Goal: Task Accomplishment & Management: Manage account settings

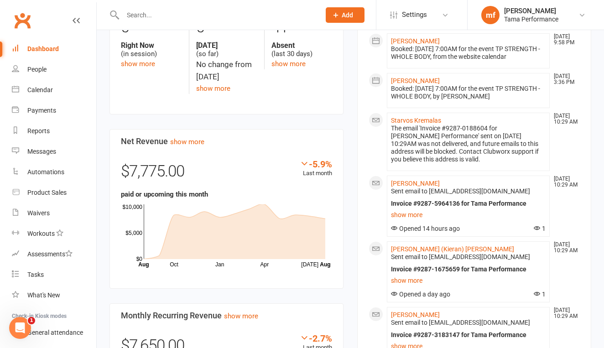
scroll to position [300, 0]
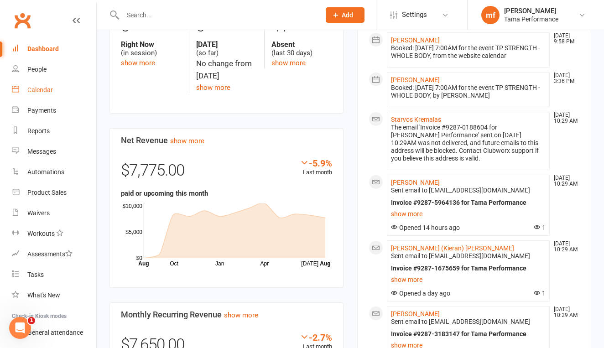
click at [49, 93] on div "Calendar" at bounding box center [40, 89] width 26 height 7
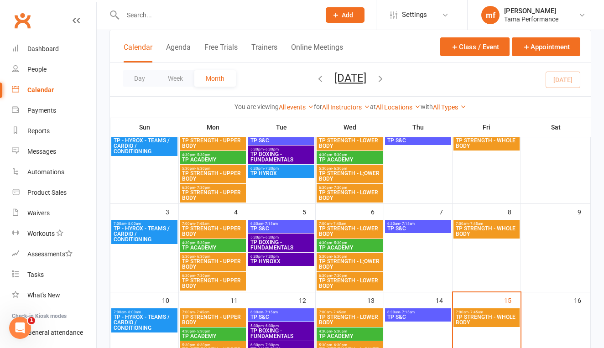
scroll to position [216, 0]
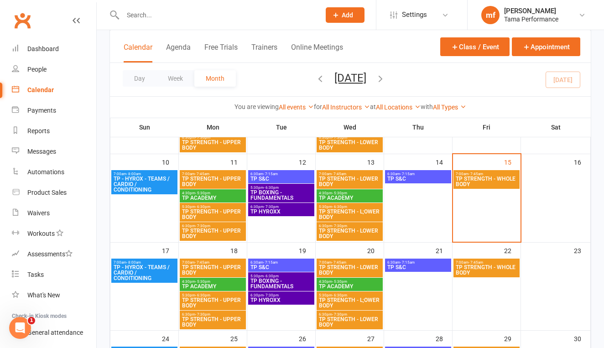
click at [149, 268] on span "TP - HYROX - TEAMS / CARDIO / CONDITIONING" at bounding box center [144, 273] width 63 height 16
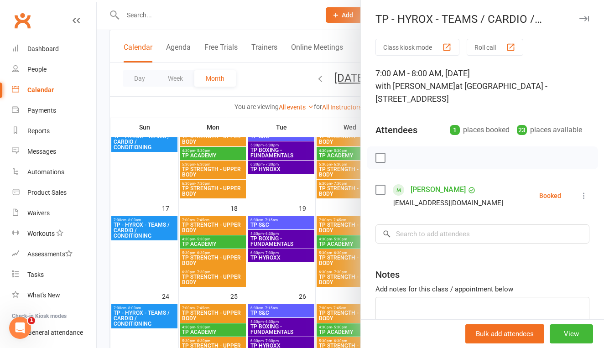
scroll to position [260, 0]
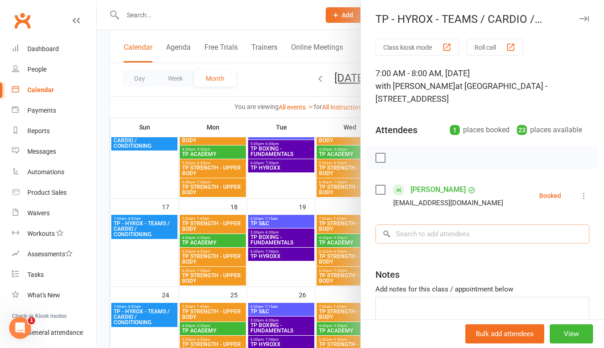
click at [422, 236] on input "search" at bounding box center [483, 234] width 214 height 19
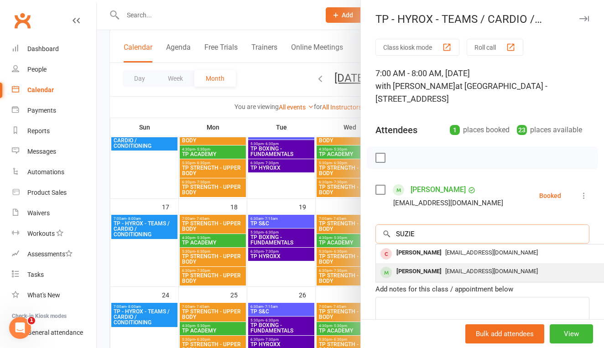
type input "SUZIE"
click at [427, 274] on div "[PERSON_NAME]" at bounding box center [419, 271] width 52 height 13
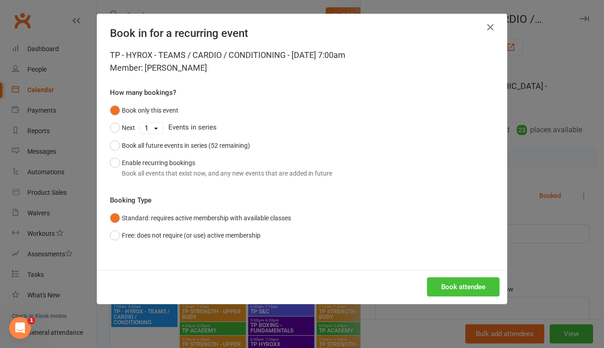
click at [482, 279] on button "Book attendee" at bounding box center [463, 287] width 73 height 19
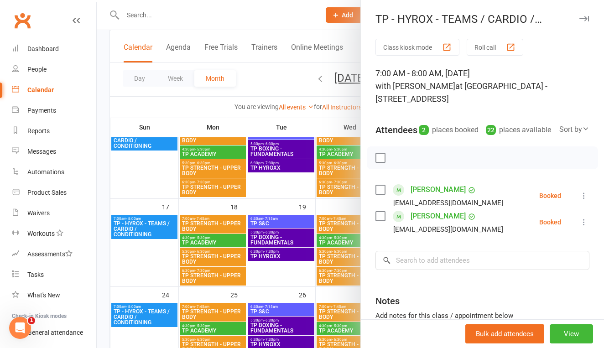
click at [283, 183] on div at bounding box center [351, 174] width 508 height 348
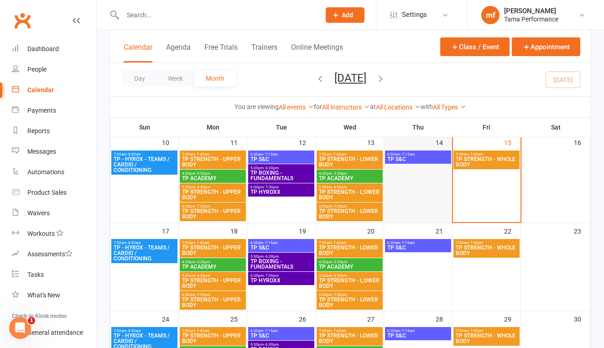
scroll to position [233, 0]
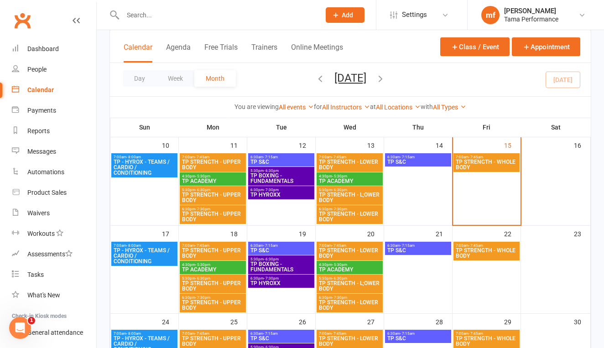
click at [166, 251] on span "TP - HYROX - TEAMS / CARDIO / CONDITIONING" at bounding box center [144, 256] width 63 height 16
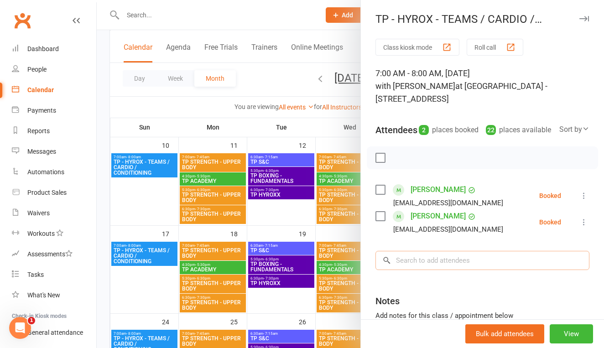
click at [418, 270] on input "search" at bounding box center [483, 260] width 214 height 19
type input "G"
click at [523, 209] on li "[PERSON_NAME] [EMAIL_ADDRESS][DOMAIN_NAME] Booked More info Remove Check in Mar…" at bounding box center [483, 196] width 214 height 26
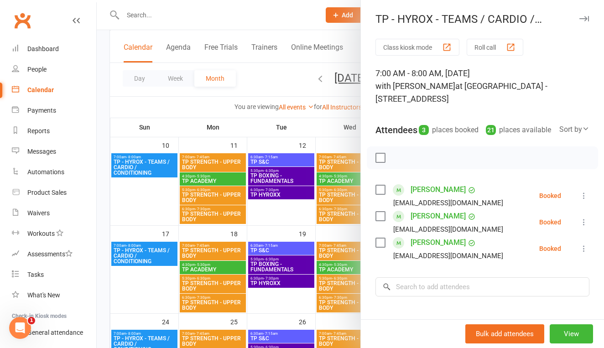
click at [308, 94] on div at bounding box center [351, 174] width 508 height 348
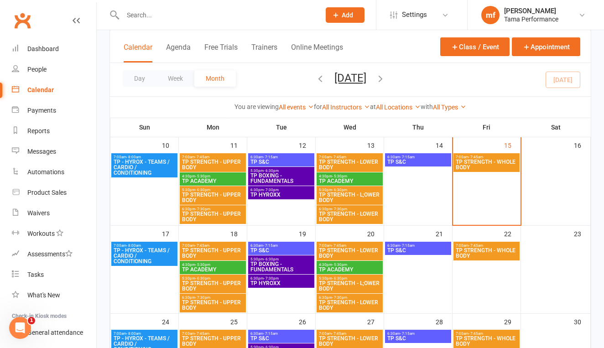
click at [189, 16] on input "text" at bounding box center [217, 15] width 194 height 13
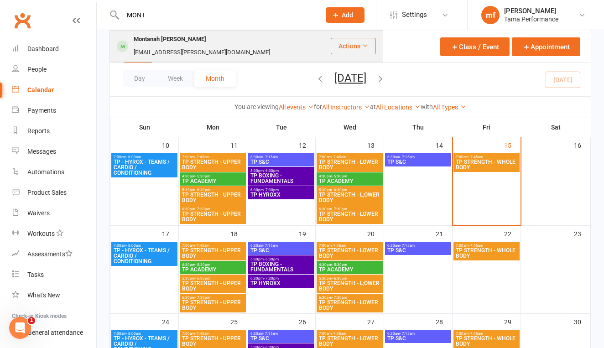
type input "MONT"
click at [178, 46] on div "[EMAIL_ADDRESS][PERSON_NAME][DOMAIN_NAME]" at bounding box center [202, 52] width 142 height 13
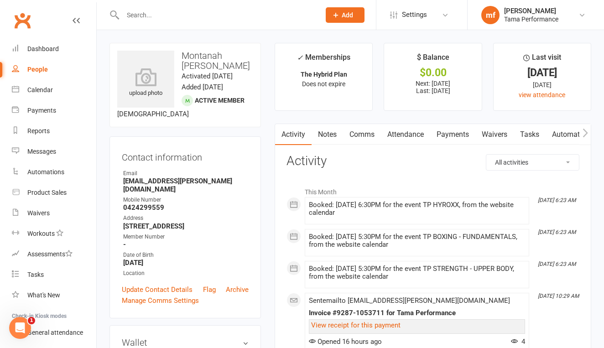
click at [442, 135] on link "Payments" at bounding box center [452, 134] width 45 height 21
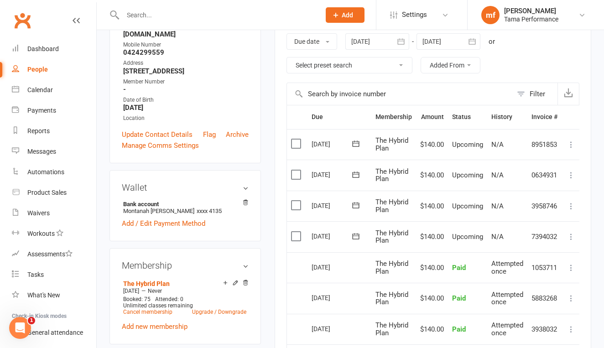
scroll to position [225, 0]
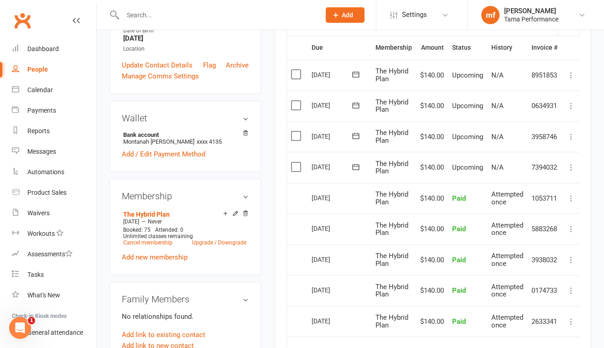
click at [360, 163] on icon at bounding box center [355, 167] width 9 height 9
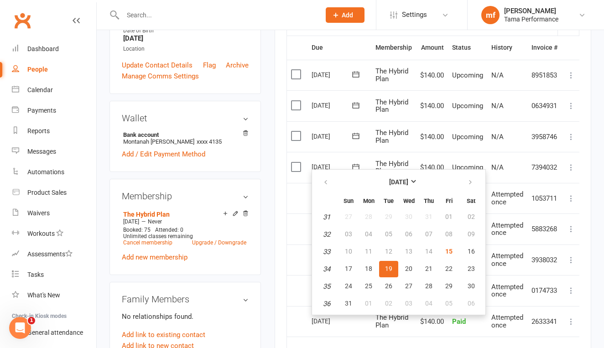
click at [540, 159] on td "7394032" at bounding box center [545, 167] width 34 height 31
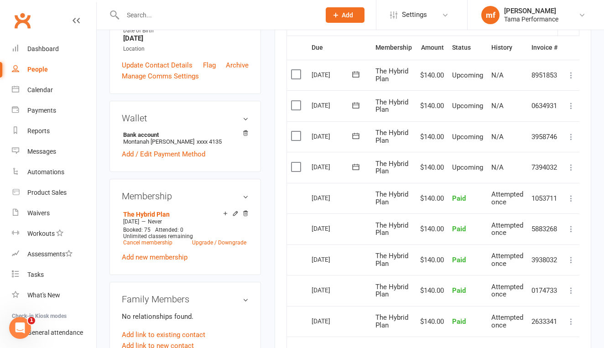
click at [573, 164] on icon at bounding box center [571, 167] width 9 height 9
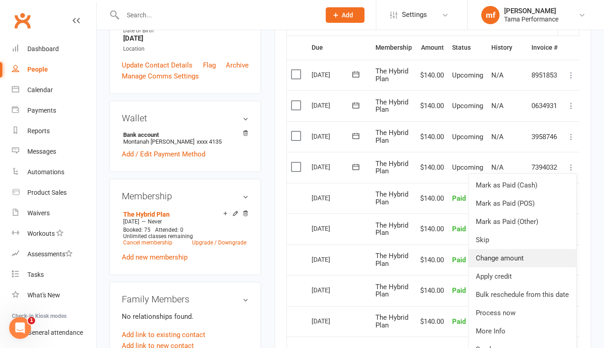
click at [519, 255] on link "Change amount" at bounding box center [523, 258] width 108 height 18
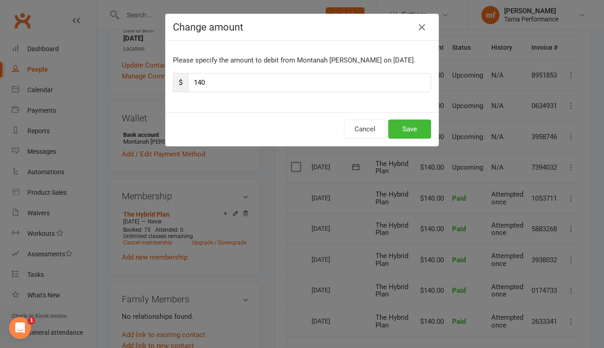
click at [229, 81] on input "140" at bounding box center [309, 82] width 243 height 19
type input "1"
type input "55"
click at [414, 124] on button "Save" at bounding box center [409, 129] width 43 height 19
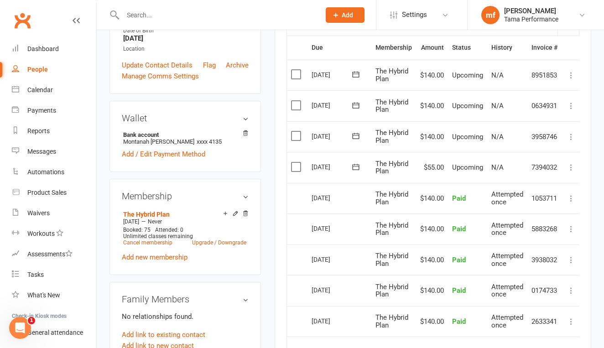
click at [572, 133] on icon at bounding box center [571, 136] width 9 height 9
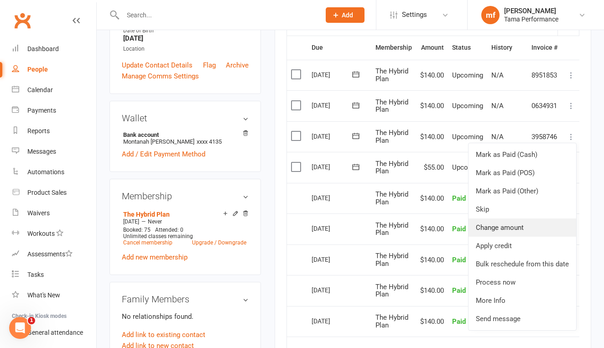
click at [503, 223] on link "Change amount" at bounding box center [523, 228] width 108 height 18
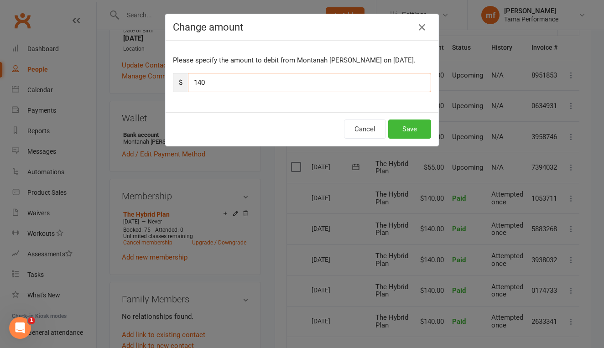
click at [248, 88] on input "140" at bounding box center [309, 82] width 243 height 19
type input "1"
type input "55"
click at [411, 125] on button "Save" at bounding box center [409, 129] width 43 height 19
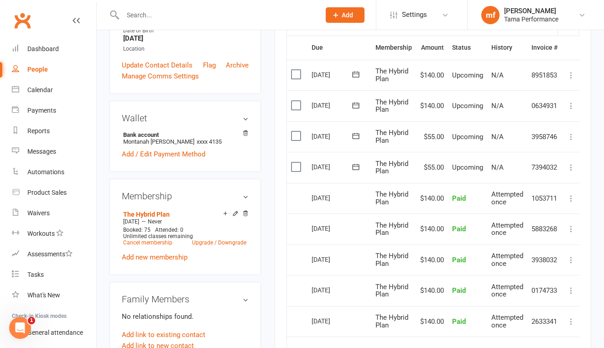
click at [576, 105] on icon at bounding box center [571, 105] width 9 height 9
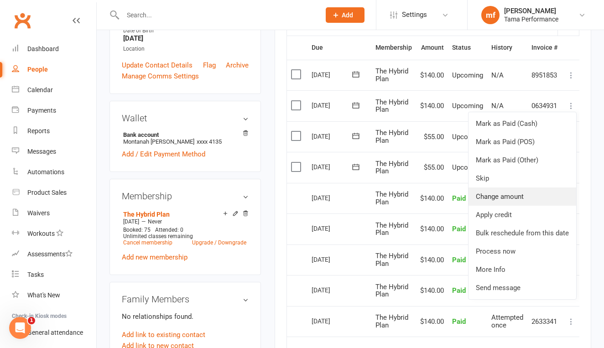
click at [504, 197] on link "Change amount" at bounding box center [523, 197] width 108 height 18
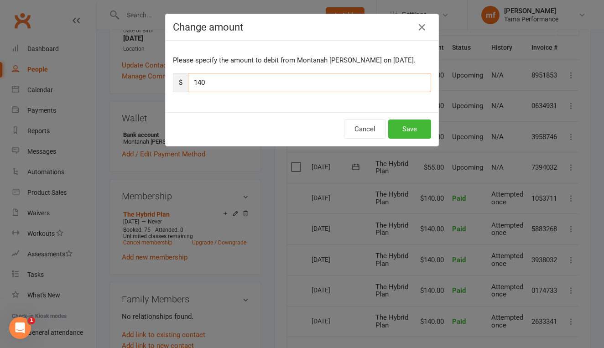
click at [300, 88] on input "140" at bounding box center [309, 82] width 243 height 19
type input "1"
type input "55"
click at [393, 125] on button "Save" at bounding box center [409, 129] width 43 height 19
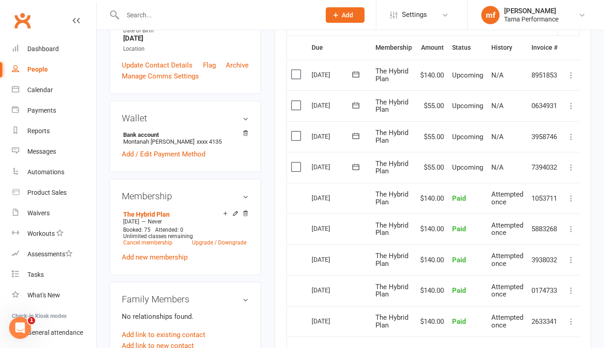
click at [169, 16] on input "text" at bounding box center [217, 15] width 194 height 13
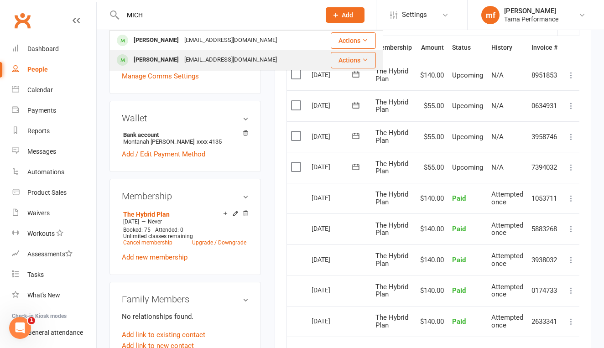
type input "MICH"
click at [163, 53] on div "[PERSON_NAME]" at bounding box center [156, 59] width 51 height 13
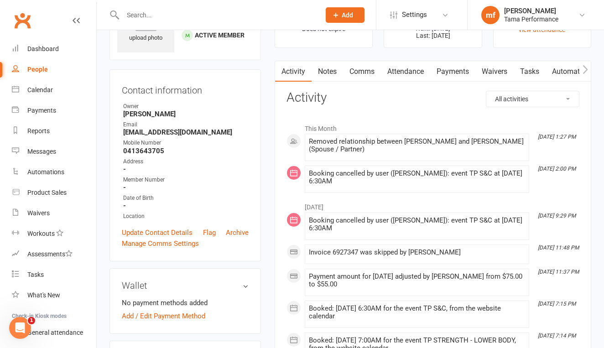
scroll to position [245, 0]
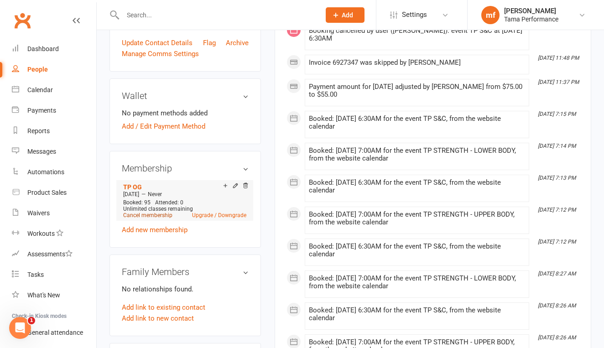
click at [162, 219] on link "Cancel membership" at bounding box center [147, 215] width 49 height 6
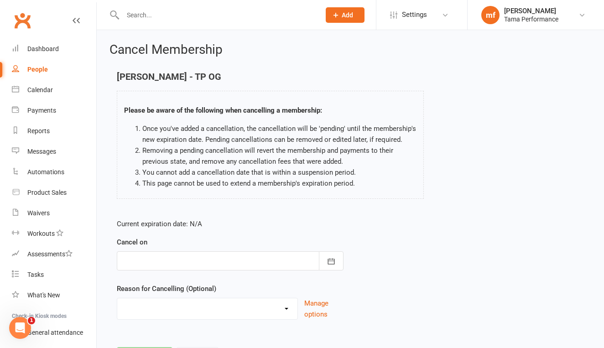
click at [301, 262] on div at bounding box center [230, 261] width 227 height 19
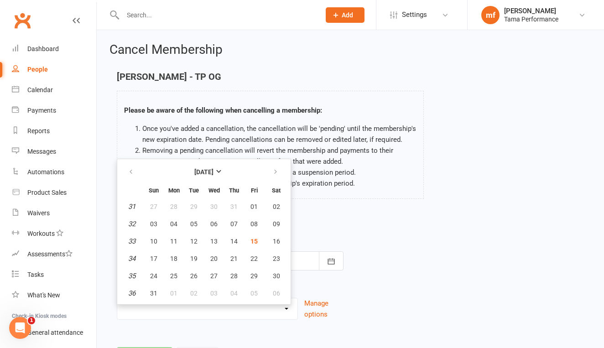
click at [428, 248] on div "Current expiration date: N/A Cancel on [DATE] Sun Mon Tue Wed Thu Fri Sat 31 27…" at bounding box center [350, 272] width 481 height 121
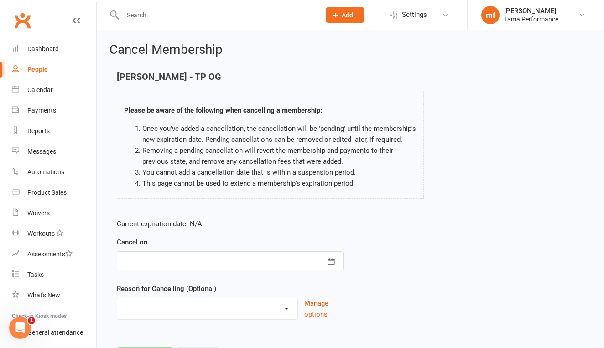
click at [306, 265] on div at bounding box center [230, 261] width 227 height 19
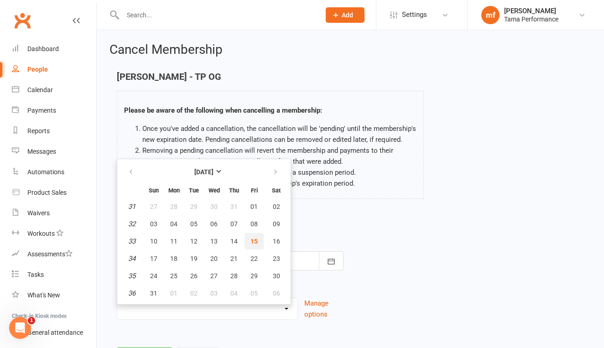
click at [256, 242] on span "15" at bounding box center [254, 241] width 7 height 7
type input "[DATE]"
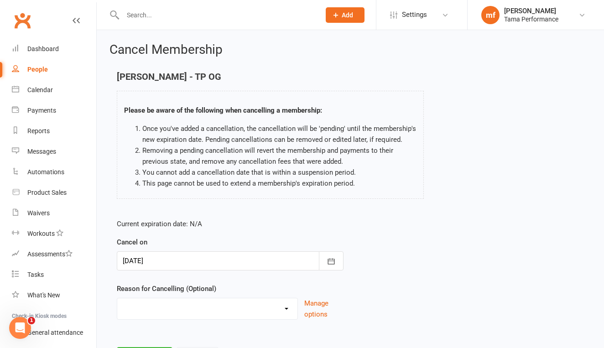
select select "2"
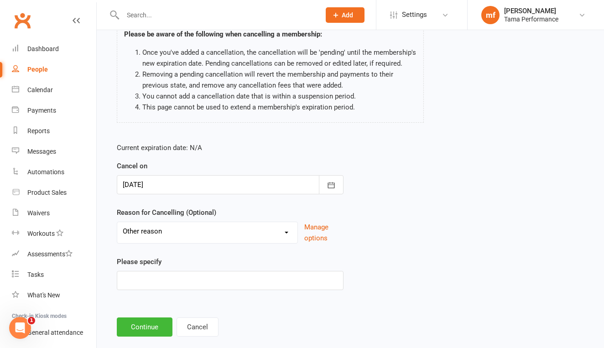
scroll to position [78, 0]
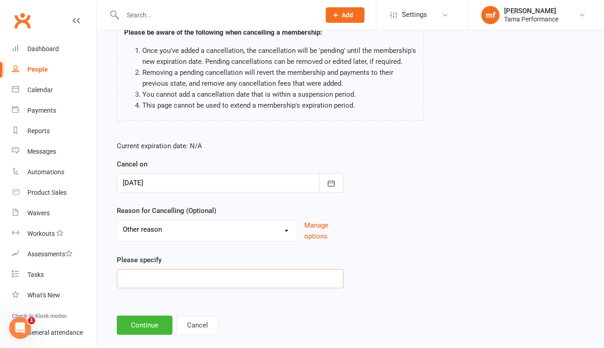
click at [241, 280] on input at bounding box center [230, 278] width 227 height 19
type input "M"
type input "moving onto new plan"
click at [153, 324] on button "Continue" at bounding box center [145, 325] width 56 height 19
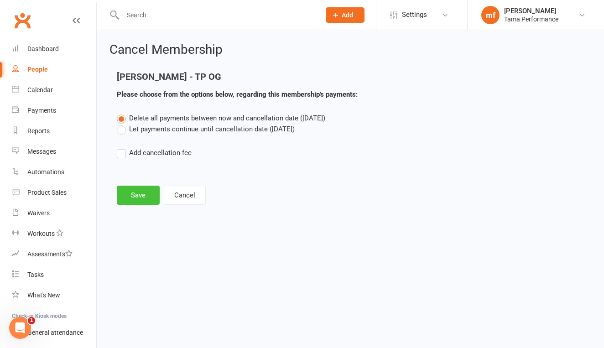
scroll to position [0, 0]
click at [141, 196] on button "Save" at bounding box center [138, 195] width 43 height 19
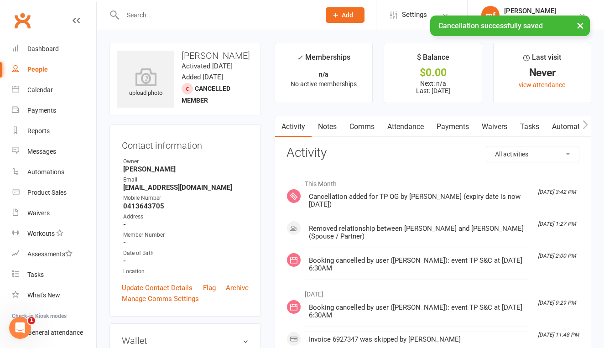
click at [145, 16] on div "× Cancellation successfully saved" at bounding box center [296, 16] width 592 height 0
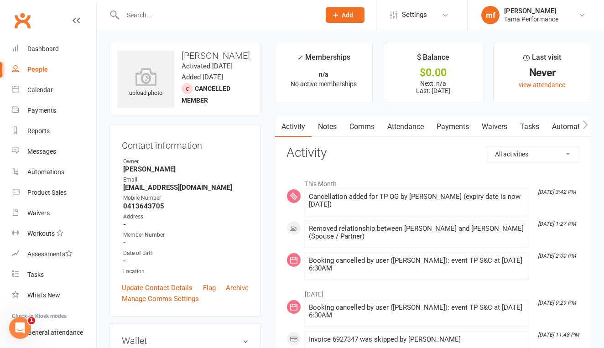
click at [155, 5] on div at bounding box center [212, 15] width 204 height 30
click at [154, 12] on input "text" at bounding box center [217, 15] width 194 height 13
type input "g"
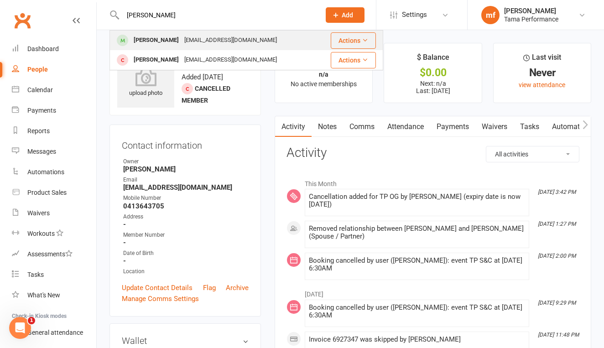
type input "[PERSON_NAME]"
drag, startPoint x: 157, startPoint y: 31, endPoint x: 156, endPoint y: 42, distance: 11.0
click at [156, 42] on div "[PERSON_NAME]" at bounding box center [156, 40] width 51 height 13
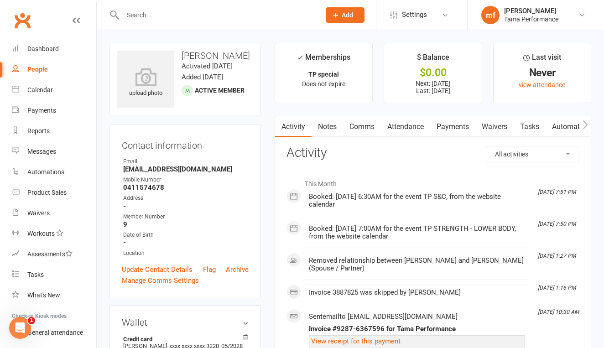
click at [452, 121] on link "Payments" at bounding box center [452, 126] width 45 height 21
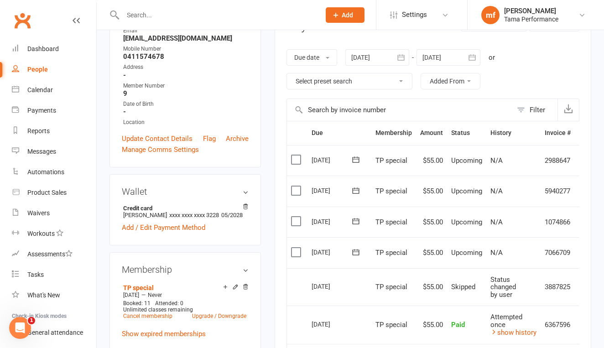
scroll to position [135, 0]
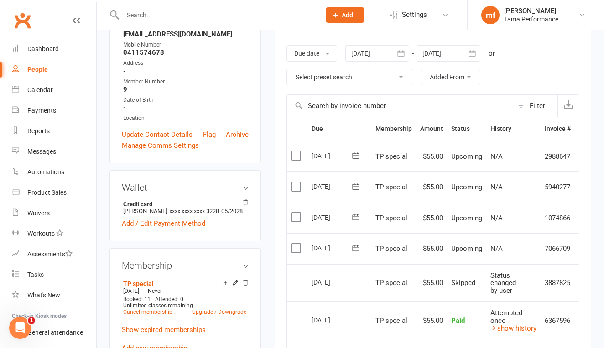
click at [354, 244] on icon at bounding box center [355, 248] width 9 height 9
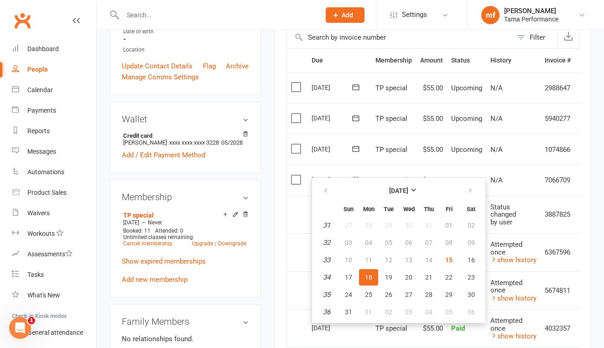
scroll to position [205, 0]
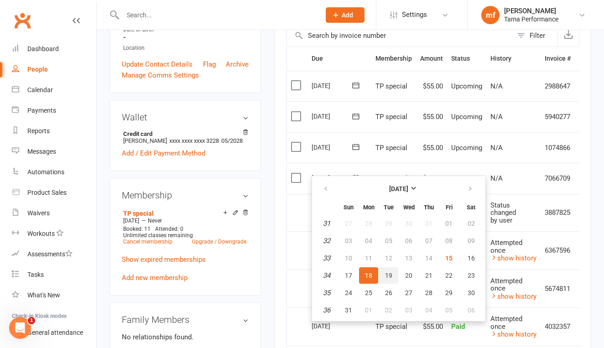
click at [389, 274] on span "19" at bounding box center [388, 275] width 7 height 7
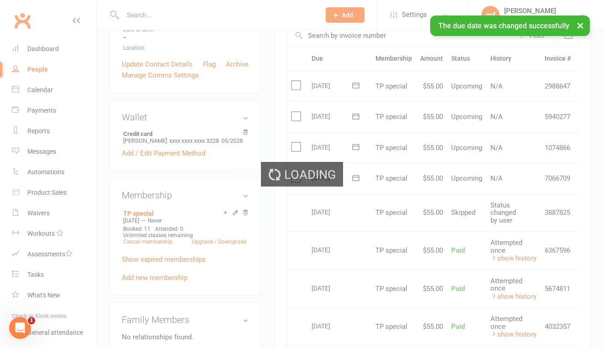
click at [357, 144] on div "Loading" at bounding box center [302, 174] width 604 height 348
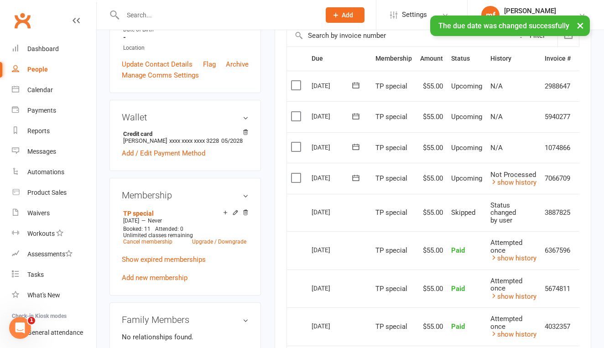
click at [358, 142] on icon at bounding box center [355, 146] width 9 height 9
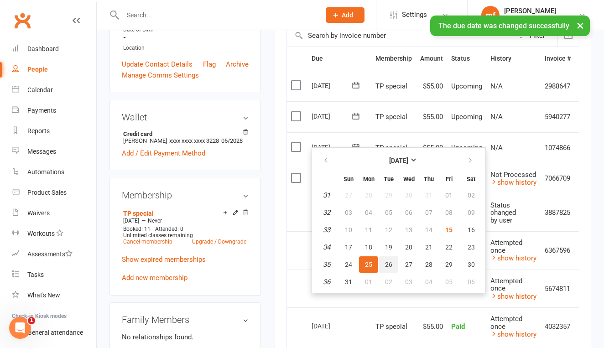
click at [393, 265] on button "26" at bounding box center [388, 265] width 19 height 16
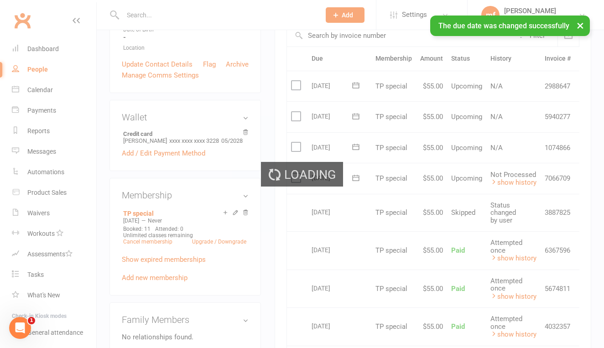
click at [358, 110] on div "Loading" at bounding box center [302, 174] width 604 height 348
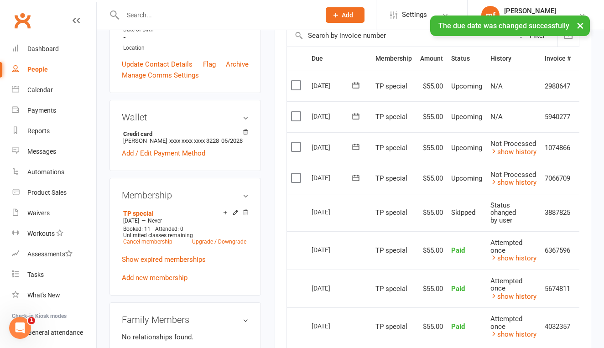
click at [356, 115] on icon at bounding box center [355, 116] width 9 height 9
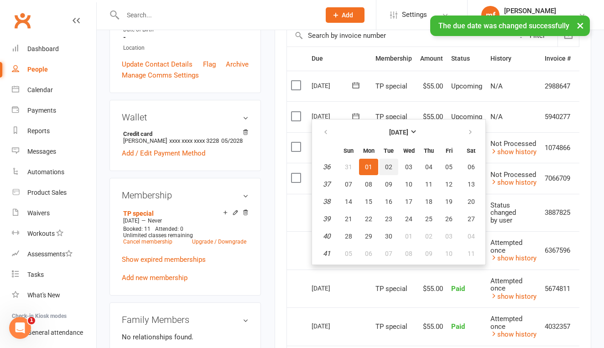
click at [389, 167] on span "02" at bounding box center [388, 166] width 7 height 7
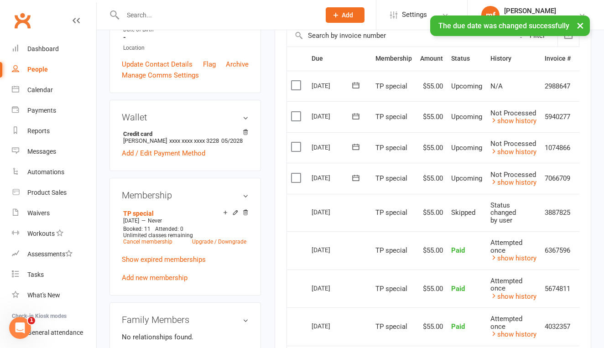
click at [357, 84] on icon at bounding box center [355, 85] width 9 height 9
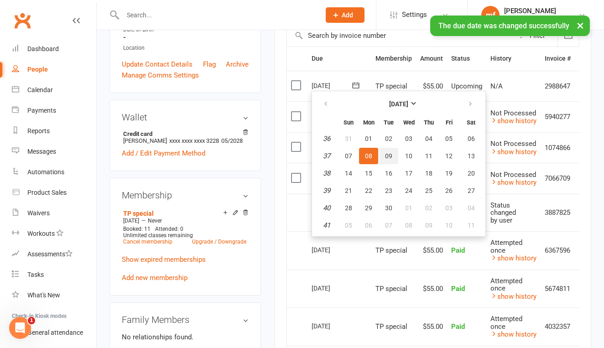
click at [388, 154] on span "09" at bounding box center [388, 155] width 7 height 7
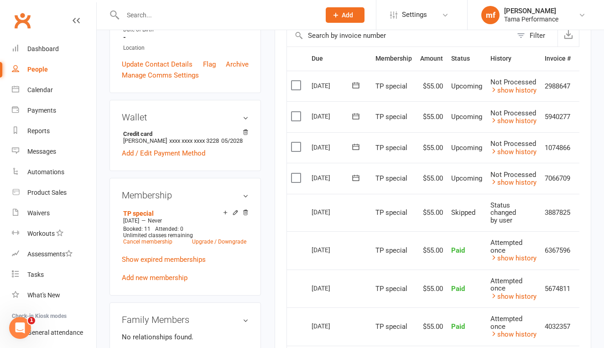
click at [226, 15] on input "text" at bounding box center [217, 15] width 194 height 13
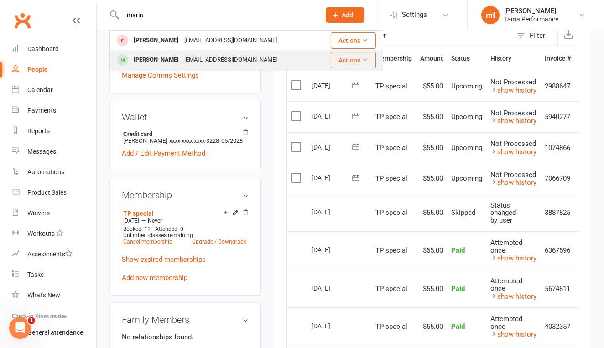
type input "marin"
click at [182, 53] on div "[EMAIL_ADDRESS][DOMAIN_NAME]" at bounding box center [231, 59] width 98 height 13
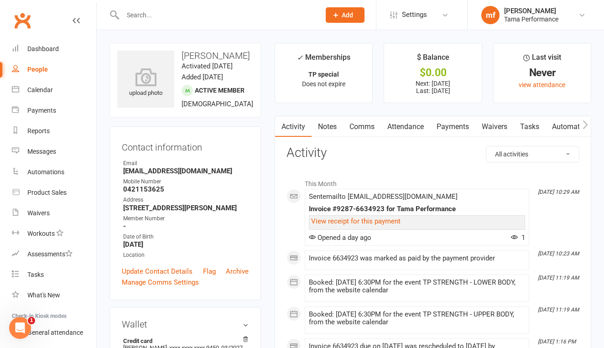
click at [455, 128] on link "Payments" at bounding box center [452, 126] width 45 height 21
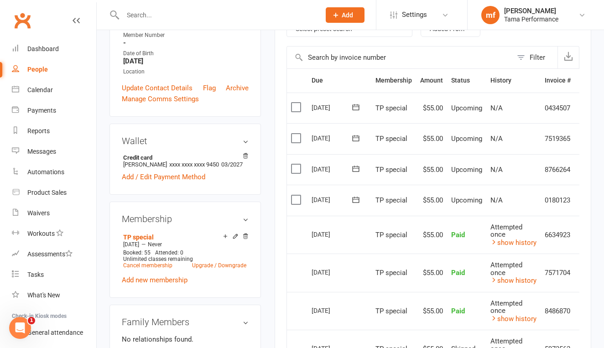
scroll to position [224, 0]
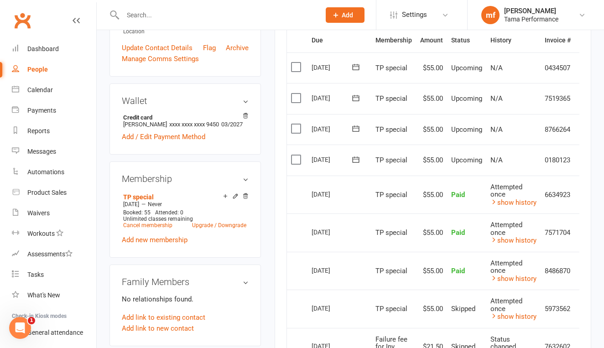
click at [359, 155] on icon at bounding box center [355, 159] width 9 height 9
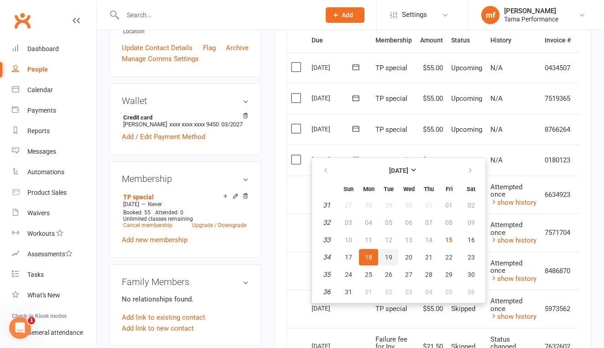
click at [391, 256] on span "19" at bounding box center [388, 257] width 7 height 7
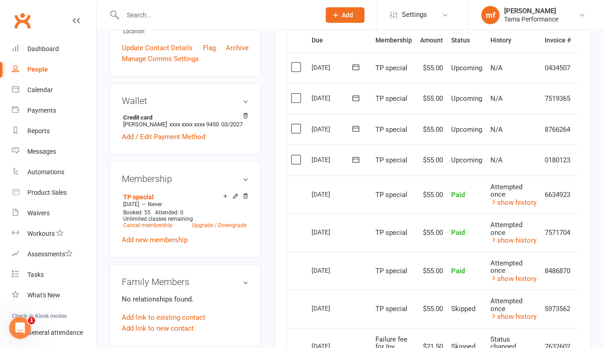
click at [0, 0] on div "Loading" at bounding box center [0, 0] width 0 height 0
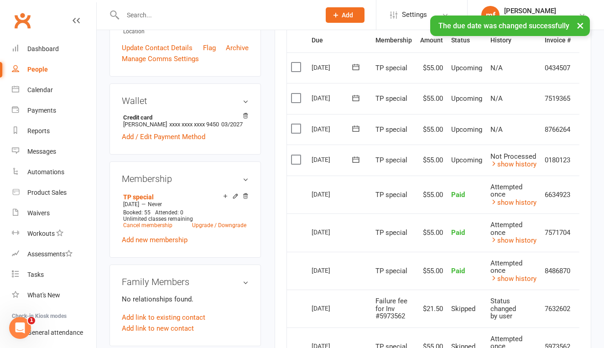
click at [357, 124] on icon at bounding box center [355, 128] width 9 height 9
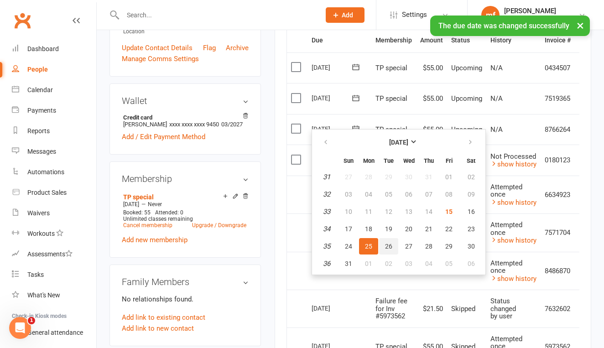
click at [391, 242] on button "26" at bounding box center [388, 246] width 19 height 16
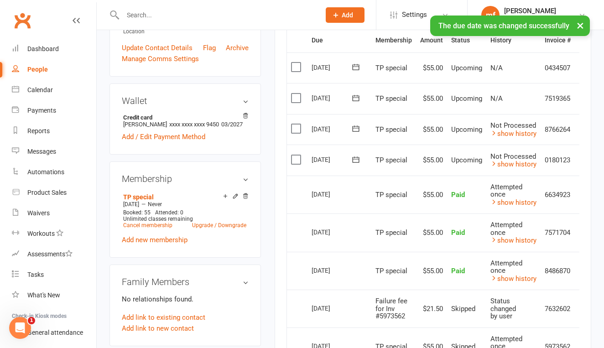
click at [356, 94] on icon at bounding box center [355, 98] width 9 height 9
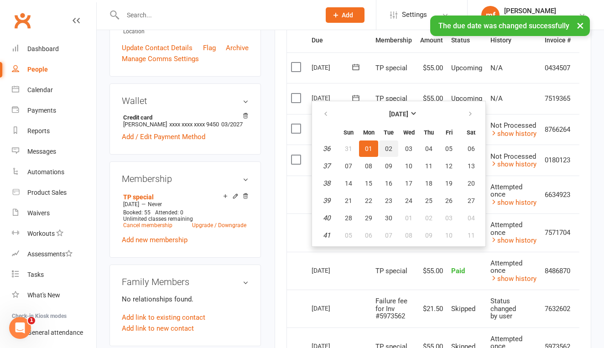
click at [389, 150] on span "02" at bounding box center [388, 148] width 7 height 7
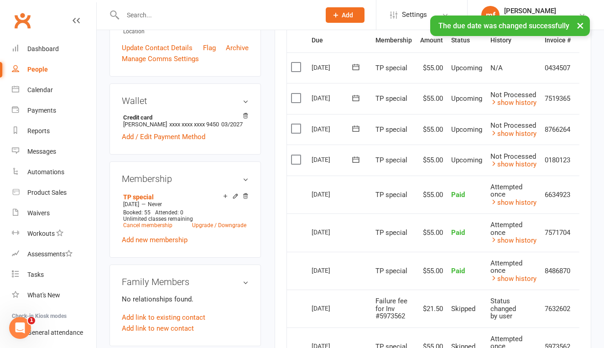
click at [355, 64] on icon at bounding box center [355, 67] width 9 height 9
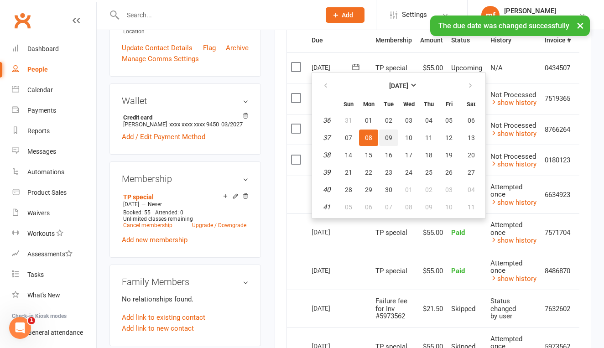
click at [386, 133] on button "09" at bounding box center [388, 138] width 19 height 16
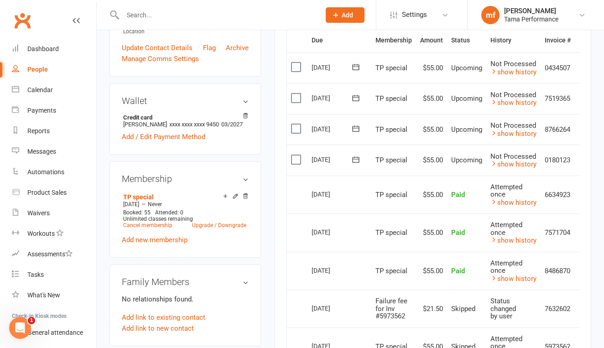
click at [592, 197] on main "✓ Memberships TP special Does not expire $ Balance $0.00 Next: [DATE] Last: [DA…" at bounding box center [433, 199] width 330 height 761
click at [241, 17] on input "text" at bounding box center [217, 15] width 194 height 13
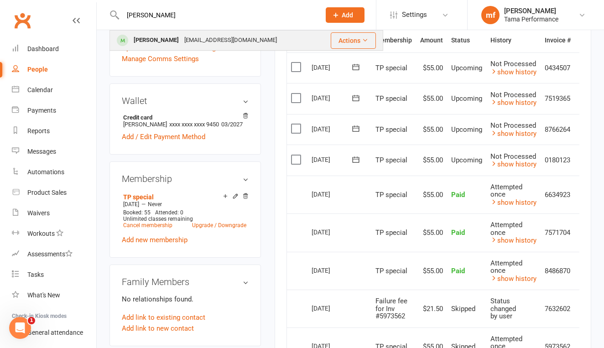
type input "[PERSON_NAME]"
click at [163, 37] on div "[PERSON_NAME]" at bounding box center [156, 40] width 51 height 13
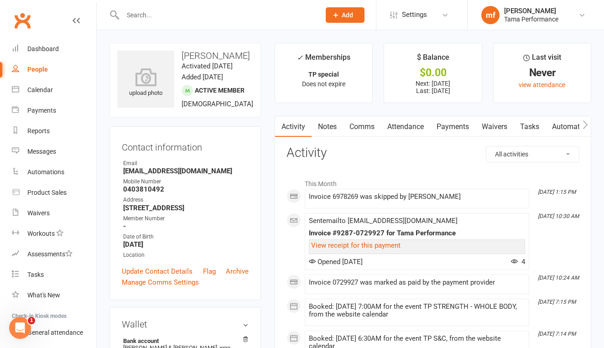
click at [454, 126] on link "Payments" at bounding box center [452, 126] width 45 height 21
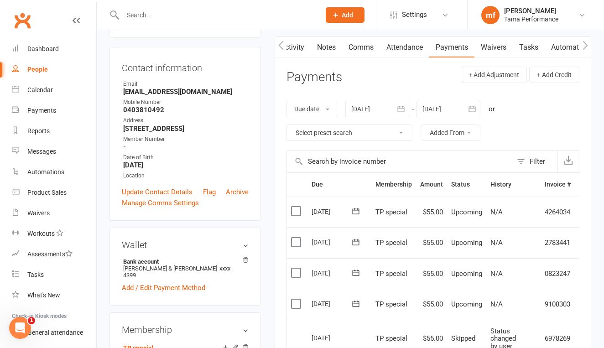
scroll to position [158, 0]
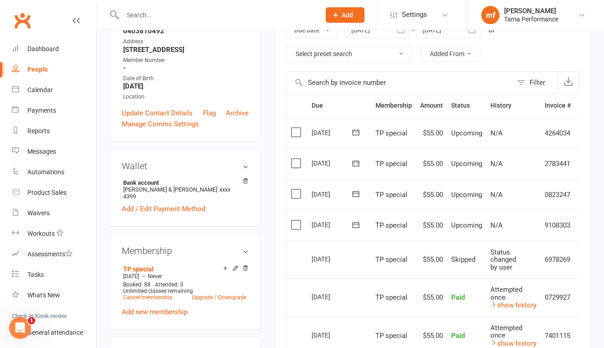
click at [358, 220] on icon at bounding box center [355, 224] width 9 height 9
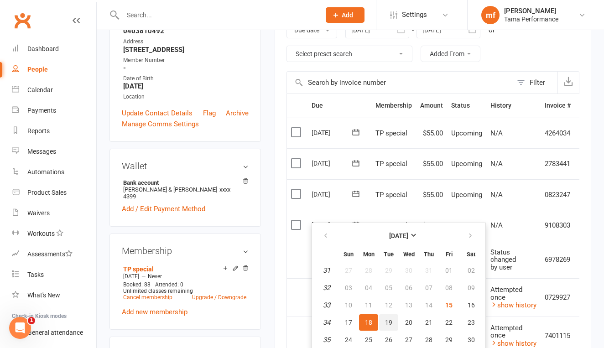
click at [392, 322] on span "19" at bounding box center [388, 322] width 7 height 7
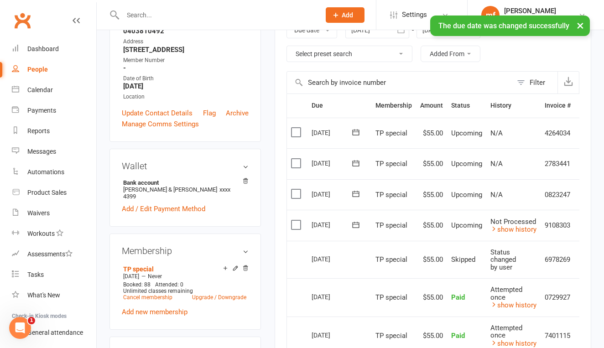
click at [357, 191] on icon at bounding box center [356, 194] width 7 height 6
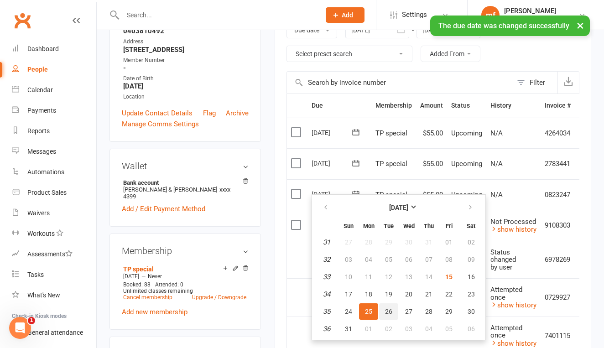
click at [392, 310] on button "26" at bounding box center [388, 312] width 19 height 16
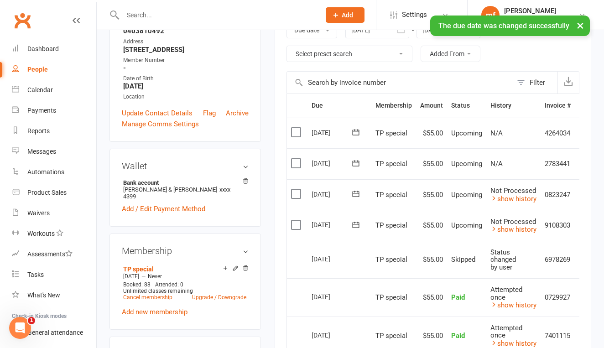
click at [358, 162] on icon at bounding box center [355, 163] width 9 height 9
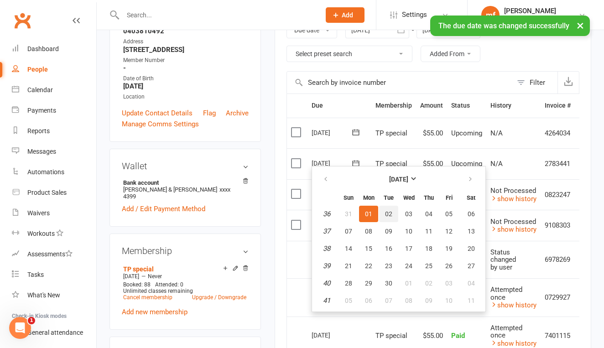
click at [393, 212] on button "02" at bounding box center [388, 214] width 19 height 16
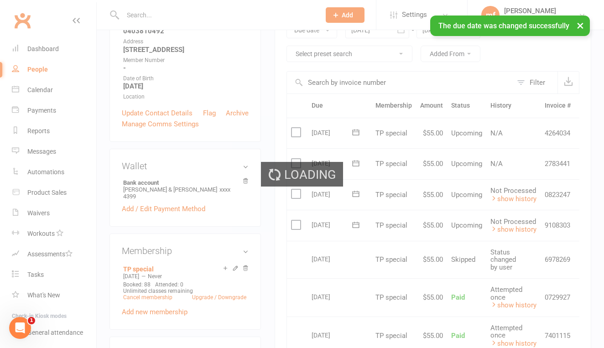
click at [357, 131] on div "Loading" at bounding box center [302, 174] width 604 height 348
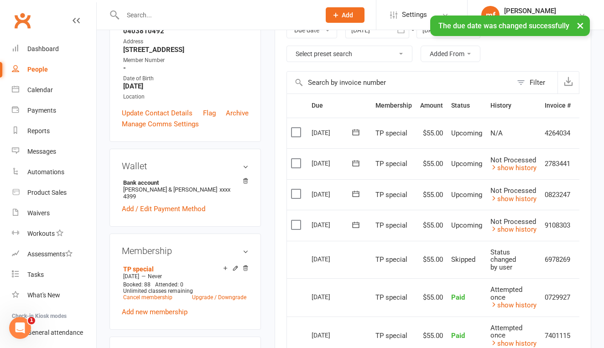
click at [357, 131] on icon at bounding box center [355, 132] width 9 height 9
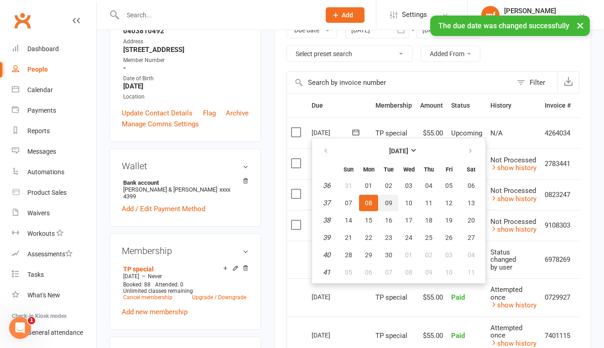
click at [385, 207] on button "09" at bounding box center [388, 203] width 19 height 16
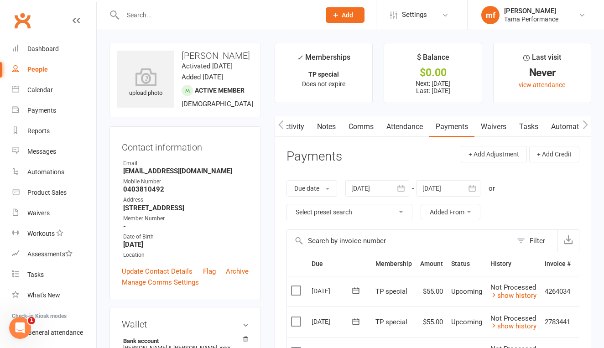
scroll to position [0, 0]
click at [248, 16] on input "text" at bounding box center [217, 15] width 194 height 13
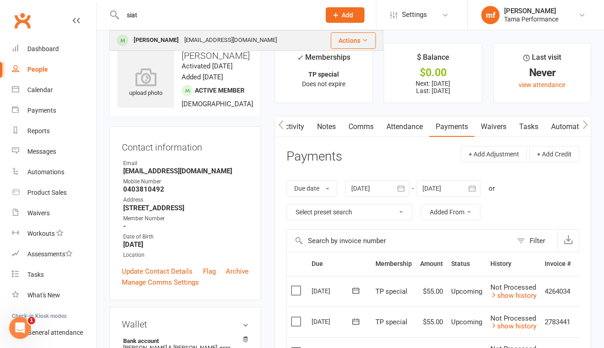
type input "siat"
click at [182, 39] on div "[EMAIL_ADDRESS][DOMAIN_NAME]" at bounding box center [231, 40] width 98 height 13
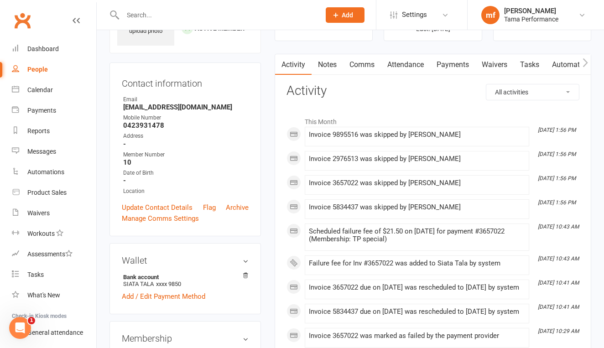
scroll to position [67, 0]
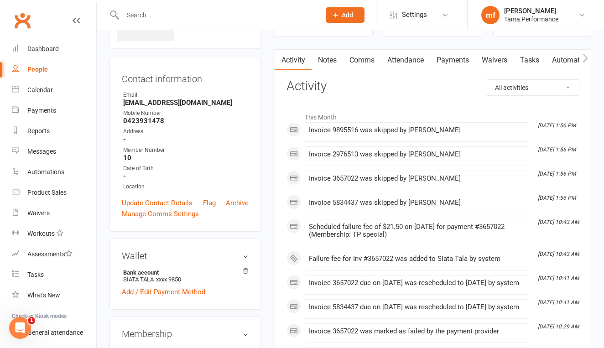
click at [455, 62] on link "Payments" at bounding box center [452, 60] width 45 height 21
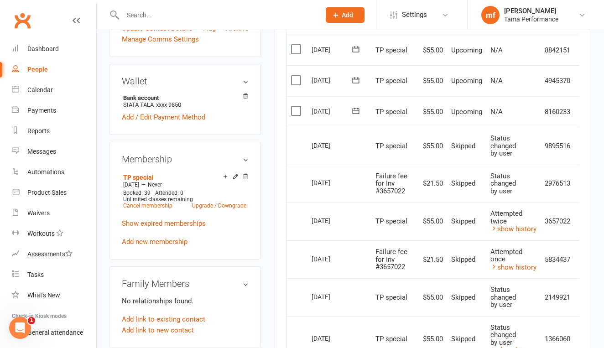
scroll to position [236, 0]
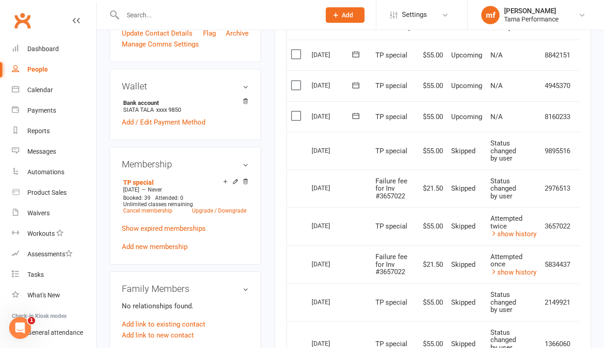
click at [358, 111] on icon at bounding box center [355, 115] width 9 height 9
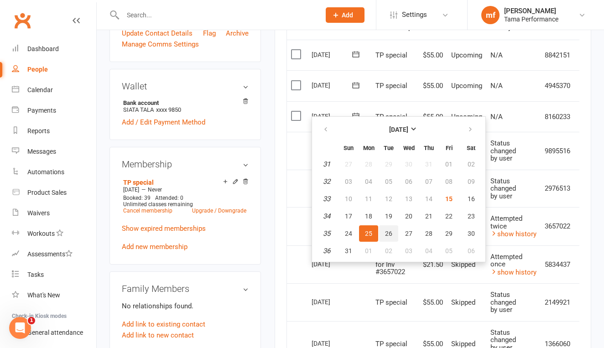
click at [385, 230] on span "26" at bounding box center [388, 233] width 7 height 7
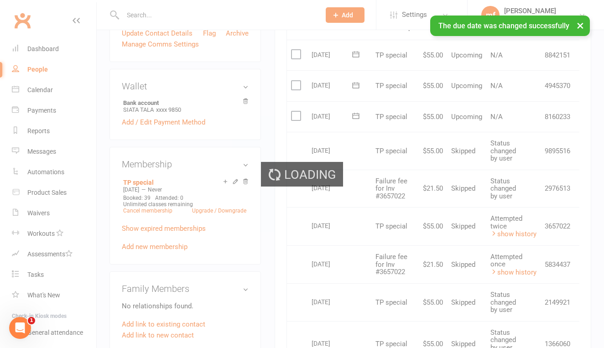
click at [354, 82] on icon at bounding box center [355, 85] width 9 height 9
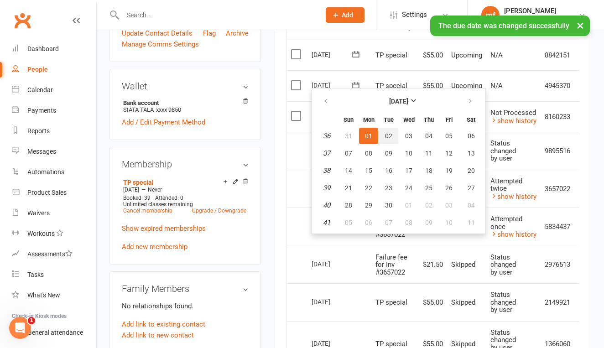
click at [387, 133] on span "02" at bounding box center [388, 135] width 7 height 7
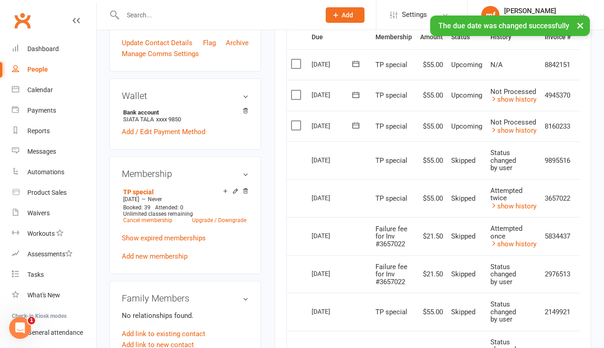
scroll to position [227, 0]
click at [357, 61] on icon at bounding box center [355, 63] width 9 height 9
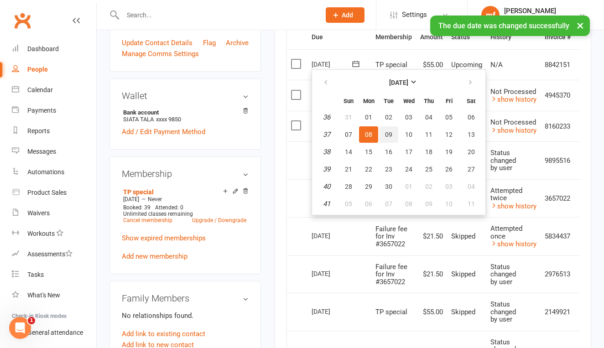
click at [391, 136] on span "09" at bounding box center [388, 134] width 7 height 7
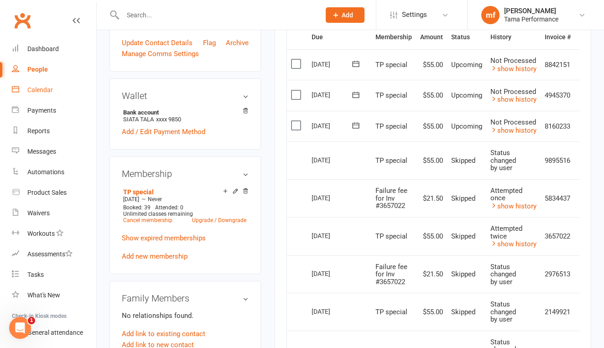
click at [47, 91] on div "Calendar" at bounding box center [40, 89] width 26 height 7
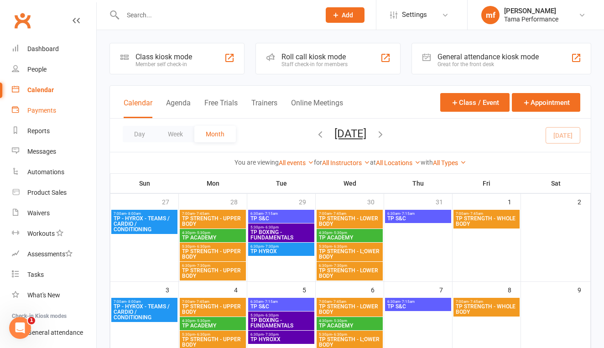
click at [46, 108] on div "Payments" at bounding box center [41, 110] width 29 height 7
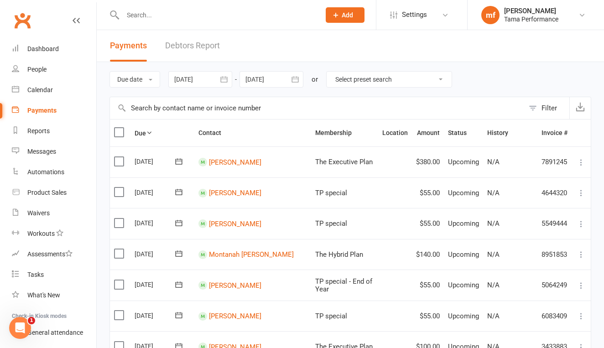
click at [227, 84] on icon "button" at bounding box center [224, 79] width 9 height 9
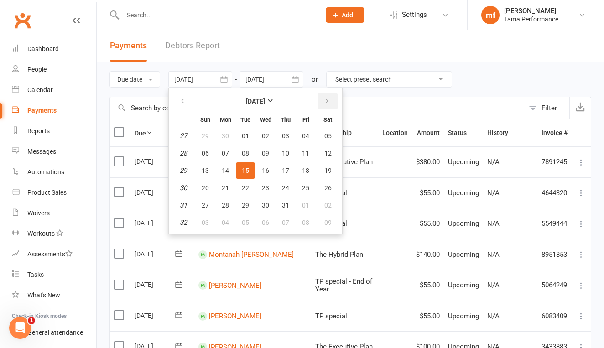
click at [328, 105] on button "button" at bounding box center [328, 101] width 20 height 16
click at [234, 189] on button "18" at bounding box center [225, 188] width 19 height 16
type input "[DATE]"
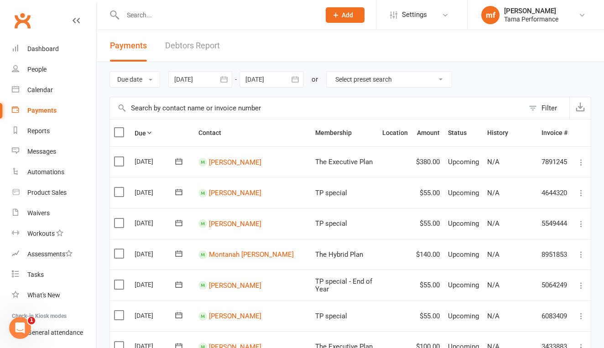
click at [299, 83] on icon "button" at bounding box center [295, 79] width 9 height 9
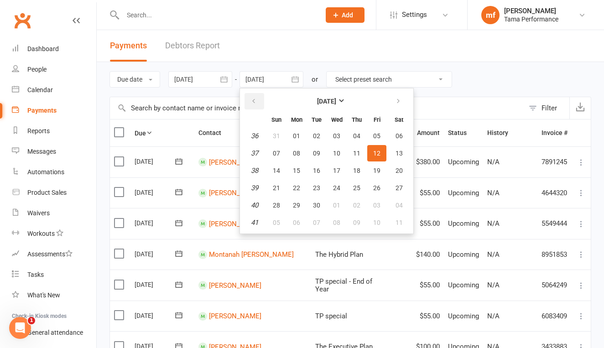
click at [257, 102] on icon "button" at bounding box center [254, 101] width 6 height 7
click at [280, 205] on span "24" at bounding box center [276, 205] width 7 height 7
type input "[DATE]"
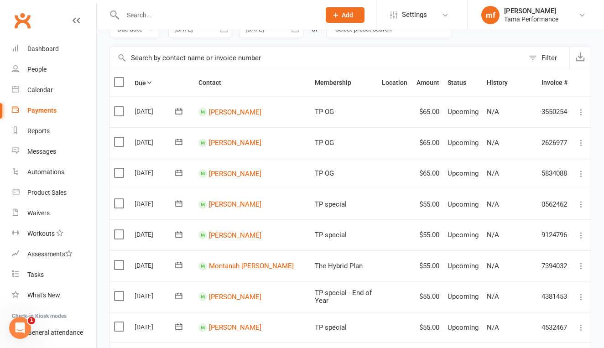
scroll to position [71, 0]
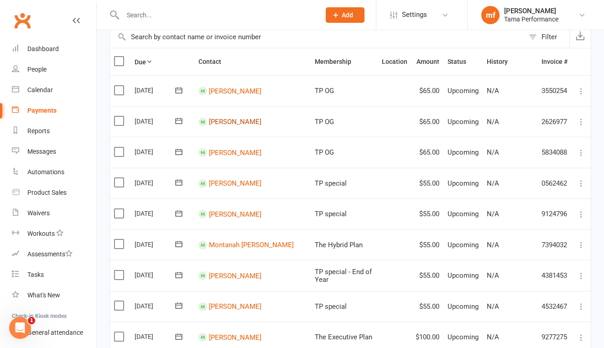
click at [234, 119] on link "[PERSON_NAME]" at bounding box center [235, 122] width 52 height 8
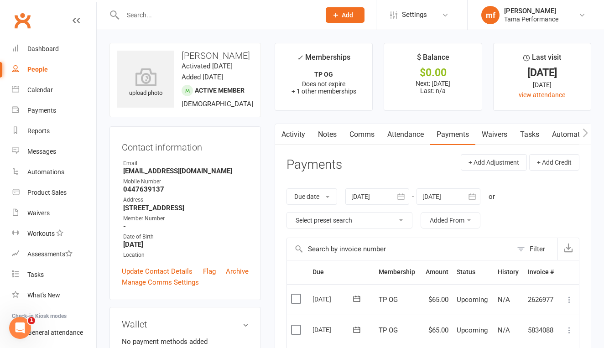
click at [77, 22] on icon at bounding box center [76, 20] width 7 height 7
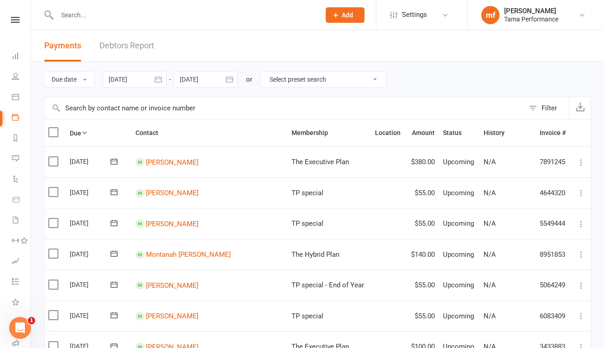
click at [160, 82] on icon "button" at bounding box center [158, 79] width 7 height 6
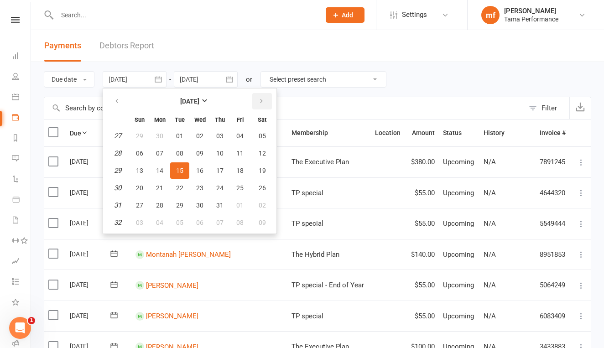
click at [269, 108] on button "button" at bounding box center [262, 101] width 20 height 16
click at [163, 191] on span "18" at bounding box center [159, 187] width 7 height 7
type input "[DATE]"
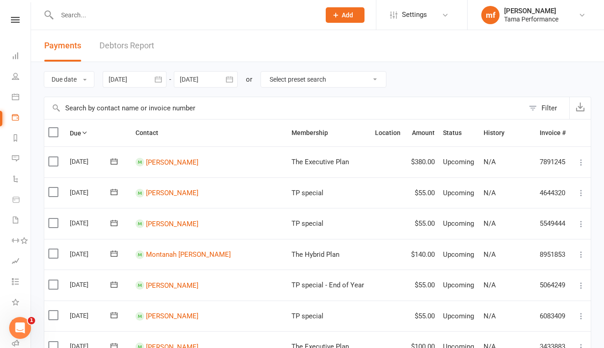
click at [235, 84] on button "button" at bounding box center [229, 79] width 16 height 16
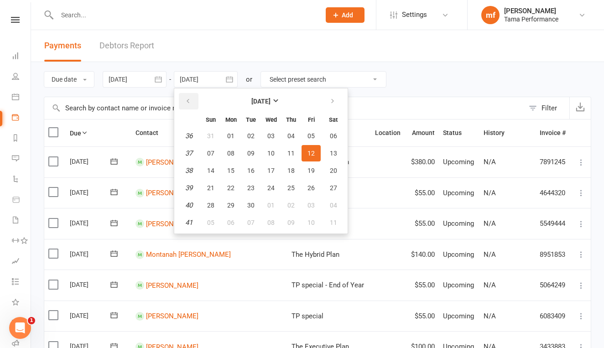
click at [191, 99] on icon "button" at bounding box center [188, 101] width 6 height 7
click at [215, 204] on span "24" at bounding box center [210, 205] width 7 height 7
type input "[DATE]"
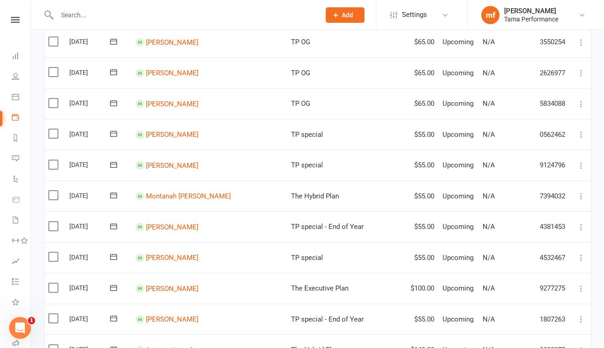
scroll to position [121, 0]
click at [118, 98] on icon at bounding box center [113, 102] width 9 height 9
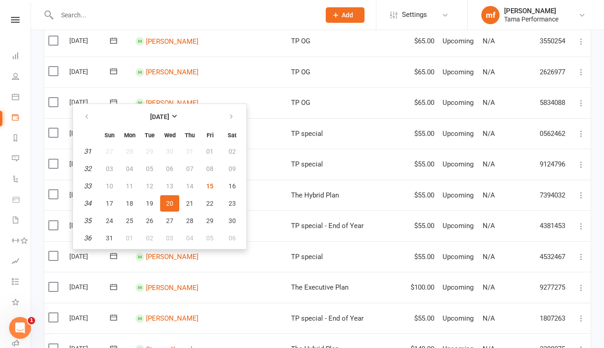
click at [144, 46] on span at bounding box center [140, 41] width 9 height 9
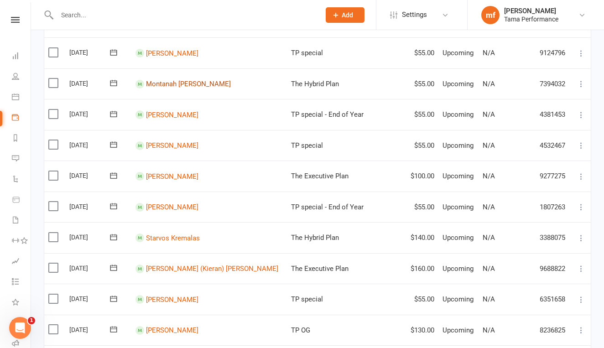
scroll to position [234, 0]
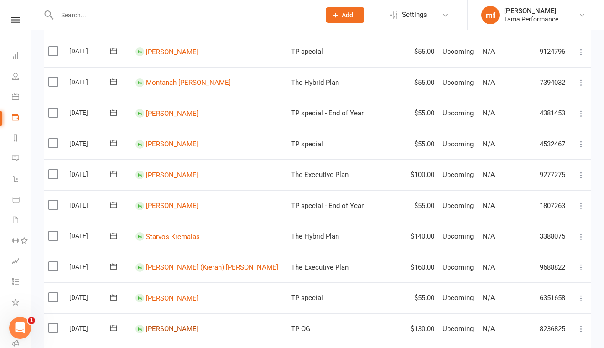
click at [189, 325] on link "[PERSON_NAME]" at bounding box center [172, 329] width 52 height 8
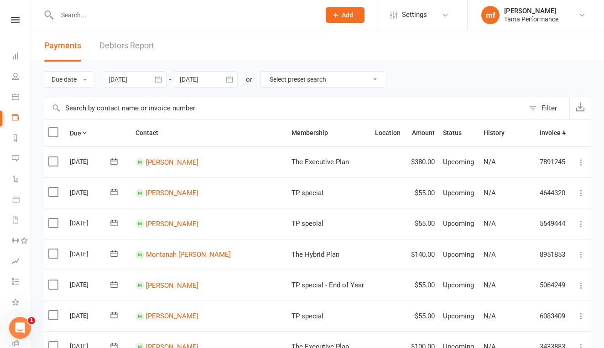
click at [164, 17] on input "text" at bounding box center [184, 15] width 260 height 13
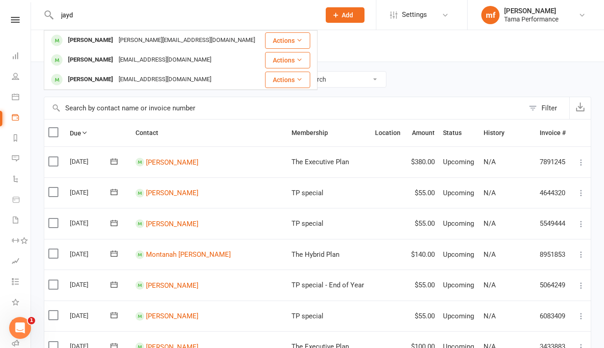
type input "[PERSON_NAME]"
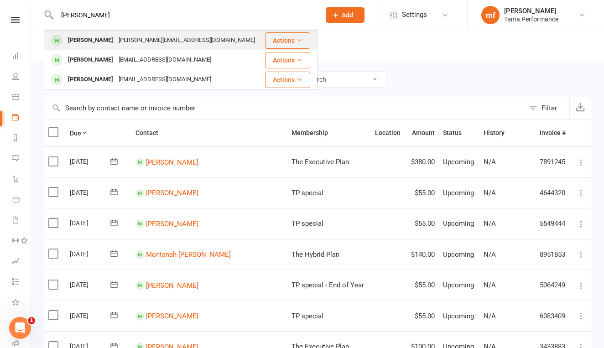
drag, startPoint x: 164, startPoint y: 17, endPoint x: 89, endPoint y: 42, distance: 78.8
click at [89, 42] on div "[PERSON_NAME]" at bounding box center [90, 40] width 51 height 13
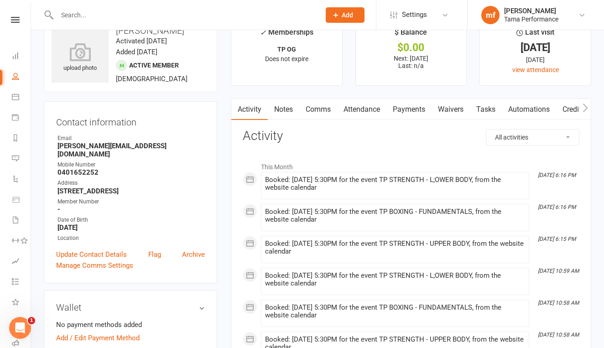
scroll to position [27, 0]
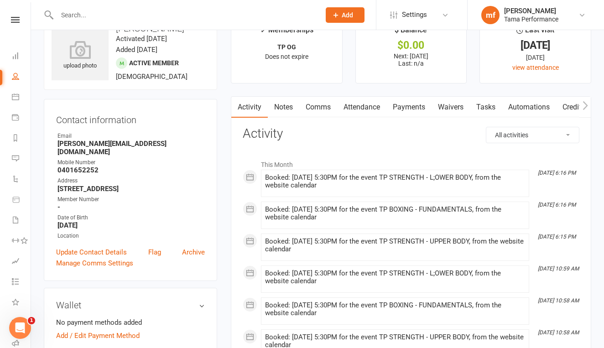
click at [417, 109] on link "Payments" at bounding box center [409, 107] width 45 height 21
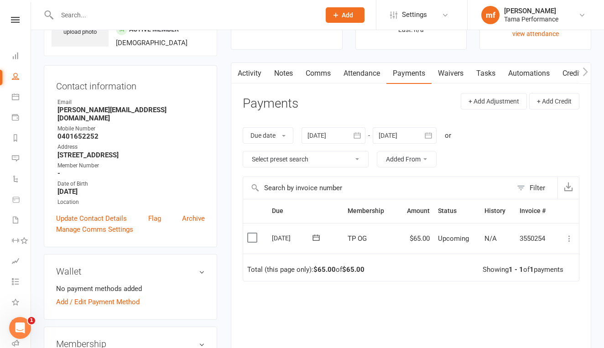
scroll to position [214, 0]
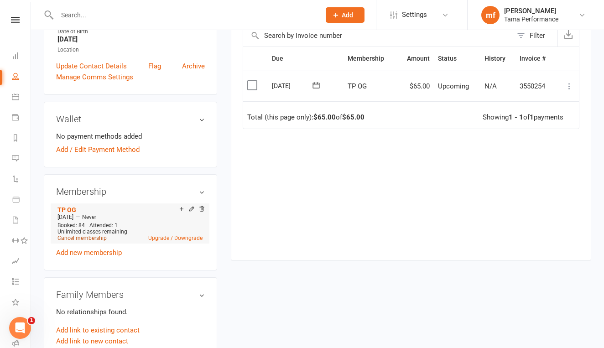
click at [94, 235] on link "Cancel membership" at bounding box center [82, 238] width 49 height 6
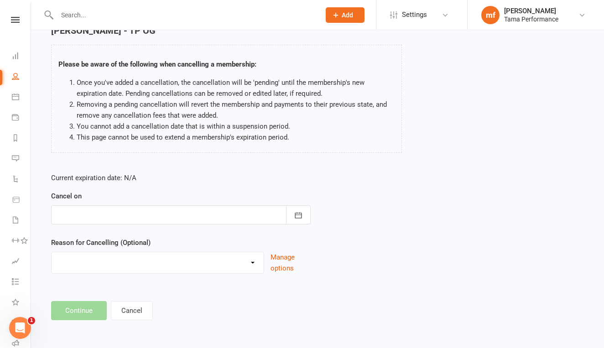
scroll to position [53, 0]
click at [126, 307] on button "Cancel" at bounding box center [132, 310] width 42 height 19
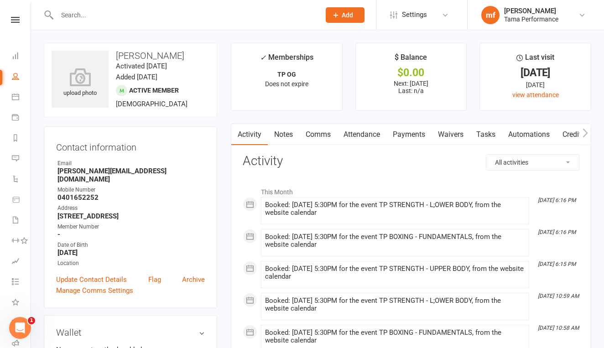
click at [96, 14] on input "text" at bounding box center [184, 15] width 260 height 13
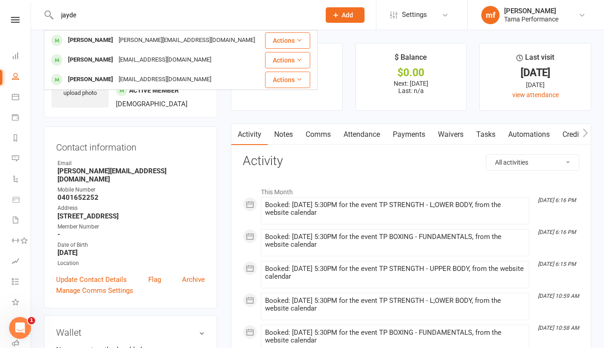
type input "Jayden"
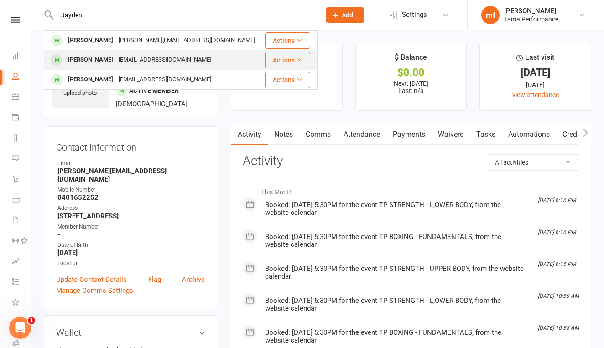
drag, startPoint x: 96, startPoint y: 14, endPoint x: 130, endPoint y: 59, distance: 55.8
click at [130, 59] on div "[EMAIL_ADDRESS][DOMAIN_NAME]" at bounding box center [165, 59] width 98 height 13
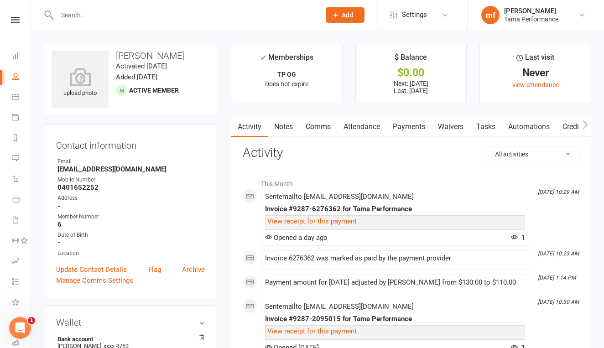
click at [410, 122] on link "Payments" at bounding box center [409, 126] width 45 height 21
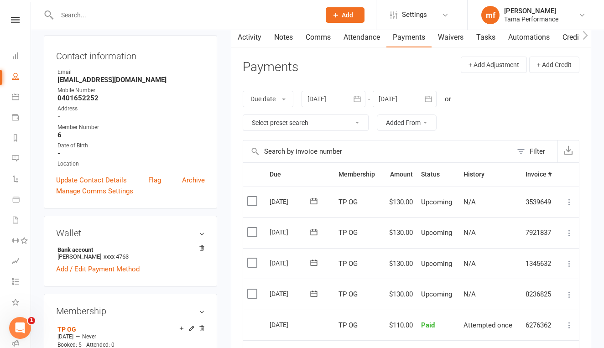
scroll to position [132, 0]
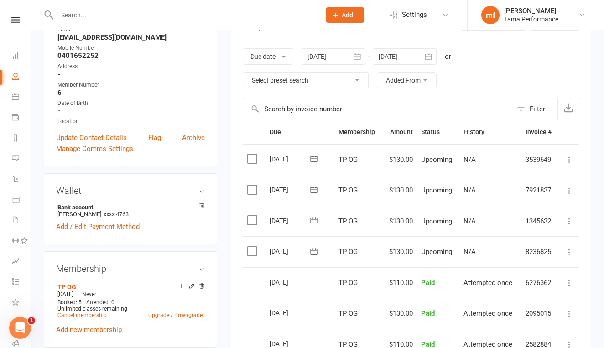
click at [569, 248] on icon at bounding box center [569, 252] width 9 height 9
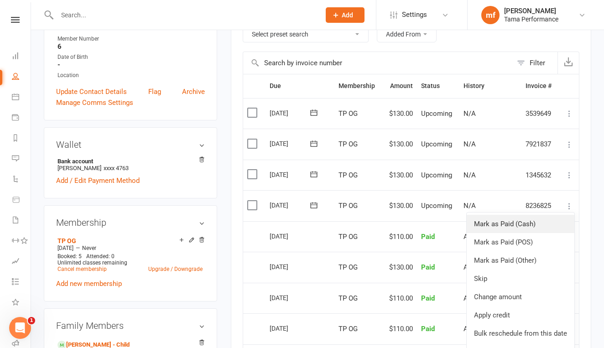
scroll to position [179, 0]
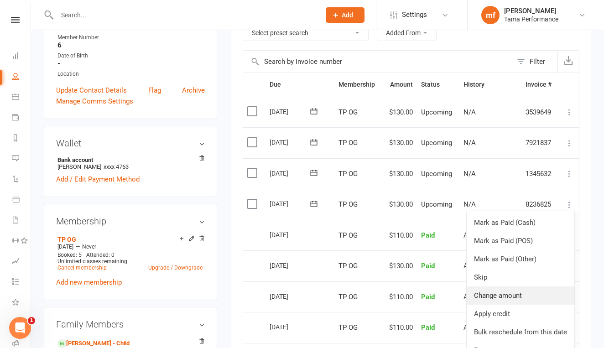
click at [506, 288] on link "Change amount" at bounding box center [521, 296] width 108 height 18
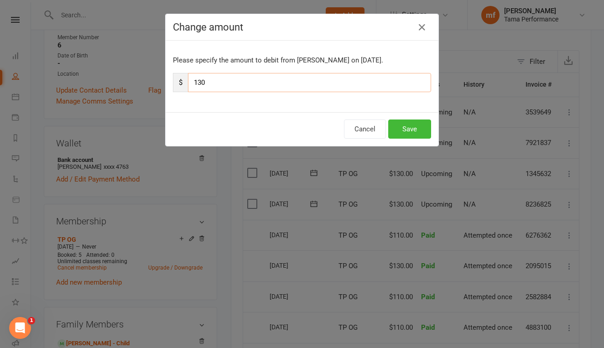
click at [203, 80] on input "130" at bounding box center [309, 82] width 243 height 19
type input "110"
click at [408, 126] on button "Save" at bounding box center [409, 129] width 43 height 19
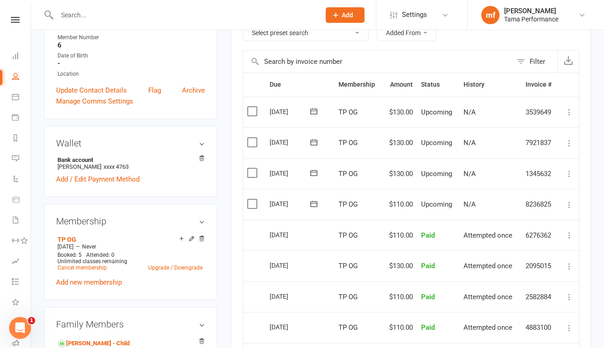
click at [310, 201] on icon at bounding box center [313, 204] width 7 height 6
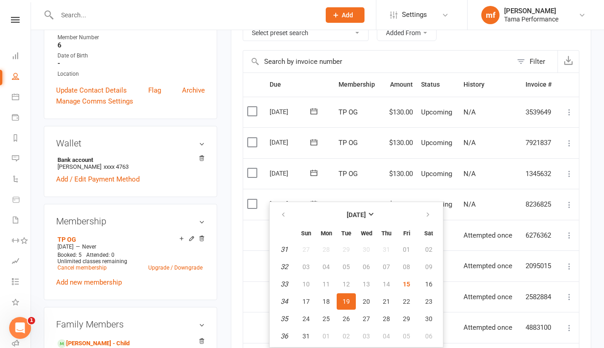
click at [389, 149] on td "$130.00" at bounding box center [400, 142] width 35 height 31
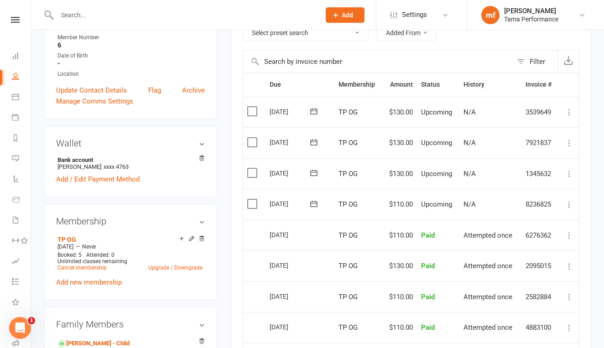
click at [572, 140] on icon at bounding box center [569, 143] width 9 height 9
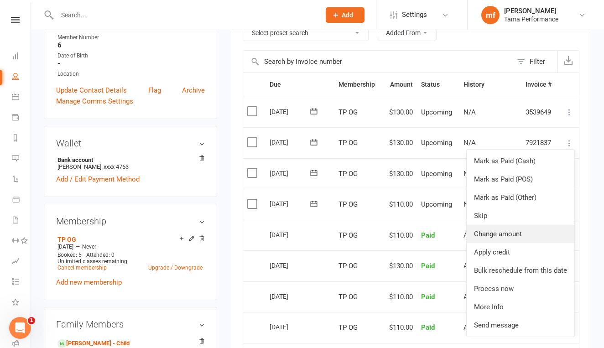
click at [501, 228] on link "Change amount" at bounding box center [521, 234] width 108 height 18
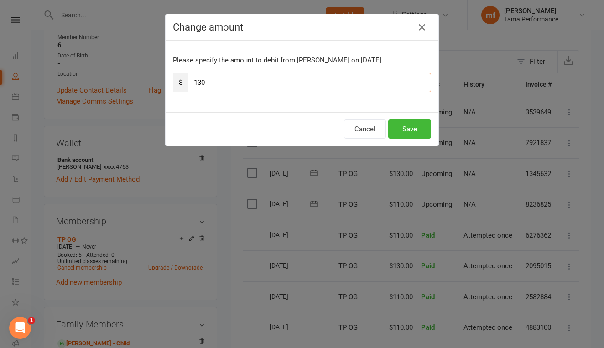
click at [202, 84] on input "130" at bounding box center [309, 82] width 243 height 19
type input "110"
click at [431, 124] on button "Save" at bounding box center [409, 129] width 43 height 19
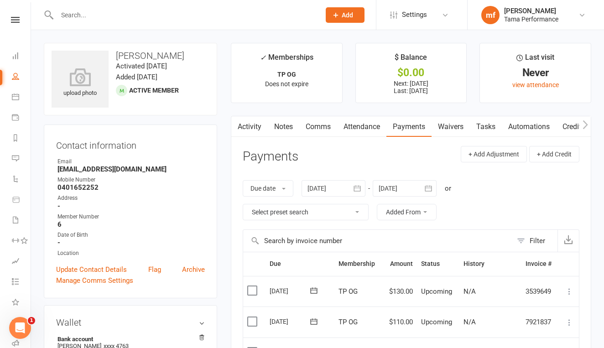
scroll to position [0, 0]
click at [115, 14] on input "text" at bounding box center [184, 15] width 260 height 13
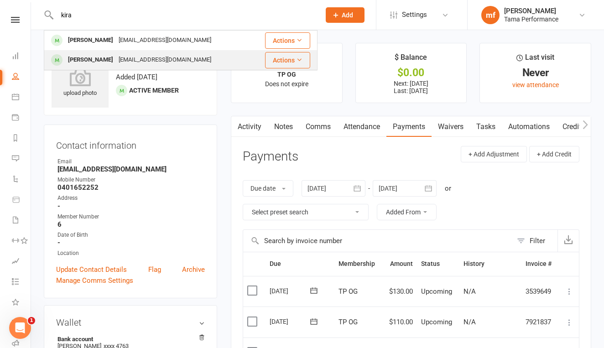
type input "kira"
click at [138, 60] on div "[EMAIL_ADDRESS][DOMAIN_NAME]" at bounding box center [165, 59] width 98 height 13
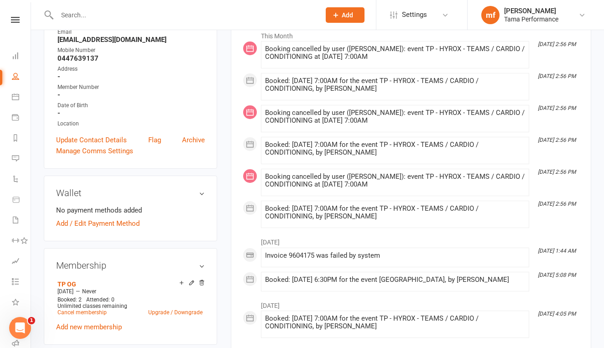
scroll to position [174, 0]
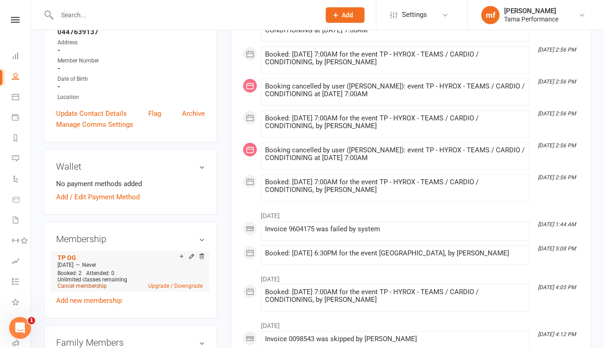
click at [95, 288] on link "Cancel membership" at bounding box center [82, 286] width 49 height 6
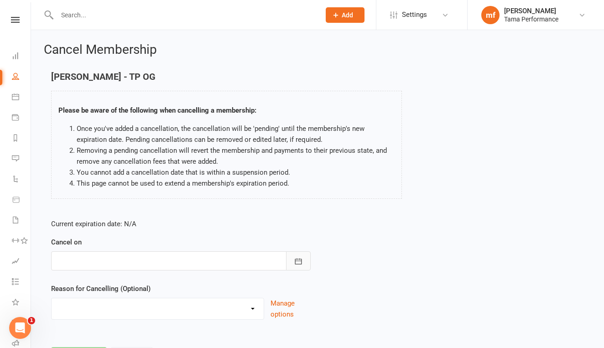
click at [305, 262] on button "button" at bounding box center [298, 261] width 25 height 19
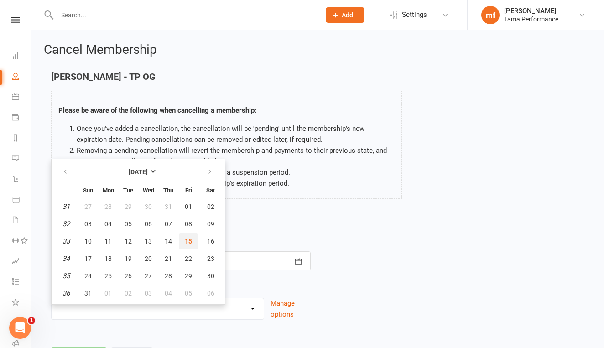
click at [187, 240] on span "15" at bounding box center [188, 241] width 7 height 7
type input "[DATE]"
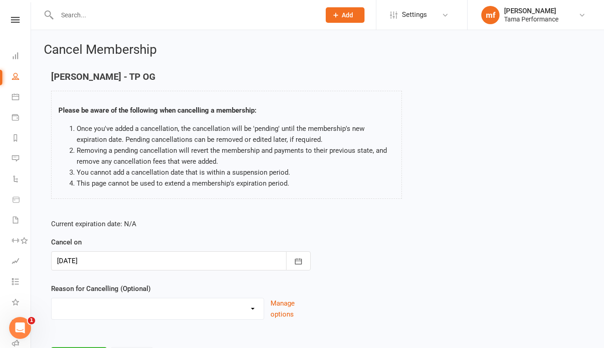
select select "2"
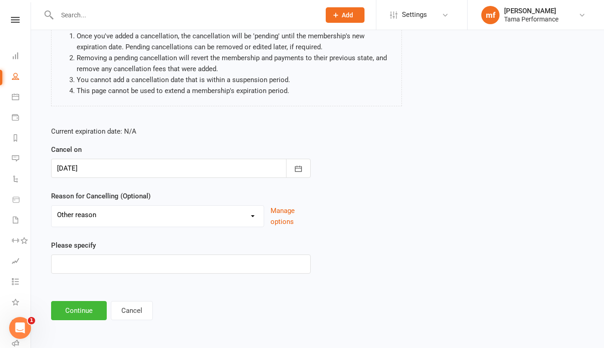
scroll to position [100, 0]
click at [134, 260] on input at bounding box center [181, 264] width 260 height 19
type input "new membership"
click at [98, 301] on button "Continue" at bounding box center [79, 310] width 56 height 19
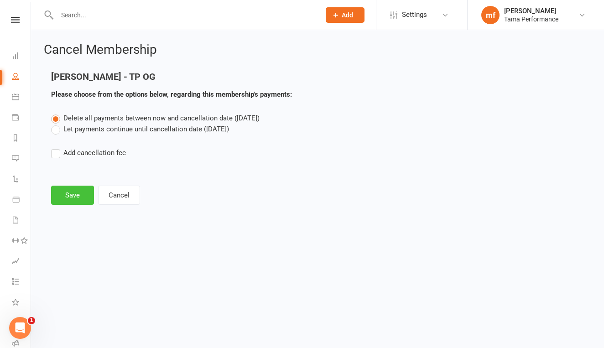
click at [72, 193] on button "Save" at bounding box center [72, 195] width 43 height 19
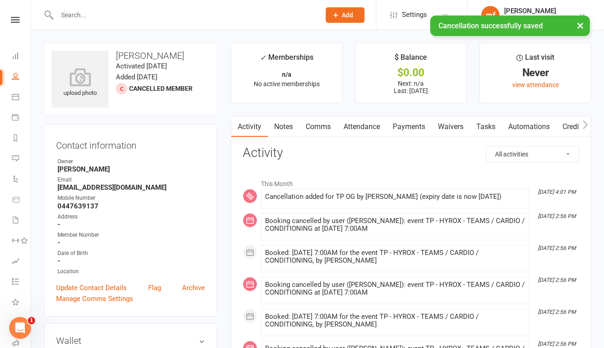
click at [139, 10] on input "text" at bounding box center [184, 15] width 260 height 13
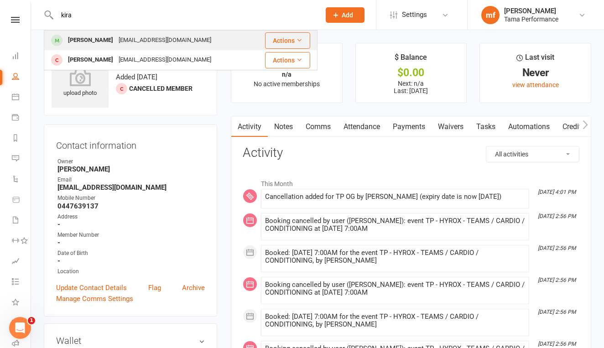
type input "kira"
click at [89, 41] on div "[PERSON_NAME]" at bounding box center [90, 40] width 51 height 13
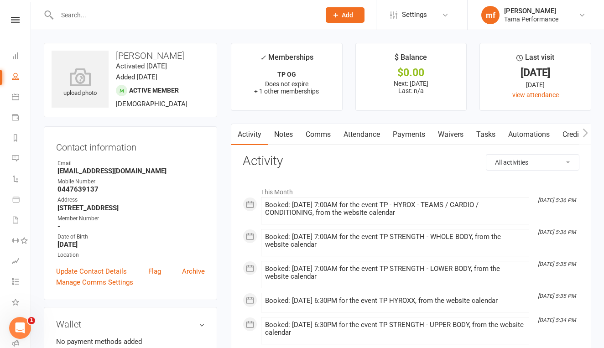
scroll to position [204, 0]
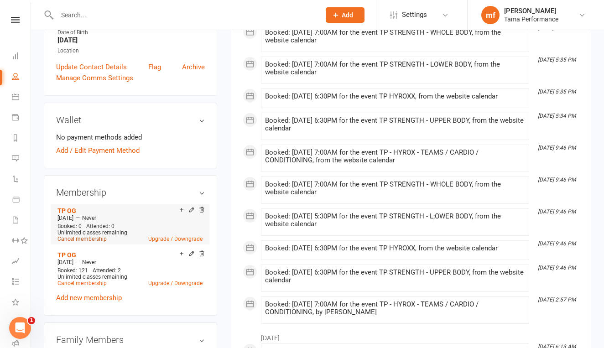
click at [96, 240] on link "Cancel membership" at bounding box center [82, 239] width 49 height 6
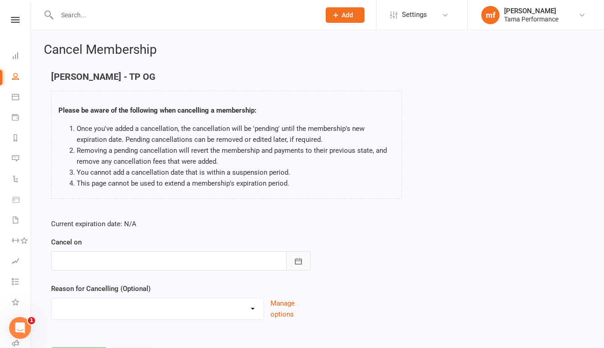
click at [294, 257] on icon "button" at bounding box center [298, 261] width 9 height 9
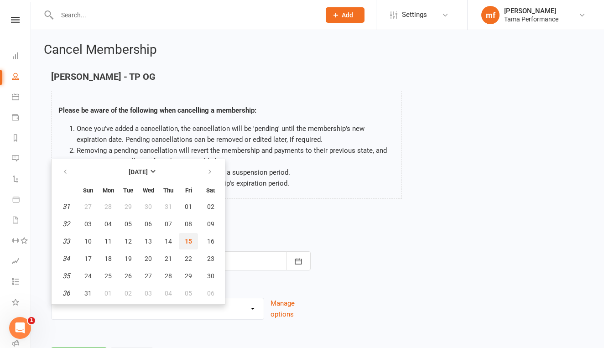
click at [190, 243] on span "15" at bounding box center [188, 241] width 7 height 7
type input "[DATE]"
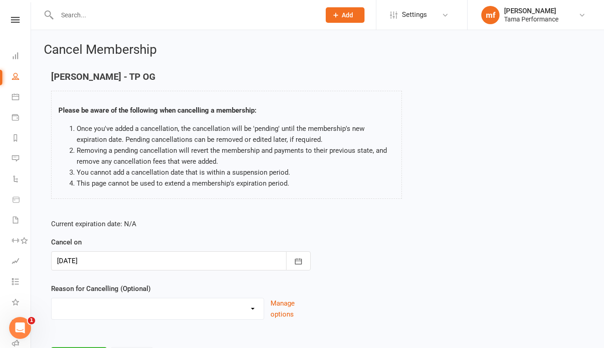
select select "2"
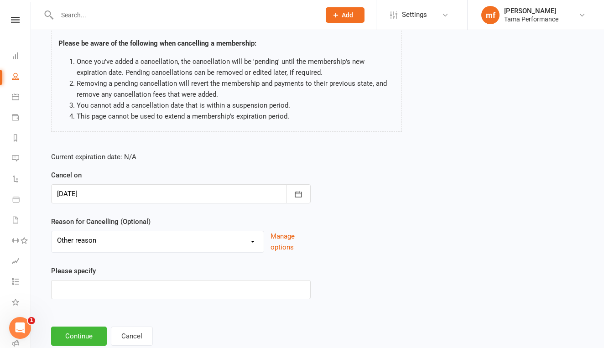
scroll to position [70, 0]
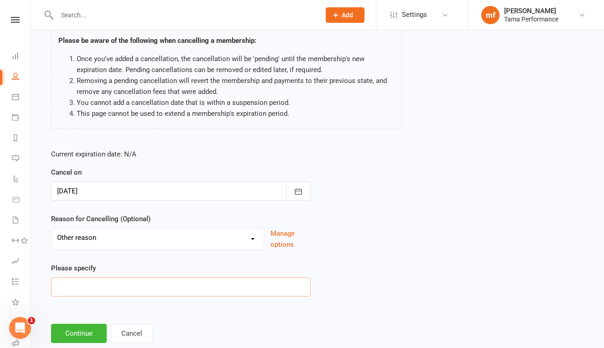
click at [128, 287] on input at bounding box center [181, 287] width 260 height 19
type input "new membership"
click at [87, 330] on button "Continue" at bounding box center [79, 333] width 56 height 19
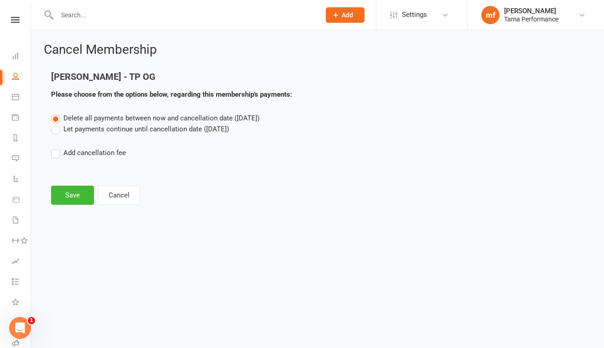
scroll to position [0, 0]
click at [75, 205] on div "Cancel Membership [PERSON_NAME] - TP OG Please choose from the options below, r…" at bounding box center [317, 124] width 573 height 189
click at [75, 194] on button "Save" at bounding box center [72, 195] width 43 height 19
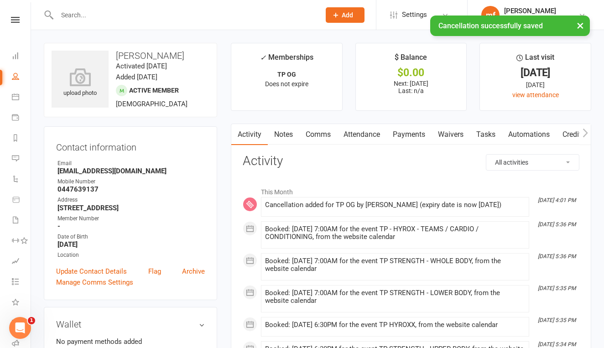
click at [406, 133] on link "Payments" at bounding box center [409, 134] width 45 height 21
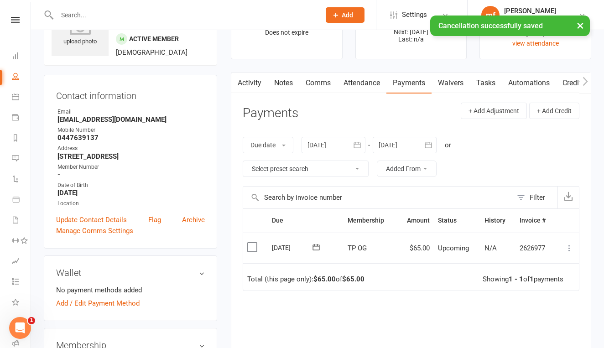
scroll to position [104, 0]
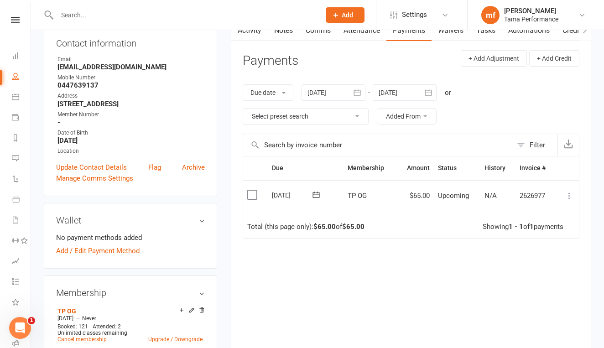
click at [566, 194] on icon at bounding box center [569, 195] width 9 height 9
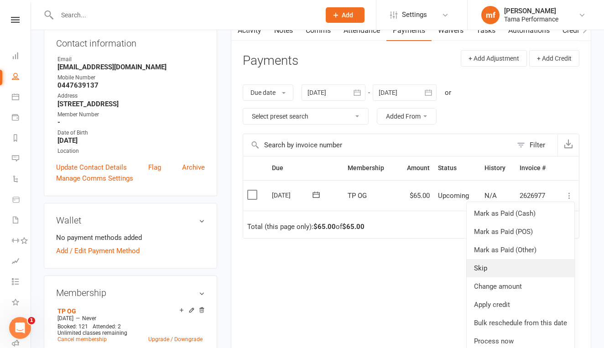
click at [490, 263] on link "Skip" at bounding box center [521, 268] width 108 height 18
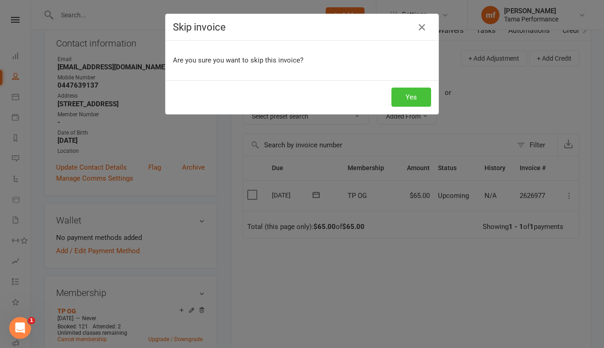
click at [422, 101] on button "Yes" at bounding box center [412, 97] width 40 height 19
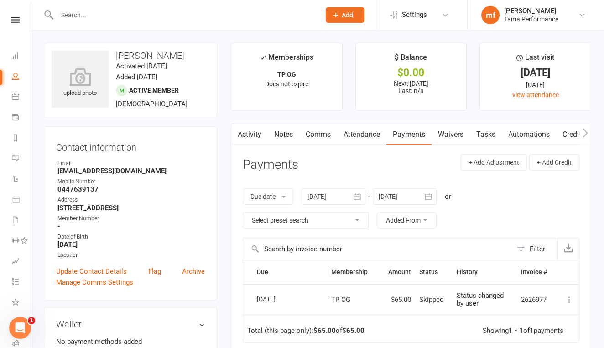
scroll to position [0, 0]
click at [174, 15] on input "text" at bounding box center [184, 15] width 260 height 13
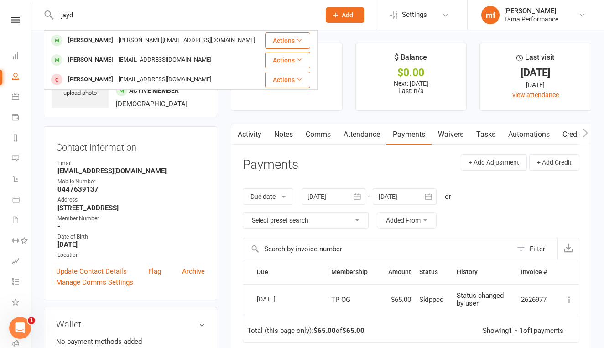
type input "[PERSON_NAME]"
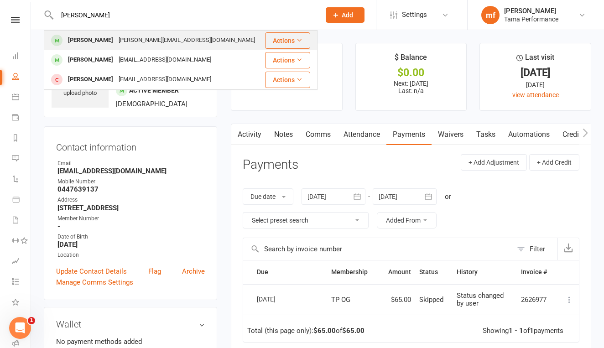
drag, startPoint x: 174, startPoint y: 20, endPoint x: 152, endPoint y: 42, distance: 32.0
click at [152, 42] on div "[PERSON_NAME][EMAIL_ADDRESS][DOMAIN_NAME]" at bounding box center [187, 40] width 142 height 13
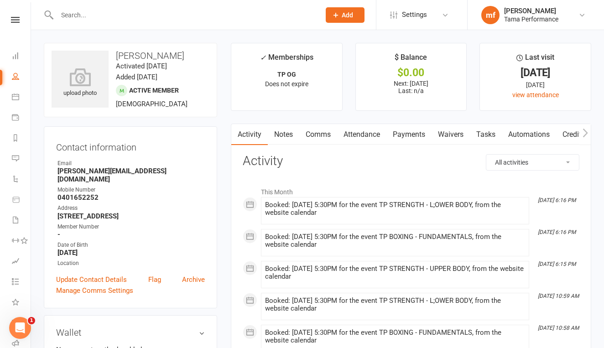
click at [180, 12] on input "text" at bounding box center [184, 15] width 260 height 13
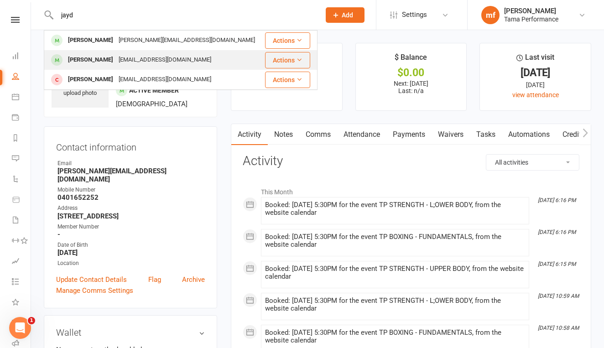
type input "jayd"
click at [171, 60] on div "[EMAIL_ADDRESS][DOMAIN_NAME]" at bounding box center [165, 59] width 98 height 13
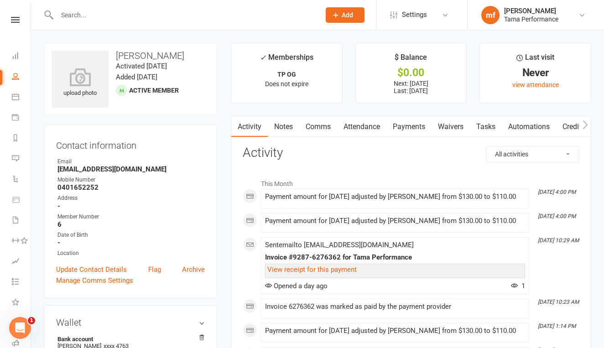
click at [414, 124] on link "Payments" at bounding box center [409, 126] width 45 height 21
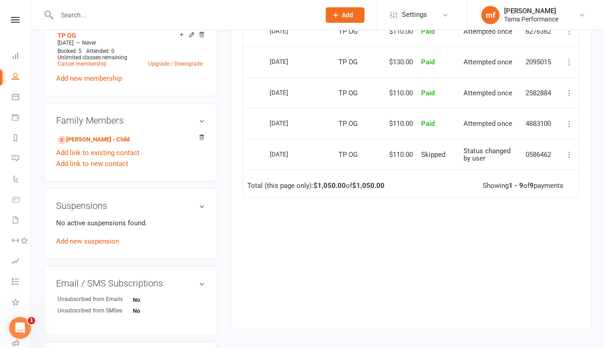
scroll to position [384, 0]
click at [155, 129] on div "Family Members [PERSON_NAME] - Child Add link to existing contact Add link to n…" at bounding box center [130, 142] width 173 height 79
click at [202, 121] on h3 "Family Members" at bounding box center [130, 120] width 149 height 10
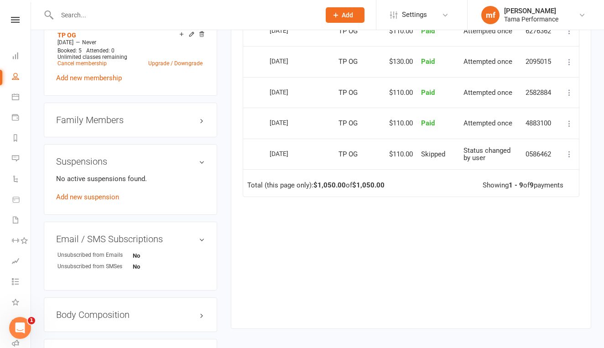
click at [202, 122] on h3 "Family Members" at bounding box center [130, 120] width 149 height 10
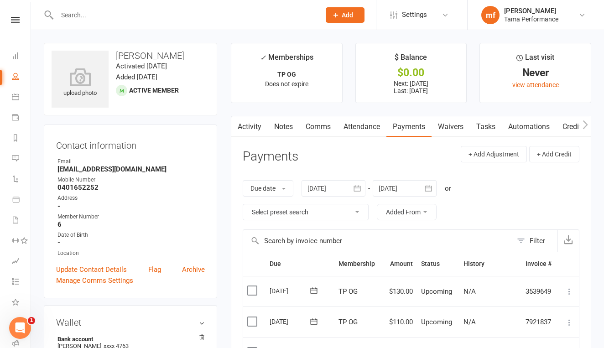
scroll to position [0, 0]
click at [107, 16] on input "text" at bounding box center [184, 15] width 260 height 13
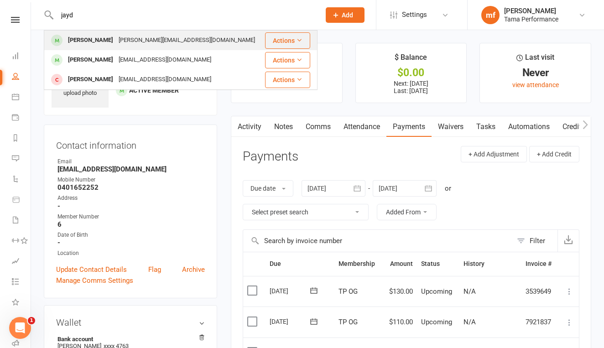
type input "jayd"
click at [91, 38] on div "[PERSON_NAME]" at bounding box center [90, 40] width 51 height 13
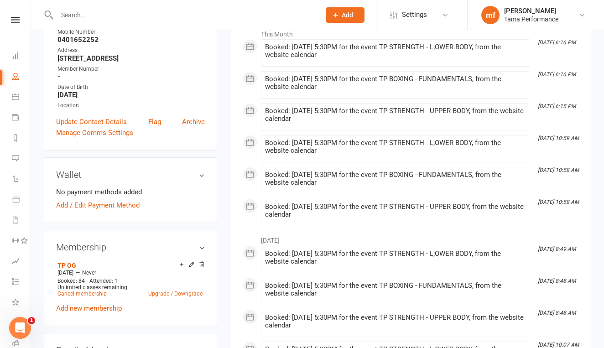
scroll to position [41, 0]
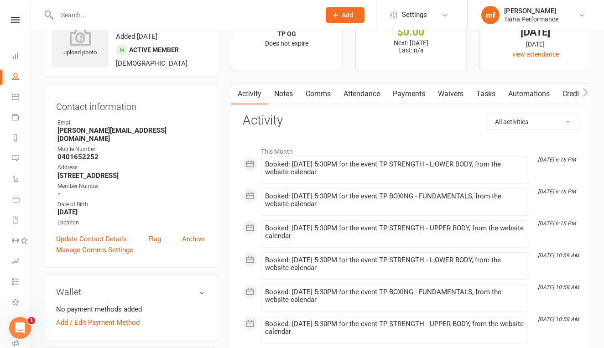
click at [413, 89] on link "Payments" at bounding box center [409, 94] width 45 height 21
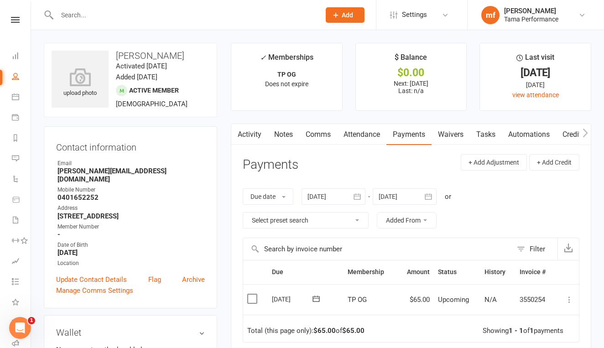
click at [145, 17] on input "text" at bounding box center [184, 15] width 260 height 13
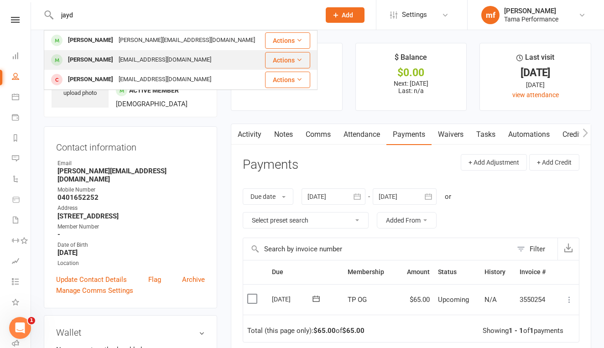
type input "jayd"
click at [84, 59] on div "[PERSON_NAME]" at bounding box center [90, 59] width 51 height 13
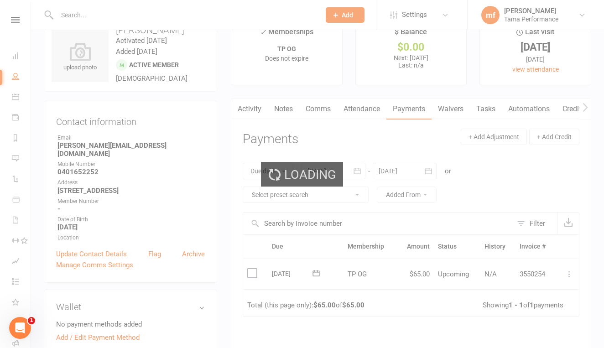
scroll to position [36, 0]
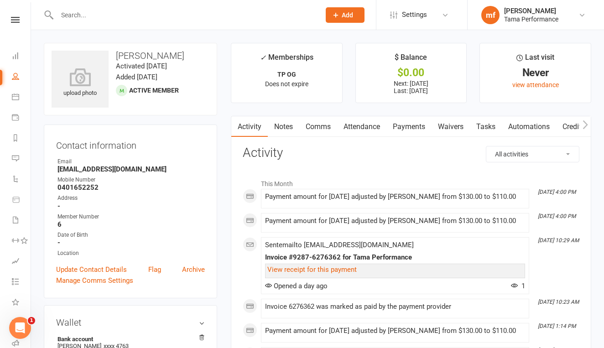
click at [412, 126] on link "Payments" at bounding box center [409, 126] width 45 height 21
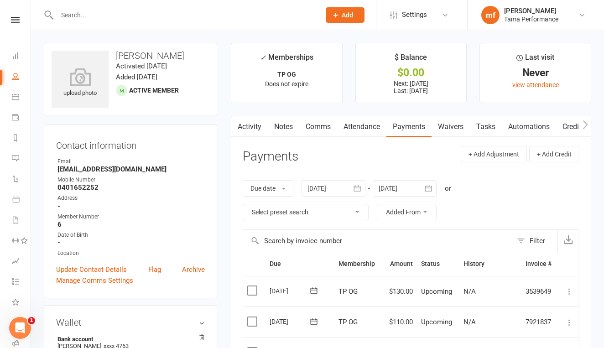
click at [144, 169] on strong "[EMAIL_ADDRESS][DOMAIN_NAME]" at bounding box center [131, 169] width 147 height 8
click at [130, 172] on strong "[EMAIL_ADDRESS][DOMAIN_NAME]" at bounding box center [131, 169] width 147 height 8
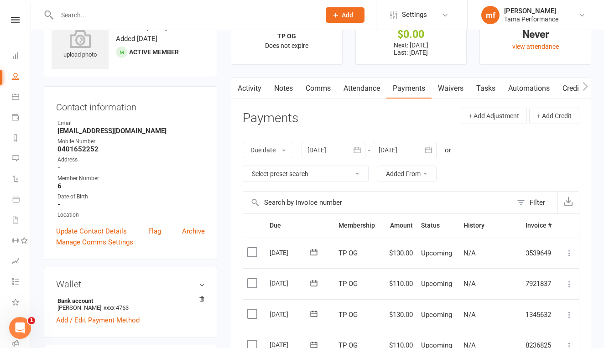
scroll to position [40, 0]
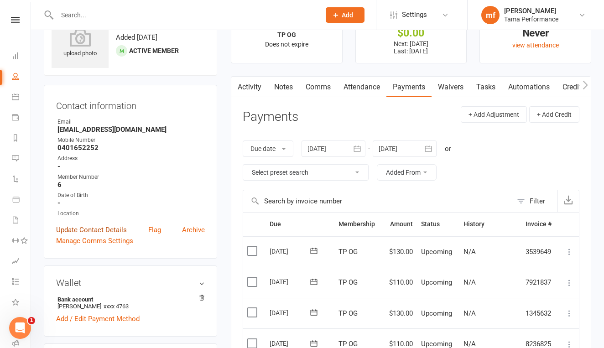
click at [103, 232] on link "Update Contact Details" at bounding box center [91, 230] width 71 height 11
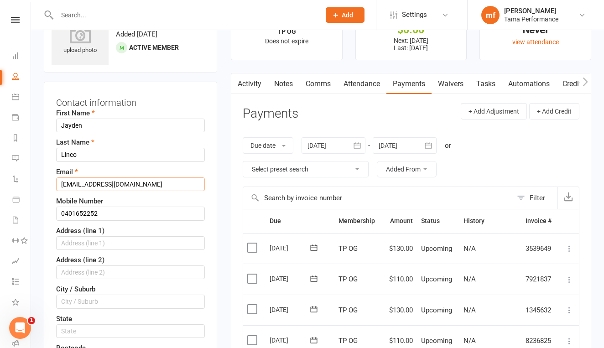
click at [157, 182] on input "[EMAIL_ADDRESS][DOMAIN_NAME]" at bounding box center [130, 185] width 149 height 14
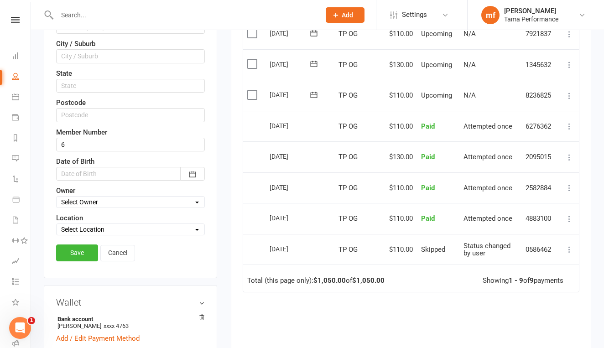
scroll to position [359, 0]
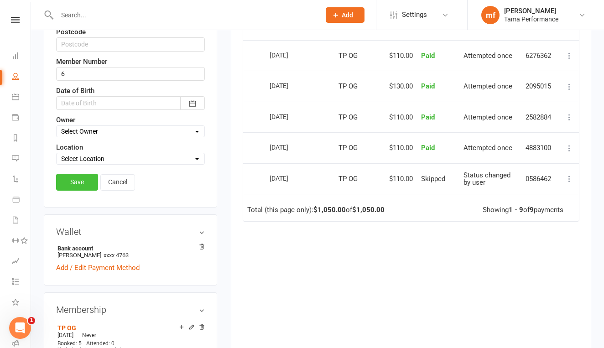
type input "[EMAIL_ADDRESS][DOMAIN_NAME]"
click at [85, 178] on link "Save" at bounding box center [77, 182] width 42 height 16
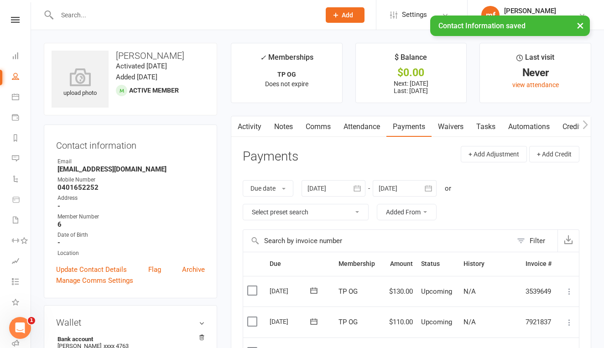
scroll to position [0, 0]
click at [156, 16] on div "× Contact Information saved" at bounding box center [296, 16] width 592 height 0
click at [128, 8] on div at bounding box center [179, 15] width 270 height 30
click at [122, 16] on div "× Contact Information saved" at bounding box center [296, 16] width 592 height 0
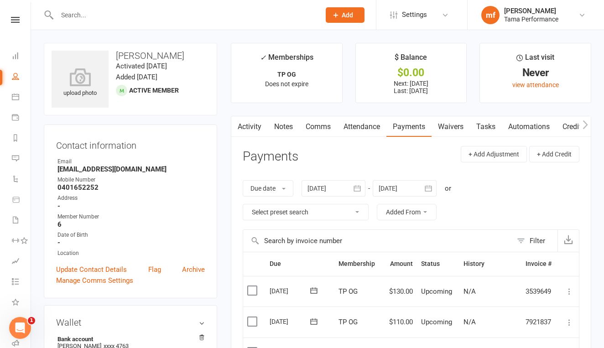
click at [103, 15] on input "text" at bounding box center [184, 15] width 260 height 13
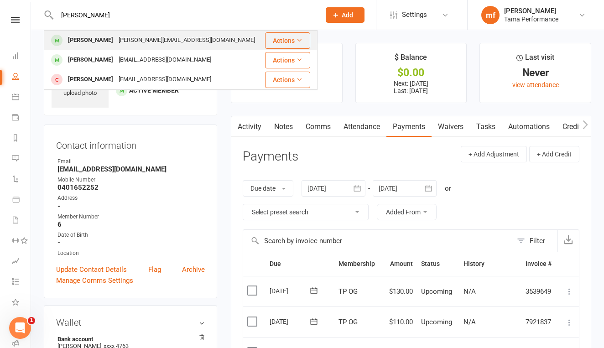
type input "[PERSON_NAME]"
click at [163, 42] on div "[PERSON_NAME][EMAIL_ADDRESS][DOMAIN_NAME]" at bounding box center [187, 40] width 142 height 13
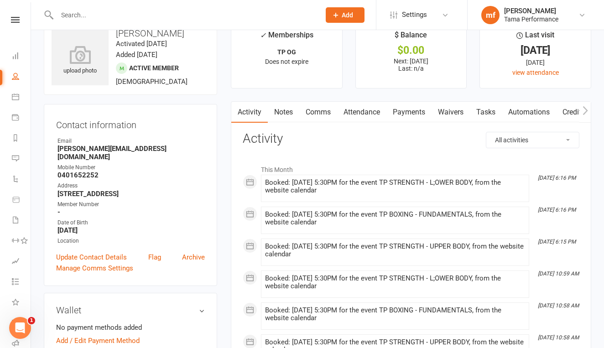
scroll to position [23, 0]
click at [423, 112] on link "Payments" at bounding box center [409, 111] width 45 height 21
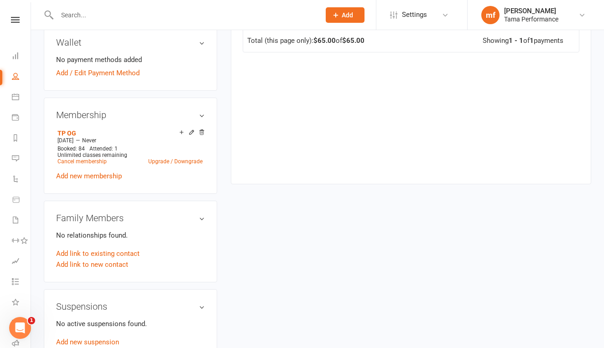
scroll to position [281, 0]
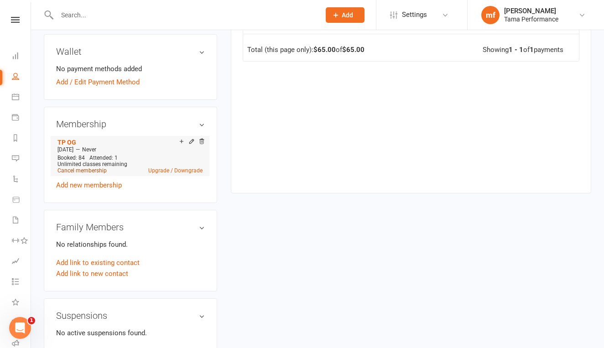
click at [95, 168] on link "Cancel membership" at bounding box center [82, 171] width 49 height 6
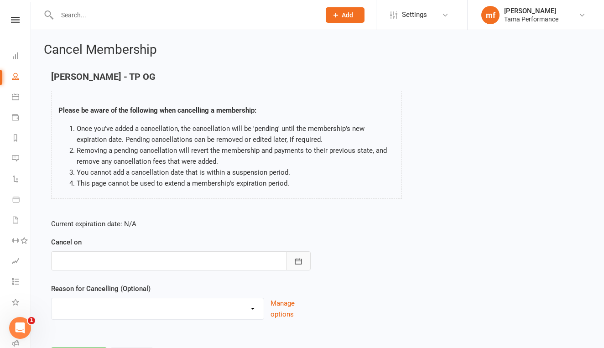
click at [303, 257] on button "button" at bounding box center [298, 261] width 25 height 19
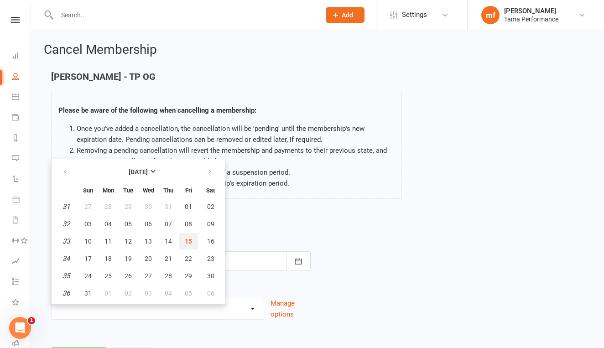
click at [189, 239] on span "15" at bounding box center [188, 241] width 7 height 7
type input "[DATE]"
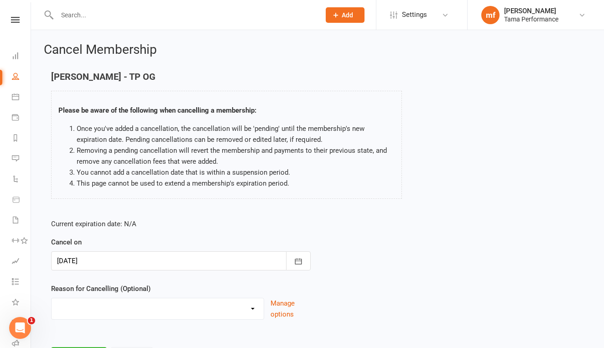
select select "2"
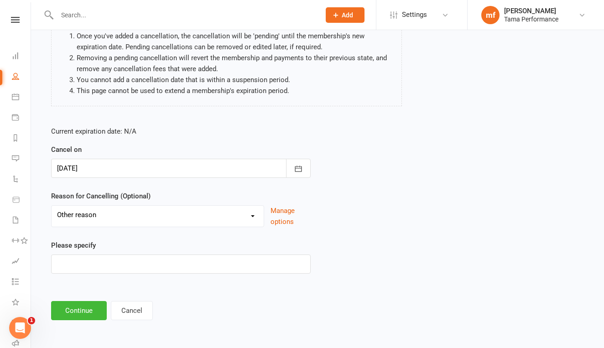
scroll to position [100, 0]
click at [126, 264] on input at bounding box center [181, 264] width 260 height 19
type input "new membership"
click at [79, 306] on button "Continue" at bounding box center [79, 310] width 56 height 19
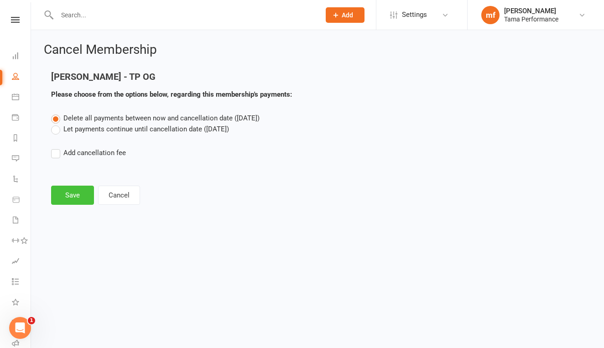
click at [78, 188] on button "Save" at bounding box center [72, 195] width 43 height 19
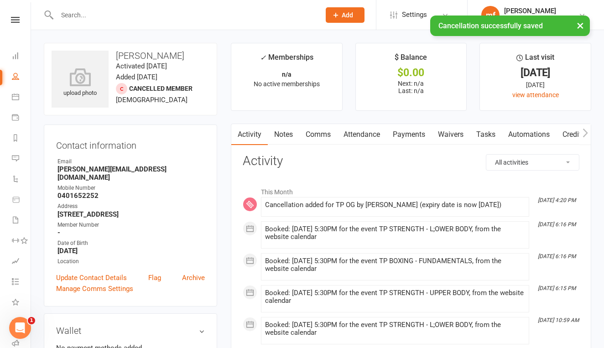
click at [420, 136] on link "Payments" at bounding box center [409, 134] width 45 height 21
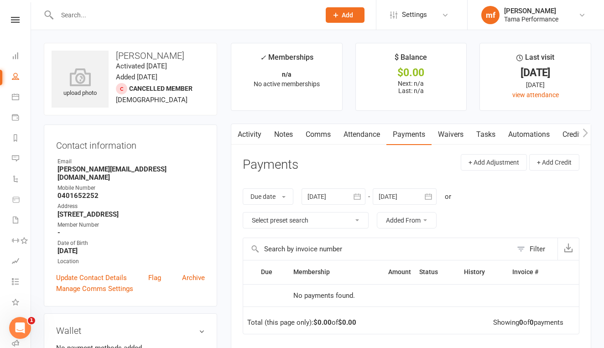
click at [163, 16] on input "text" at bounding box center [184, 15] width 260 height 13
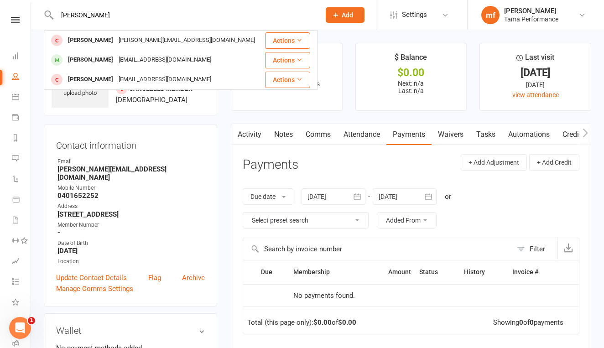
type input "[PERSON_NAME]"
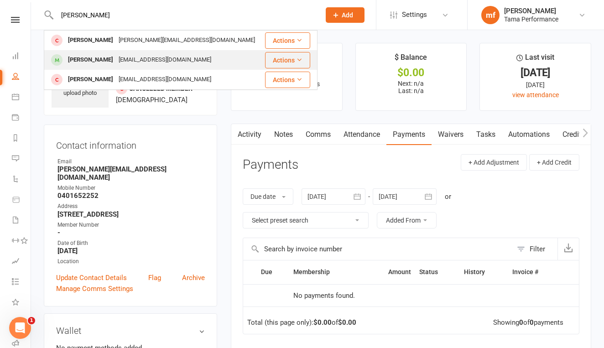
drag, startPoint x: 163, startPoint y: 16, endPoint x: 90, endPoint y: 61, distance: 85.5
click at [90, 61] on div "[PERSON_NAME]" at bounding box center [90, 59] width 51 height 13
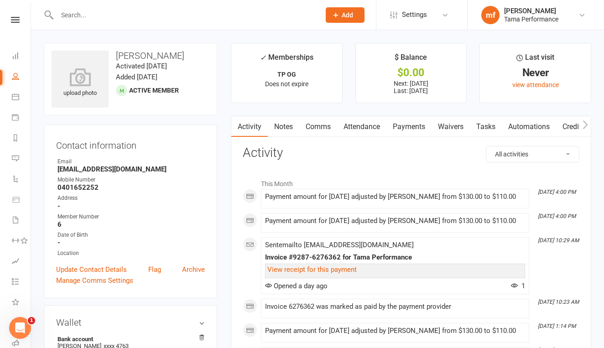
click at [416, 131] on link "Payments" at bounding box center [409, 126] width 45 height 21
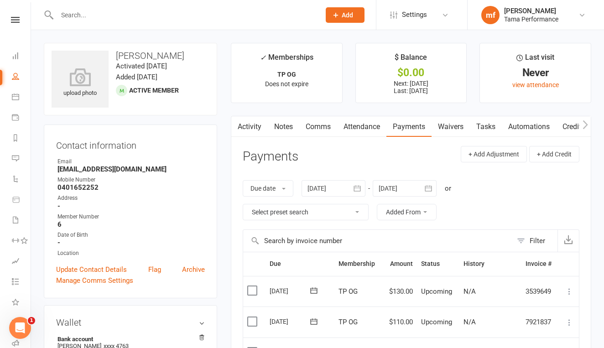
click at [159, 15] on input "text" at bounding box center [184, 15] width 260 height 13
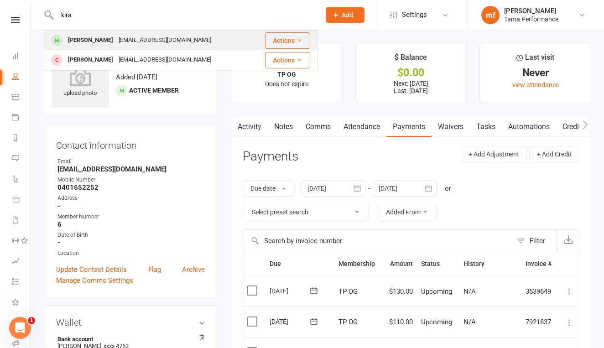
type input "kira"
click at [84, 39] on div "[PERSON_NAME]" at bounding box center [90, 40] width 51 height 13
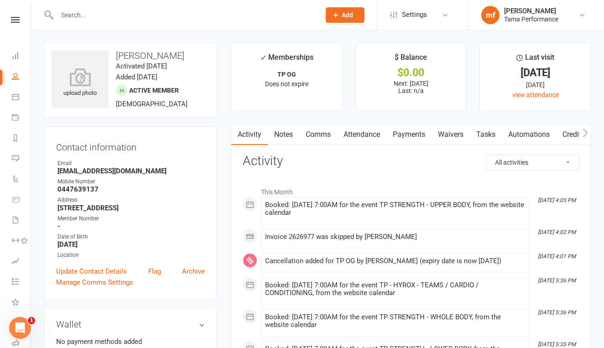
click at [412, 130] on link "Payments" at bounding box center [409, 134] width 45 height 21
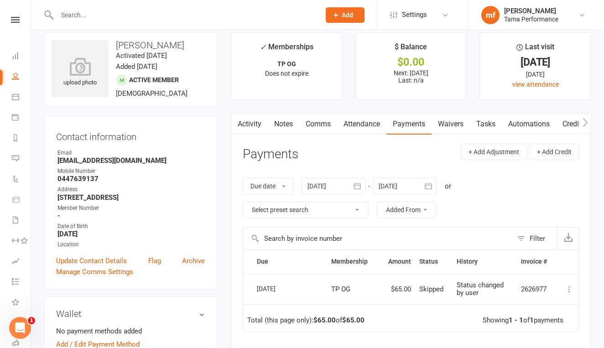
scroll to position [10, 0]
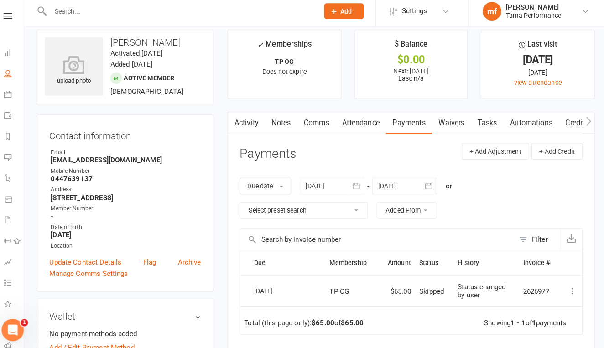
click at [213, 13] on input "text" at bounding box center [184, 15] width 260 height 13
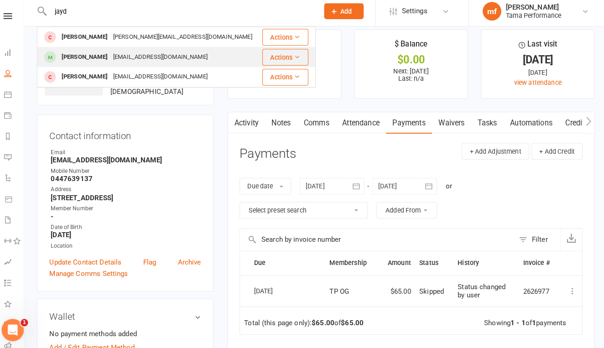
type input "jayd"
click at [81, 56] on div "[PERSON_NAME]" at bounding box center [90, 59] width 51 height 13
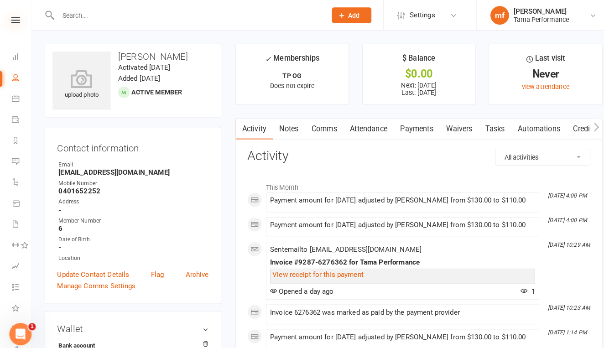
click at [16, 22] on icon at bounding box center [15, 20] width 9 height 6
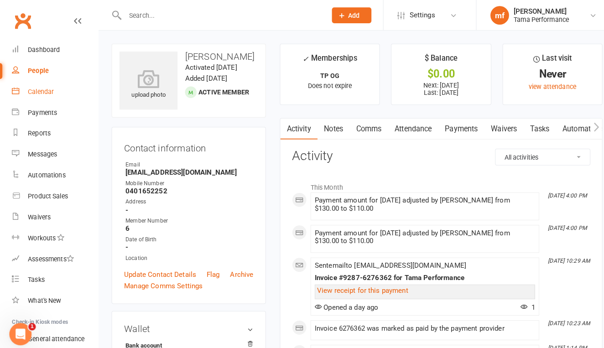
click at [44, 90] on div "Calendar" at bounding box center [40, 89] width 26 height 7
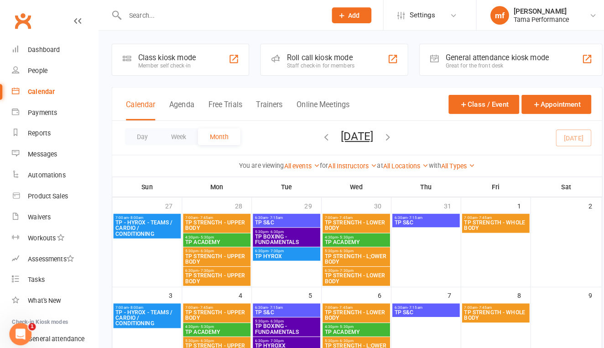
scroll to position [216, 0]
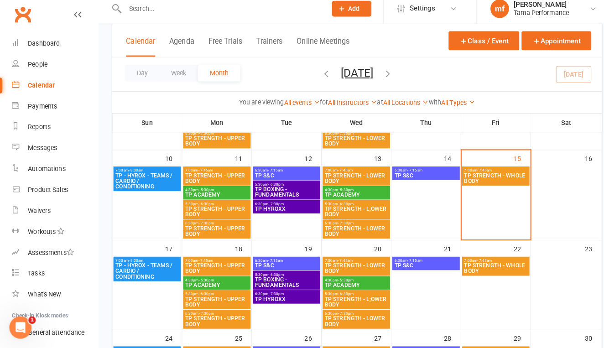
click at [152, 269] on span "TP - HYROX - TEAMS / CARDIO / CONDITIONING" at bounding box center [144, 273] width 63 height 16
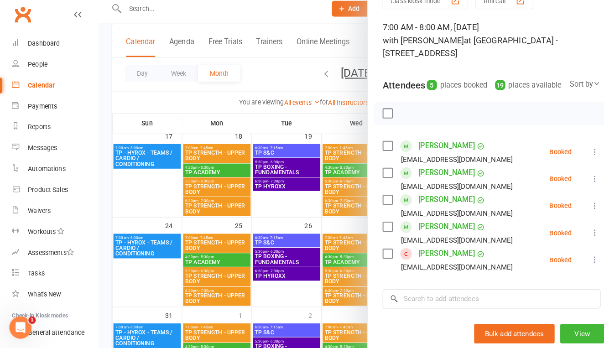
scroll to position [41, 0]
click at [168, 11] on div at bounding box center [351, 174] width 508 height 348
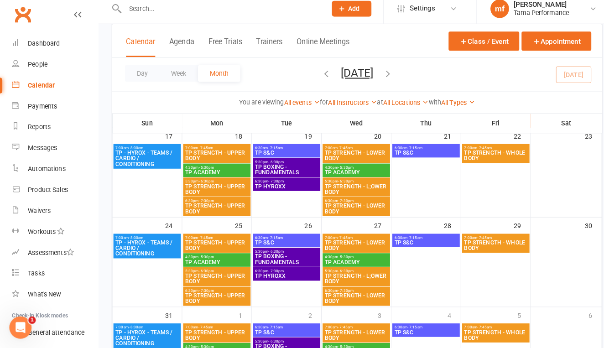
click at [164, 9] on input "text" at bounding box center [217, 15] width 194 height 13
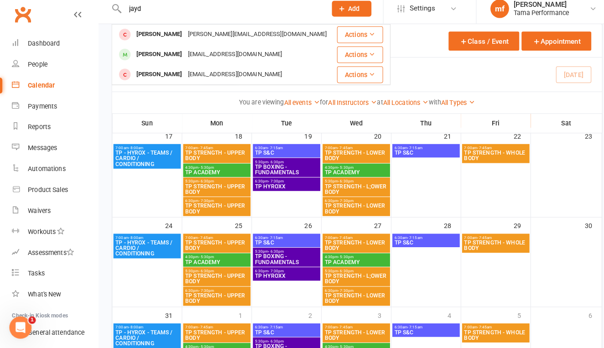
type input "jayd"
click at [157, 53] on div "[PERSON_NAME]" at bounding box center [156, 59] width 51 height 13
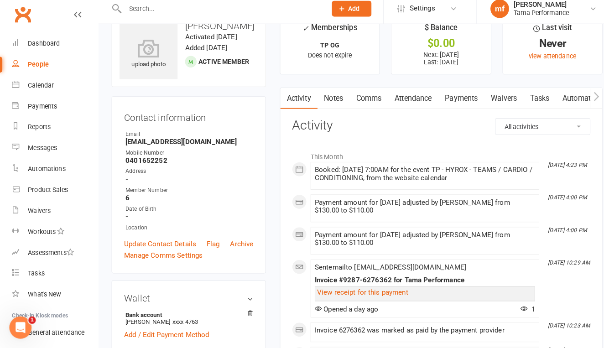
scroll to position [68, 0]
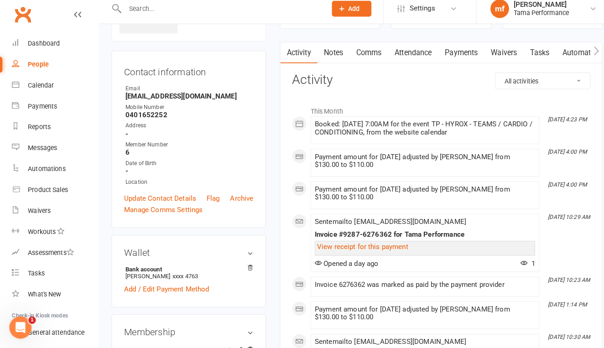
click at [451, 48] on link "Payments" at bounding box center [452, 58] width 45 height 21
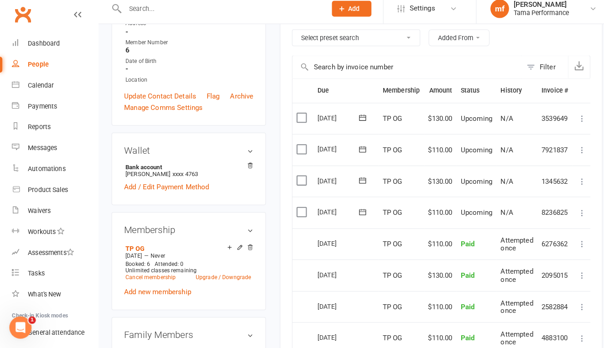
scroll to position [174, 0]
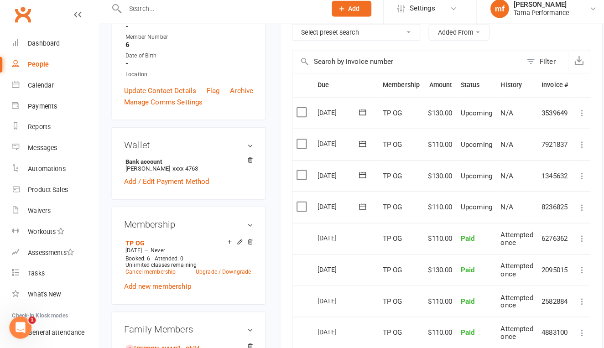
click at [358, 174] on icon at bounding box center [355, 178] width 9 height 9
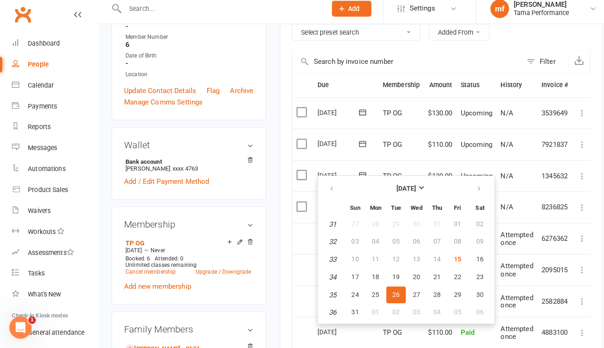
click at [492, 198] on td "N/A" at bounding box center [508, 209] width 40 height 31
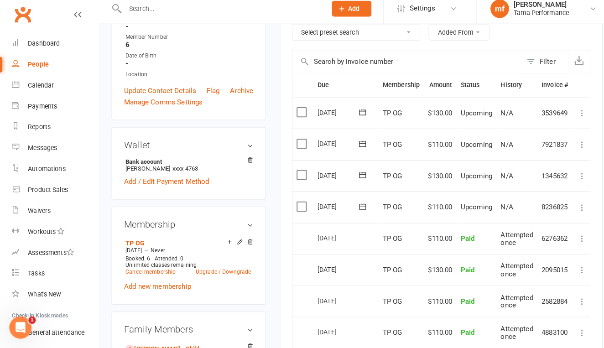
click at [571, 175] on icon at bounding box center [571, 179] width 9 height 9
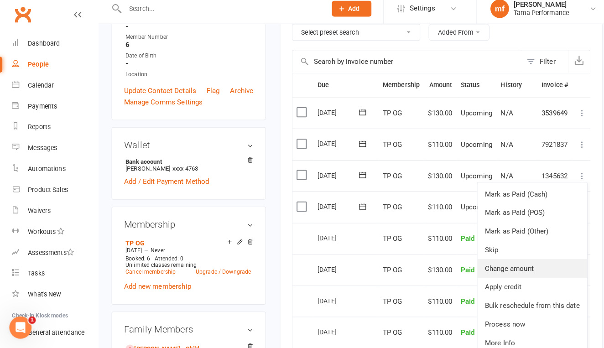
click at [504, 261] on link "Change amount" at bounding box center [523, 270] width 108 height 18
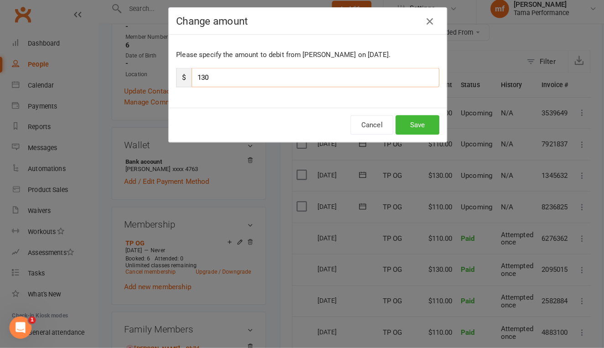
click at [201, 76] on input "130" at bounding box center [309, 82] width 243 height 19
type input "110"
click at [407, 120] on button "Save" at bounding box center [409, 129] width 43 height 19
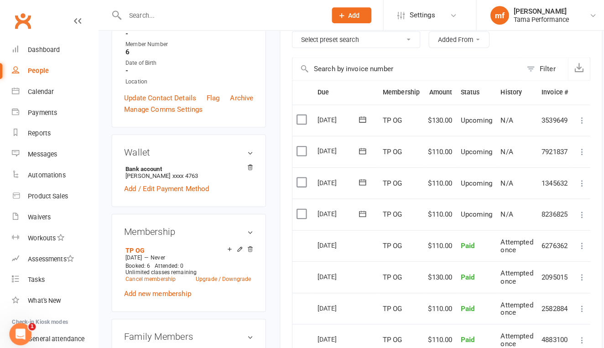
scroll to position [170, 0]
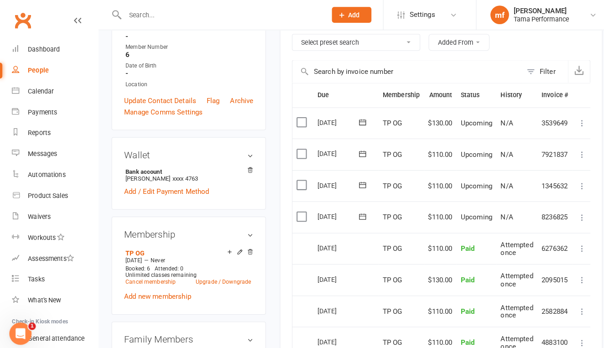
click at [572, 122] on icon at bounding box center [571, 121] width 9 height 9
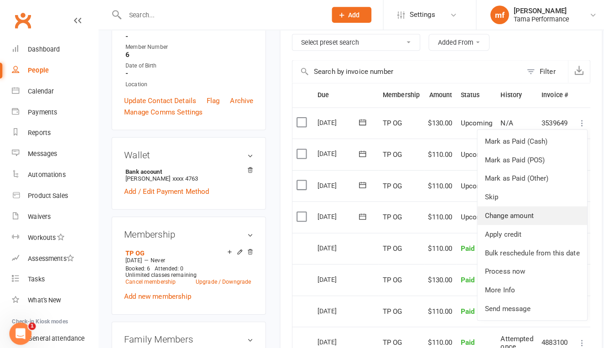
click at [501, 204] on link "Change amount" at bounding box center [523, 212] width 108 height 18
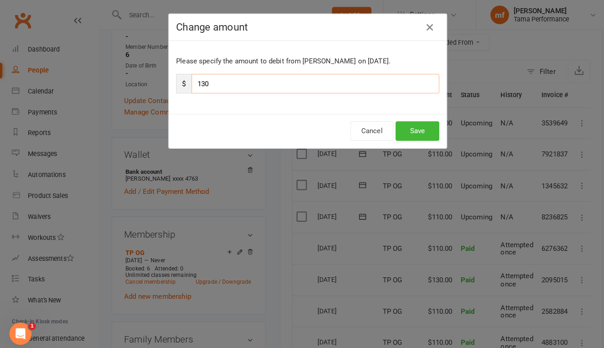
click at [201, 81] on input "130" at bounding box center [309, 82] width 243 height 19
type input "110"
click at [419, 126] on button "Save" at bounding box center [409, 129] width 43 height 19
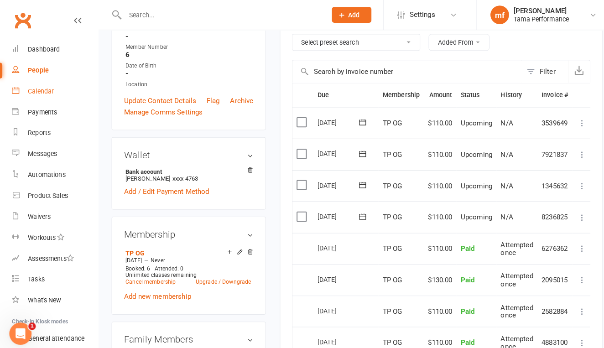
click at [40, 90] on div "Calendar" at bounding box center [40, 89] width 26 height 7
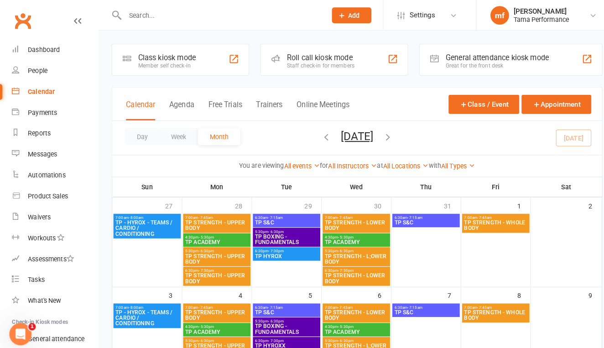
click at [206, 14] on input "text" at bounding box center [217, 15] width 194 height 13
click at [47, 109] on div "Payments" at bounding box center [41, 110] width 29 height 7
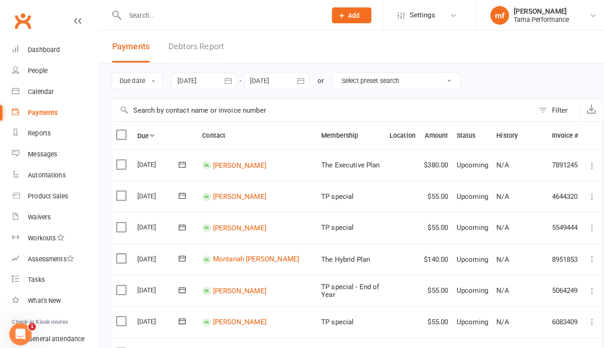
click at [225, 81] on icon "button" at bounding box center [224, 79] width 9 height 9
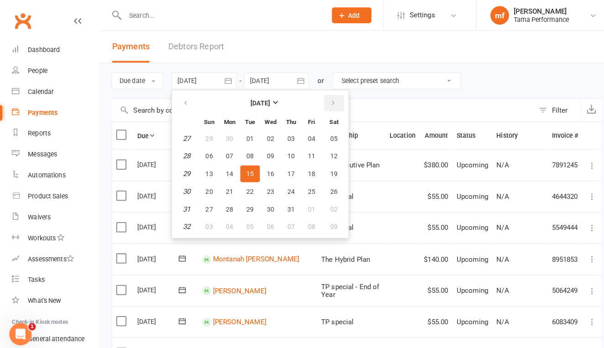
click at [330, 103] on icon "button" at bounding box center [327, 101] width 6 height 7
click at [228, 186] on span "18" at bounding box center [225, 187] width 7 height 7
type input "[DATE]"
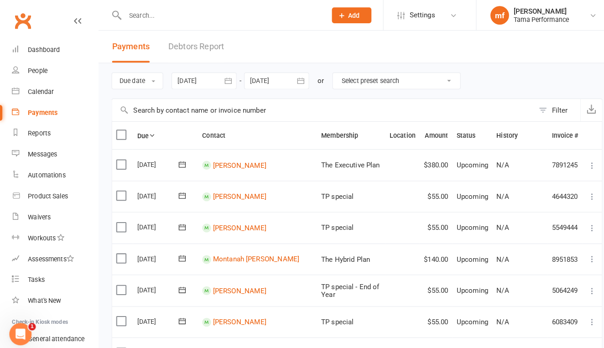
click at [304, 79] on button "button" at bounding box center [295, 79] width 16 height 16
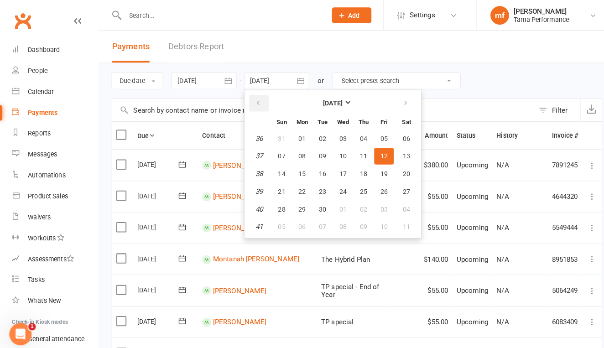
click at [259, 100] on button "button" at bounding box center [255, 101] width 20 height 16
click at [284, 202] on button "24" at bounding box center [276, 205] width 19 height 16
type input "[DATE]"
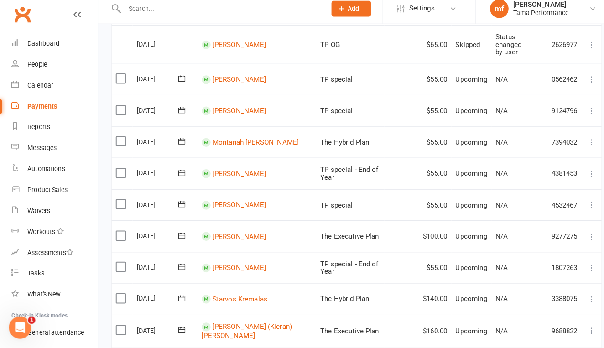
scroll to position [119, 0]
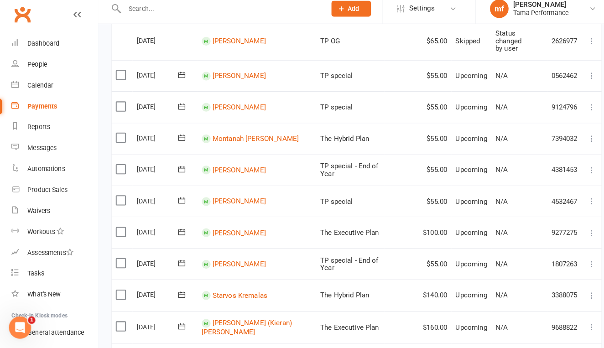
click at [581, 231] on icon at bounding box center [581, 235] width 9 height 9
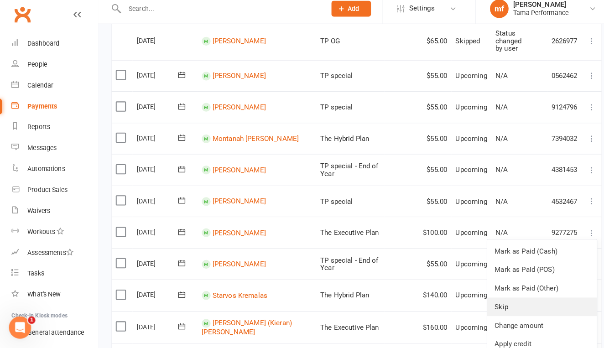
click at [533, 299] on link "Skip" at bounding box center [533, 308] width 108 height 18
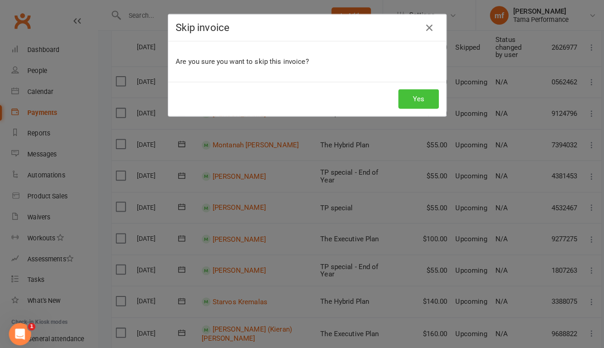
click at [419, 97] on button "Yes" at bounding box center [412, 97] width 40 height 19
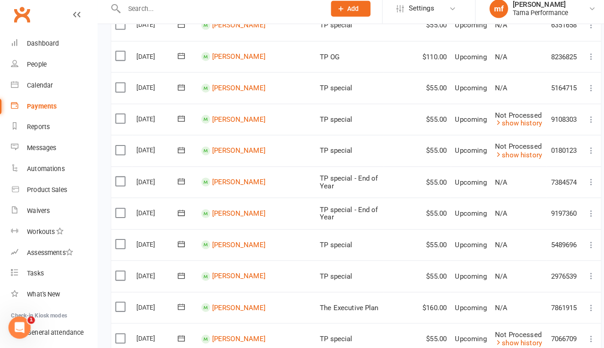
scroll to position [455, 0]
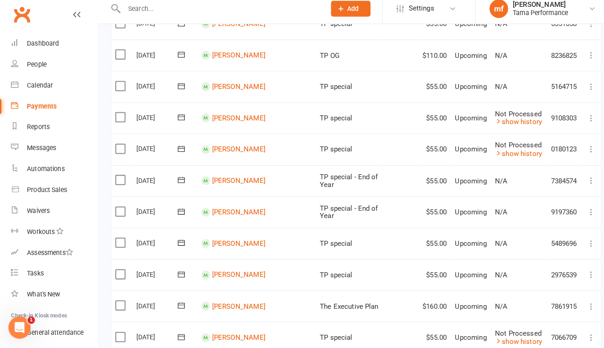
click at [582, 303] on icon at bounding box center [581, 307] width 9 height 9
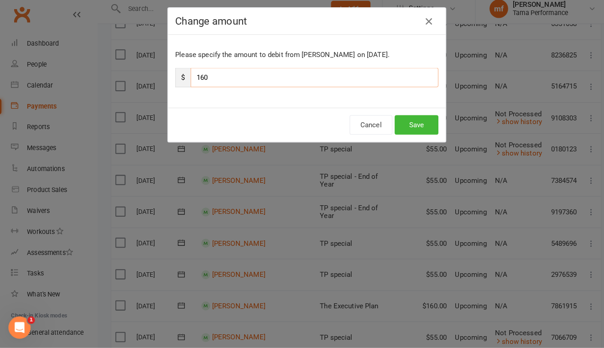
click at [201, 76] on input "160" at bounding box center [309, 82] width 243 height 19
type input "80"
click at [414, 121] on button "Save" at bounding box center [409, 129] width 43 height 19
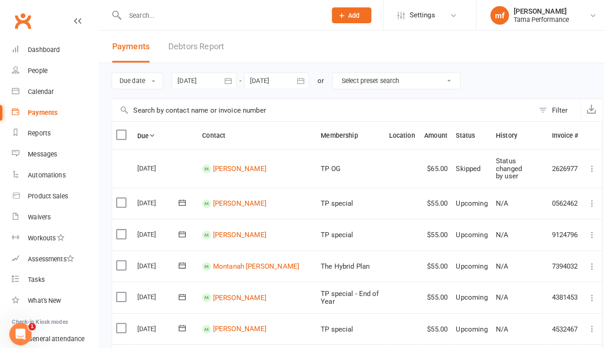
scroll to position [0, 0]
click at [186, 20] on input "text" at bounding box center [217, 15] width 194 height 13
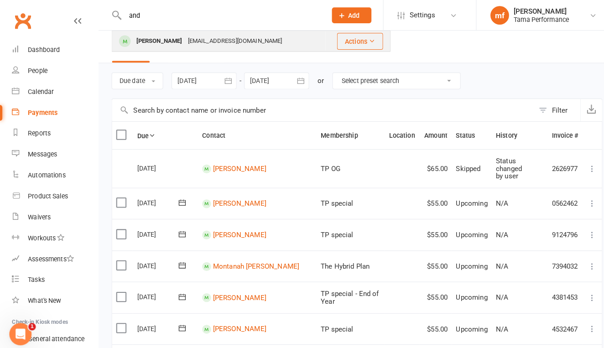
type input "and"
click at [159, 34] on div "[PERSON_NAME]" at bounding box center [156, 40] width 51 height 13
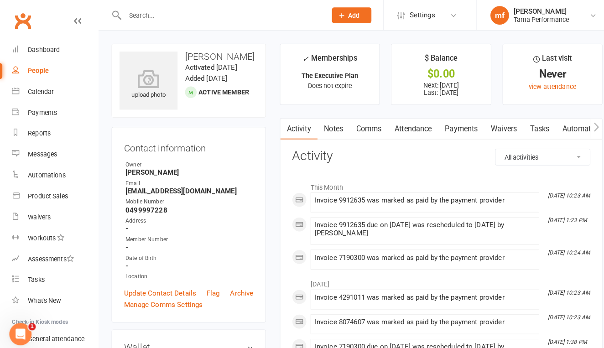
click at [453, 124] on link "Payments" at bounding box center [452, 126] width 45 height 21
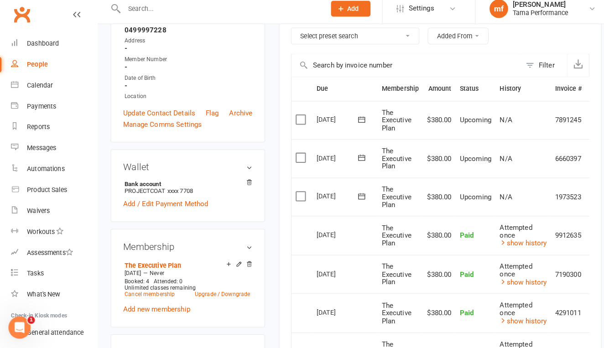
scroll to position [173, 0]
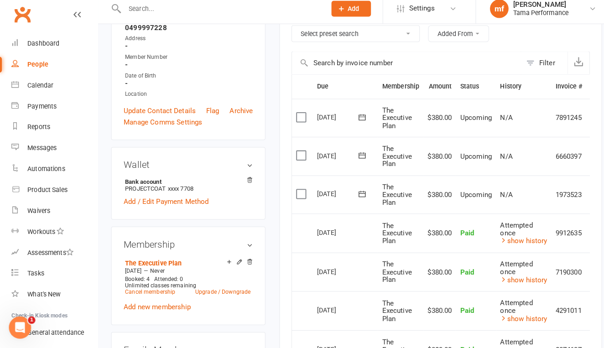
click at [360, 193] on icon at bounding box center [355, 197] width 9 height 9
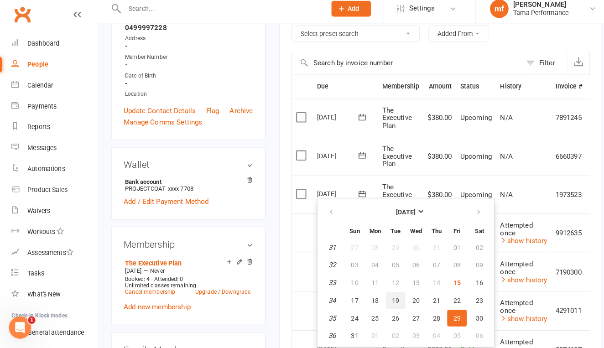
click at [391, 298] on span "19" at bounding box center [388, 301] width 7 height 7
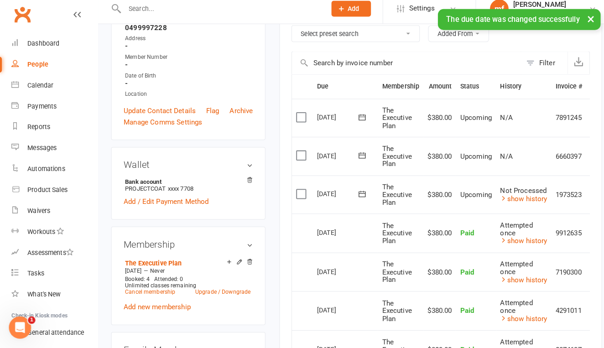
click at [359, 157] on icon at bounding box center [356, 160] width 7 height 6
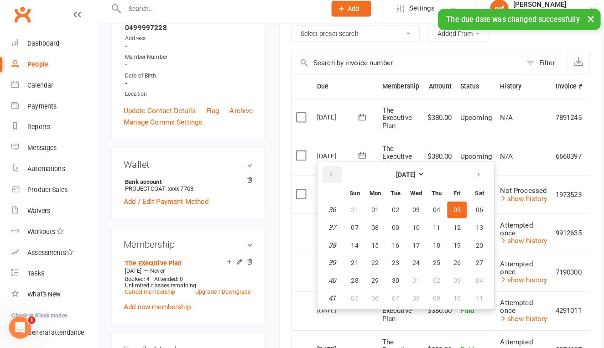
click at [325, 174] on icon "button" at bounding box center [326, 177] width 6 height 7
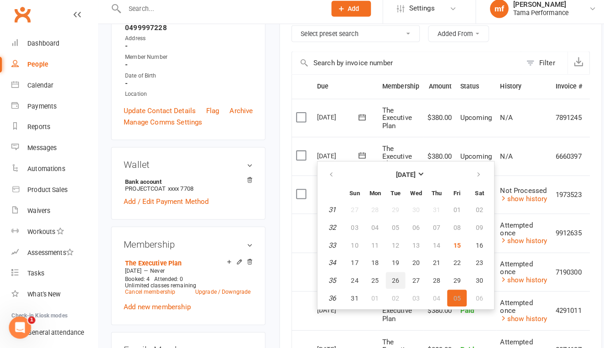
click at [393, 274] on button "26" at bounding box center [388, 282] width 19 height 16
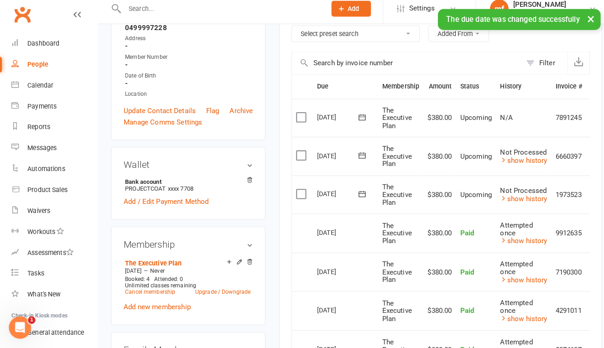
click at [356, 117] on icon at bounding box center [355, 121] width 9 height 9
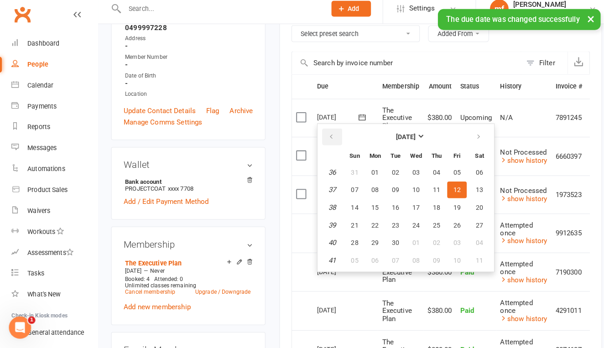
click at [330, 133] on button "button" at bounding box center [327, 141] width 20 height 16
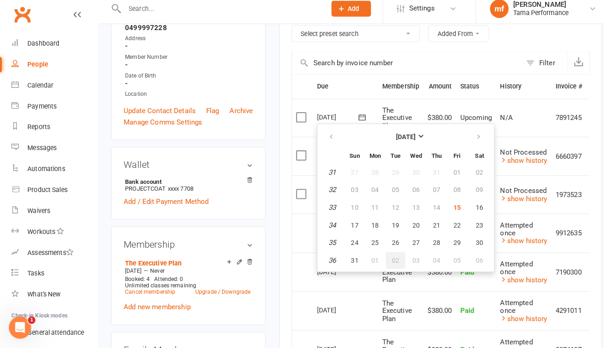
click at [391, 259] on span "02" at bounding box center [388, 262] width 7 height 7
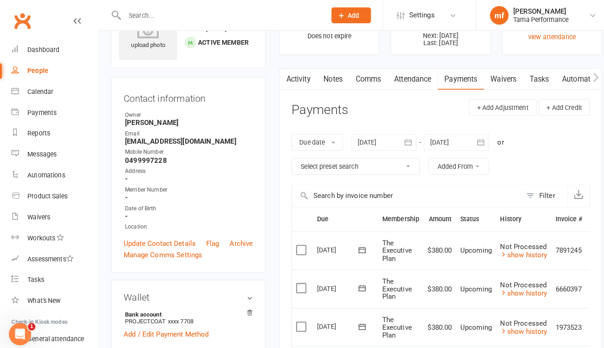
scroll to position [24, 0]
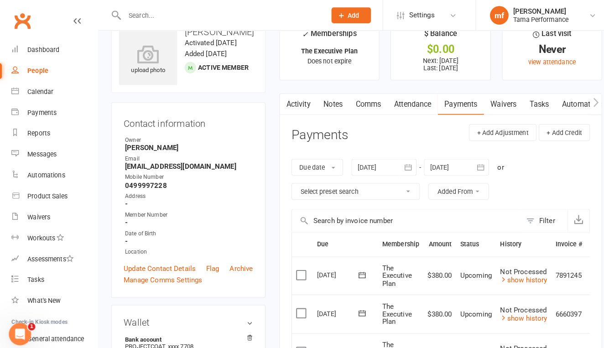
click at [169, 18] on input "text" at bounding box center [217, 15] width 194 height 13
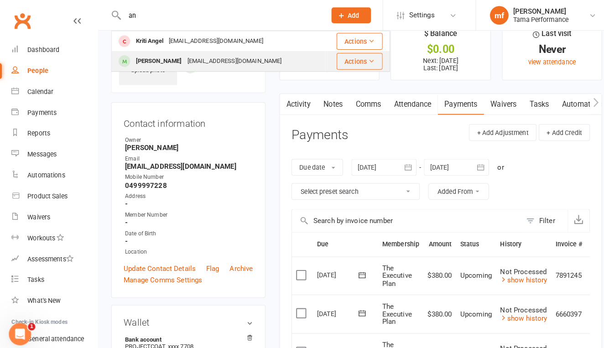
type input "a"
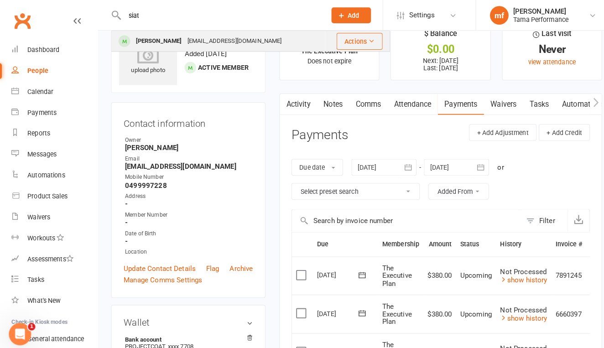
type input "siat"
click at [152, 37] on div "[PERSON_NAME]" at bounding box center [156, 40] width 51 height 13
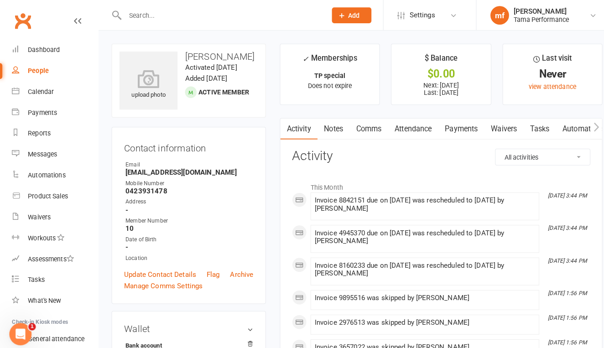
click at [455, 121] on link "Payments" at bounding box center [452, 126] width 45 height 21
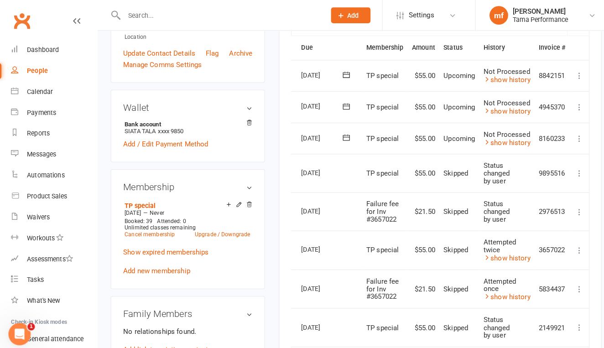
scroll to position [0, 16]
click at [566, 137] on button at bounding box center [569, 136] width 11 height 11
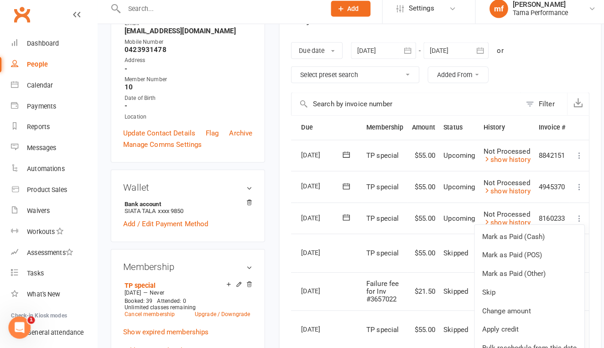
scroll to position [133, 0]
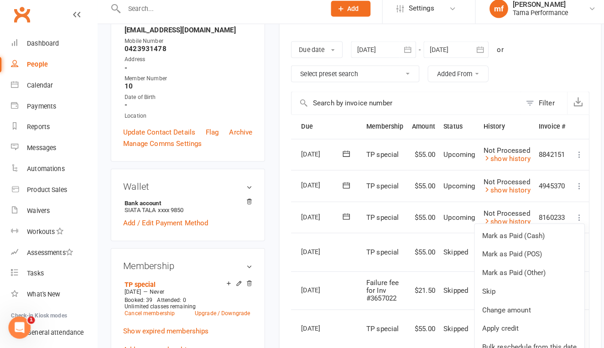
click at [568, 215] on icon at bounding box center [569, 219] width 9 height 9
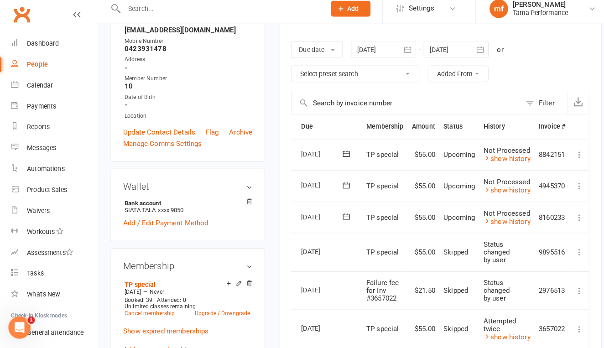
click at [566, 215] on icon at bounding box center [569, 219] width 9 height 9
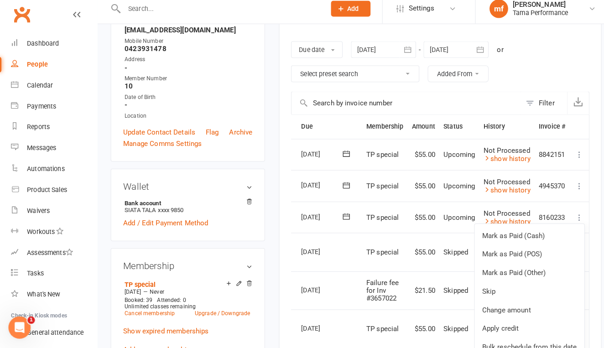
click at [566, 215] on icon at bounding box center [569, 219] width 9 height 9
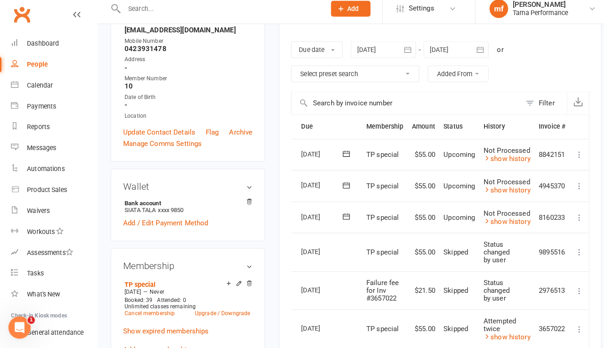
click at [566, 215] on icon at bounding box center [569, 219] width 9 height 9
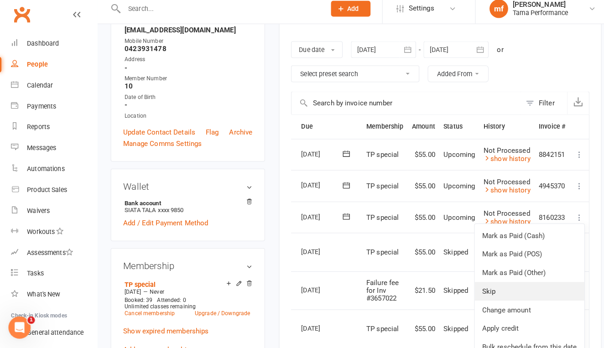
click at [489, 283] on link "Skip" at bounding box center [521, 292] width 108 height 18
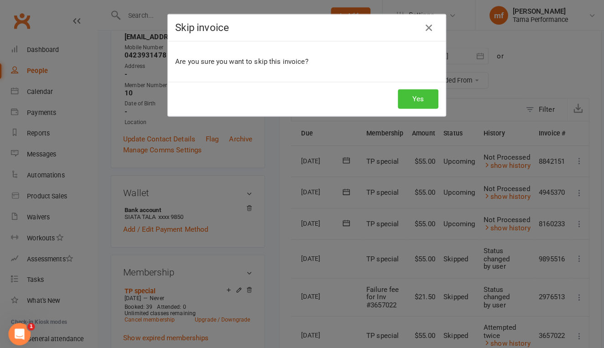
click at [417, 94] on button "Yes" at bounding box center [412, 97] width 40 height 19
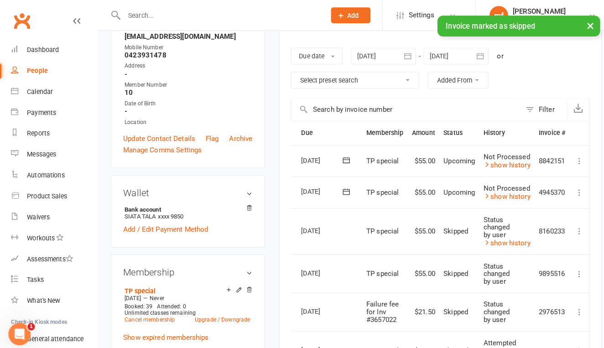
click at [336, 189] on icon at bounding box center [340, 188] width 9 height 9
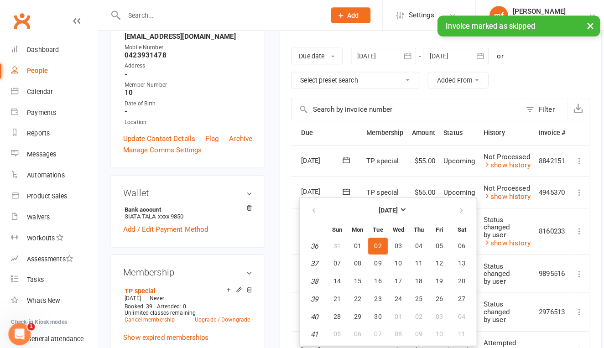
click at [478, 143] on td "Not Processed show history" at bounding box center [499, 158] width 54 height 31
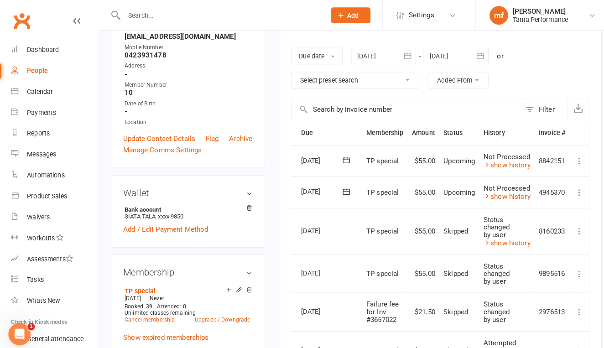
click at [336, 181] on span at bounding box center [341, 188] width 22 height 14
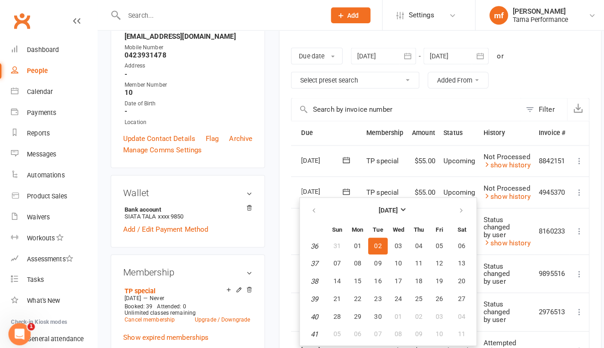
click at [395, 159] on td "TP special" at bounding box center [378, 158] width 45 height 31
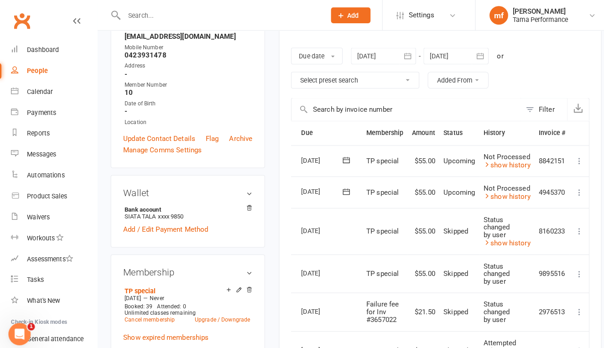
click at [340, 158] on icon at bounding box center [340, 157] width 9 height 9
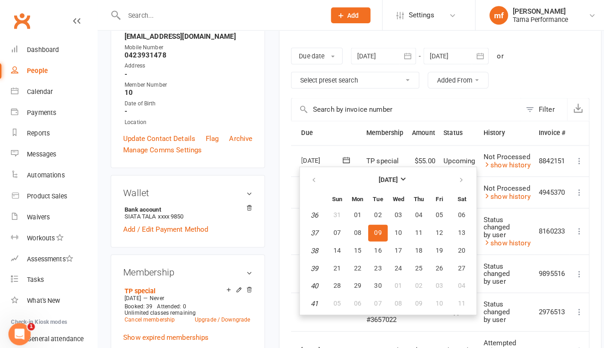
click at [500, 167] on td "Not Processed show history" at bounding box center [499, 158] width 54 height 31
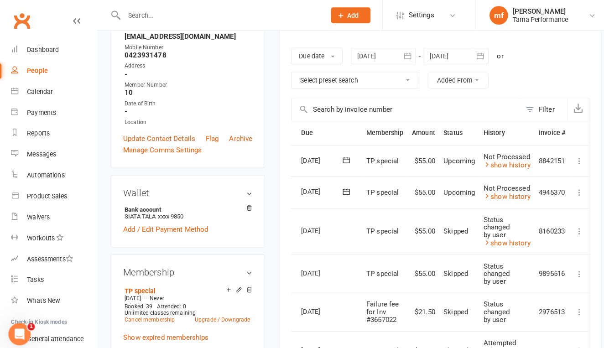
click at [199, 23] on div at bounding box center [212, 15] width 204 height 30
click at [198, 17] on input "text" at bounding box center [217, 15] width 194 height 13
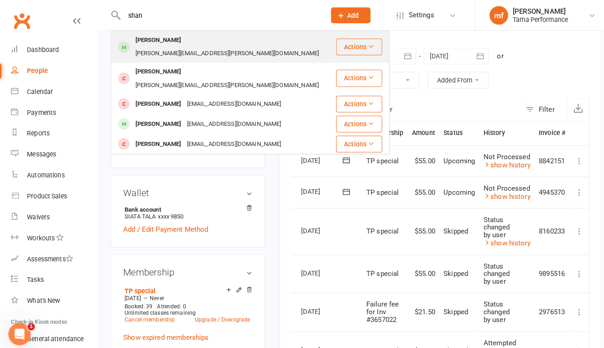
type input "shan"
click at [174, 37] on div "[PERSON_NAME]" at bounding box center [156, 39] width 51 height 13
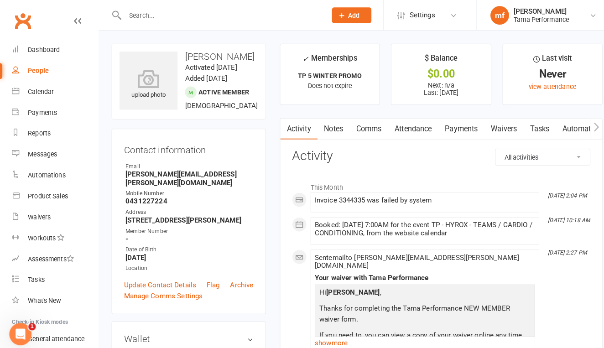
click at [204, 10] on input "text" at bounding box center [217, 15] width 194 height 13
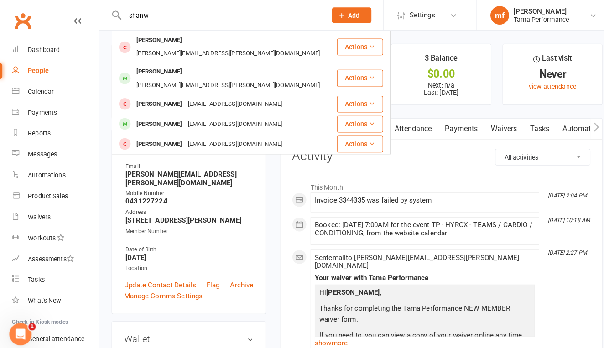
type input "[PERSON_NAME]"
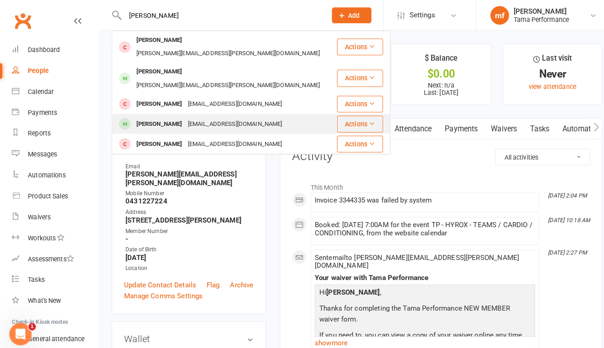
drag, startPoint x: 204, startPoint y: 10, endPoint x: 167, endPoint y: 102, distance: 98.7
click at [167, 115] on div "[PERSON_NAME]" at bounding box center [156, 121] width 51 height 13
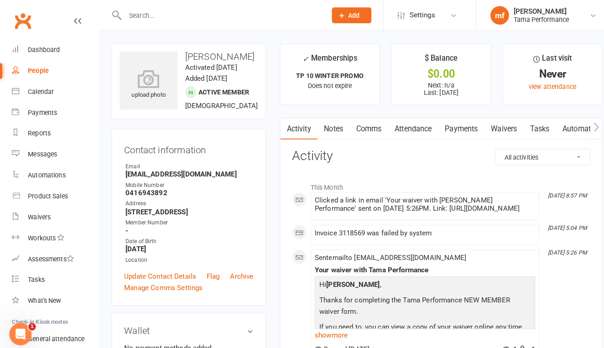
scroll to position [-1, 0]
click at [182, 17] on input "text" at bounding box center [217, 15] width 194 height 13
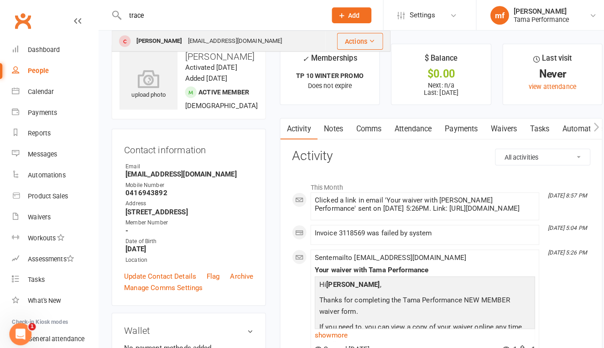
type input "trace"
click at [163, 43] on div "[PERSON_NAME]" at bounding box center [156, 40] width 51 height 13
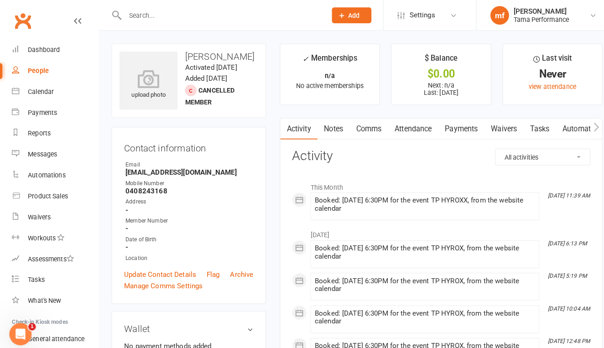
click at [190, 10] on input "text" at bounding box center [217, 15] width 194 height 13
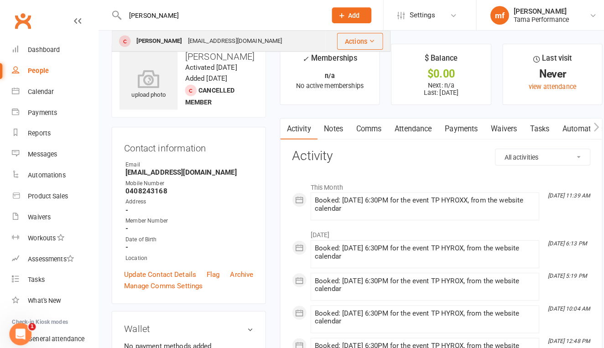
type input "[PERSON_NAME]"
click at [182, 39] on div "[EMAIL_ADDRESS][DOMAIN_NAME]" at bounding box center [231, 40] width 98 height 13
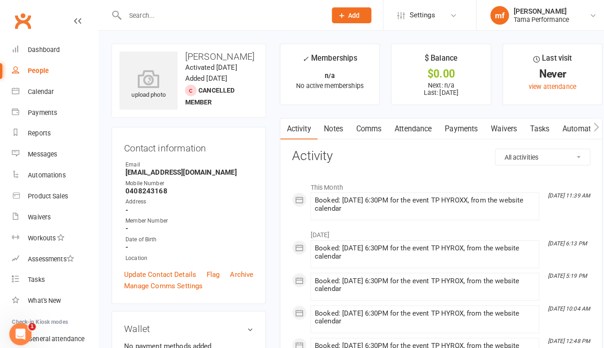
click at [454, 129] on link "Payments" at bounding box center [452, 126] width 45 height 21
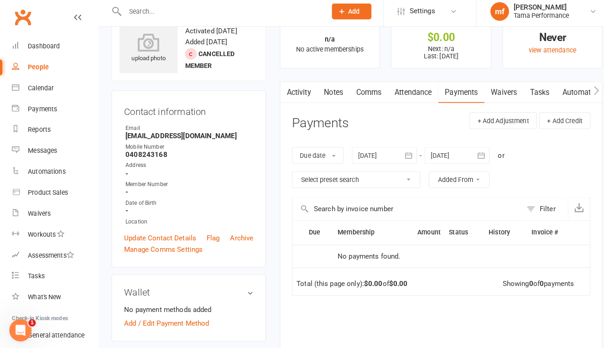
click at [404, 90] on link "Attendance" at bounding box center [405, 94] width 49 height 21
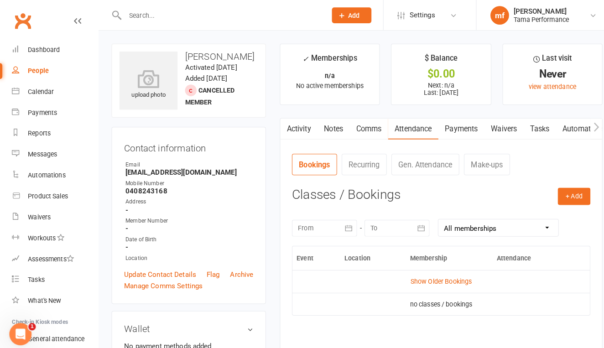
click at [207, 19] on input "text" at bounding box center [217, 15] width 194 height 13
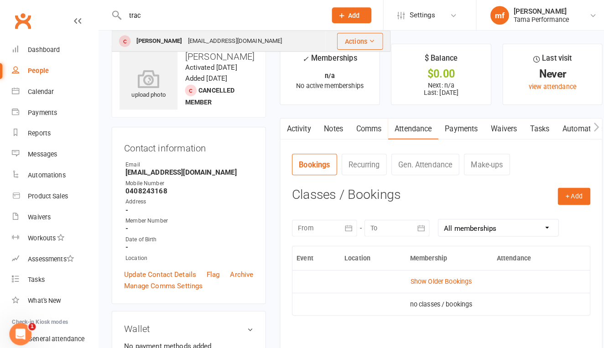
type input "trac"
click at [156, 34] on div "[PERSON_NAME]" at bounding box center [156, 40] width 51 height 13
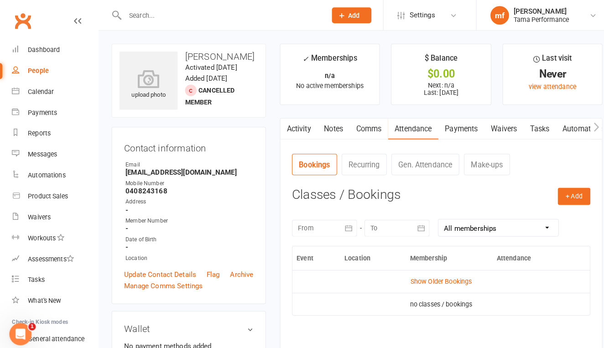
click at [308, 126] on link "Activity" at bounding box center [293, 126] width 37 height 21
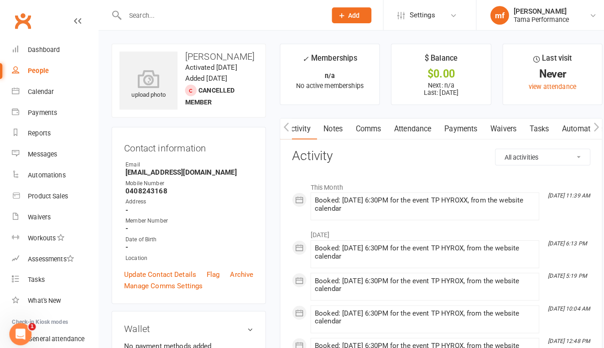
click at [194, 21] on input "text" at bounding box center [217, 15] width 194 height 13
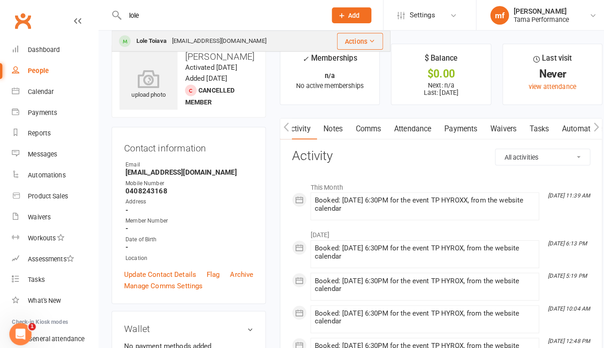
type input "lole"
click at [156, 37] on div "Lole Toiava" at bounding box center [148, 40] width 35 height 13
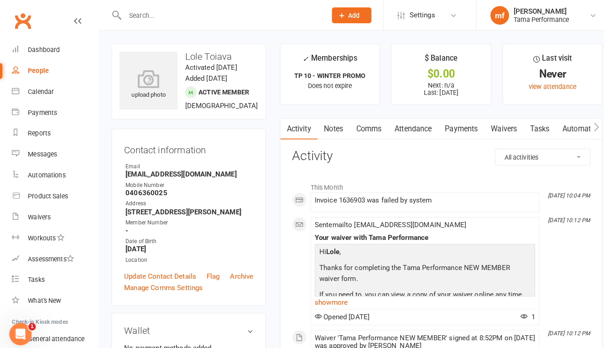
click at [215, 14] on input "text" at bounding box center [217, 15] width 194 height 13
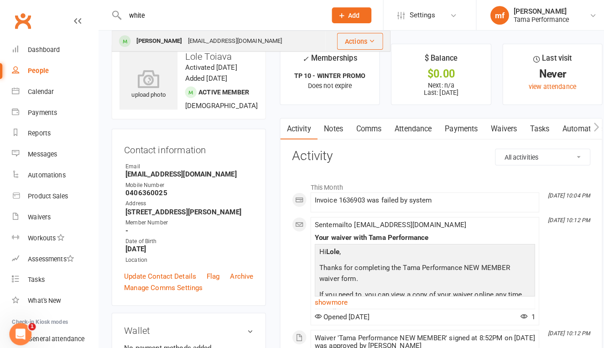
type input "white"
click at [167, 41] on div "[PERSON_NAME]" at bounding box center [156, 40] width 51 height 13
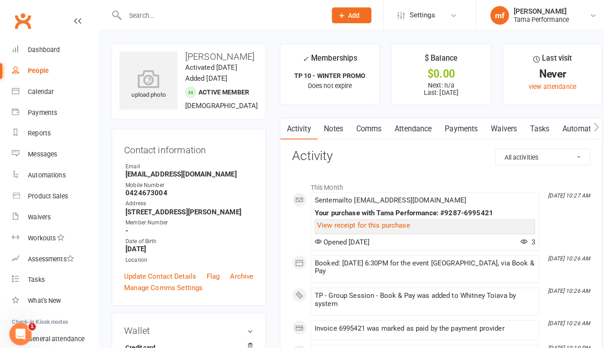
click at [196, 15] on input "text" at bounding box center [217, 15] width 194 height 13
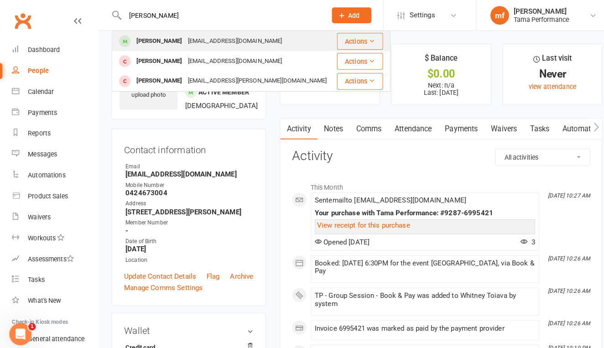
type input "[PERSON_NAME]"
click at [144, 36] on div "[PERSON_NAME]" at bounding box center [156, 40] width 51 height 13
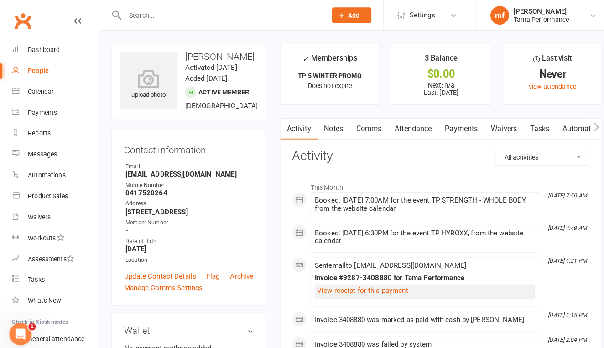
click at [174, 15] on input "text" at bounding box center [217, 15] width 194 height 13
type input "h"
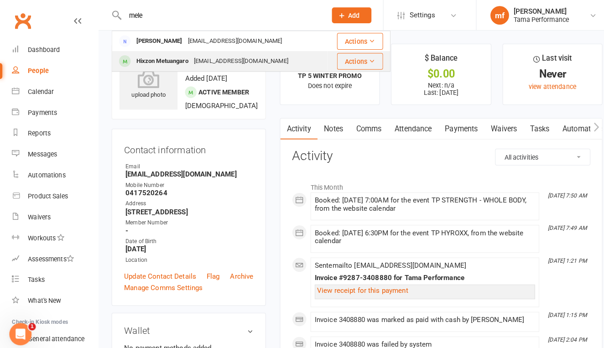
type input "mele"
click at [172, 58] on div "Hixzon Metuangaro" at bounding box center [159, 59] width 57 height 13
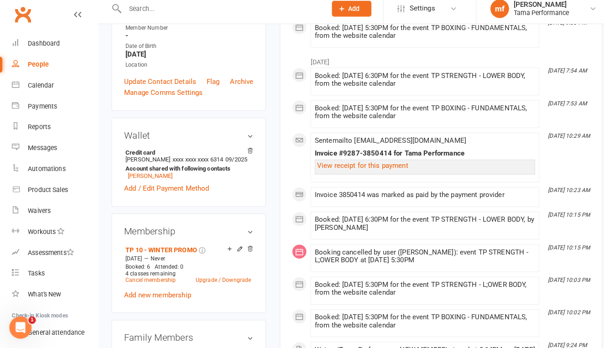
scroll to position [196, 0]
